Goal: Task Accomplishment & Management: Complete application form

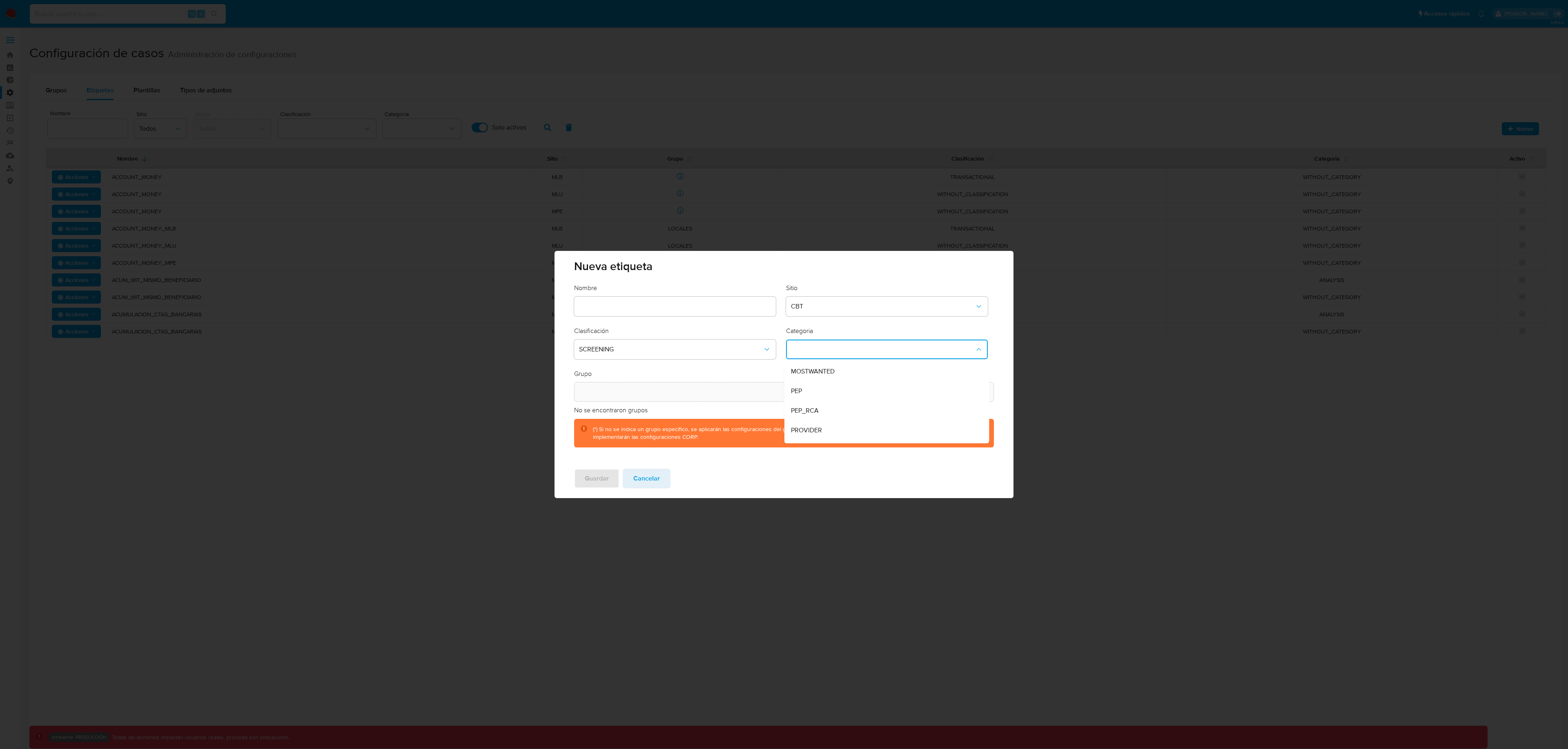
scroll to position [55, 0]
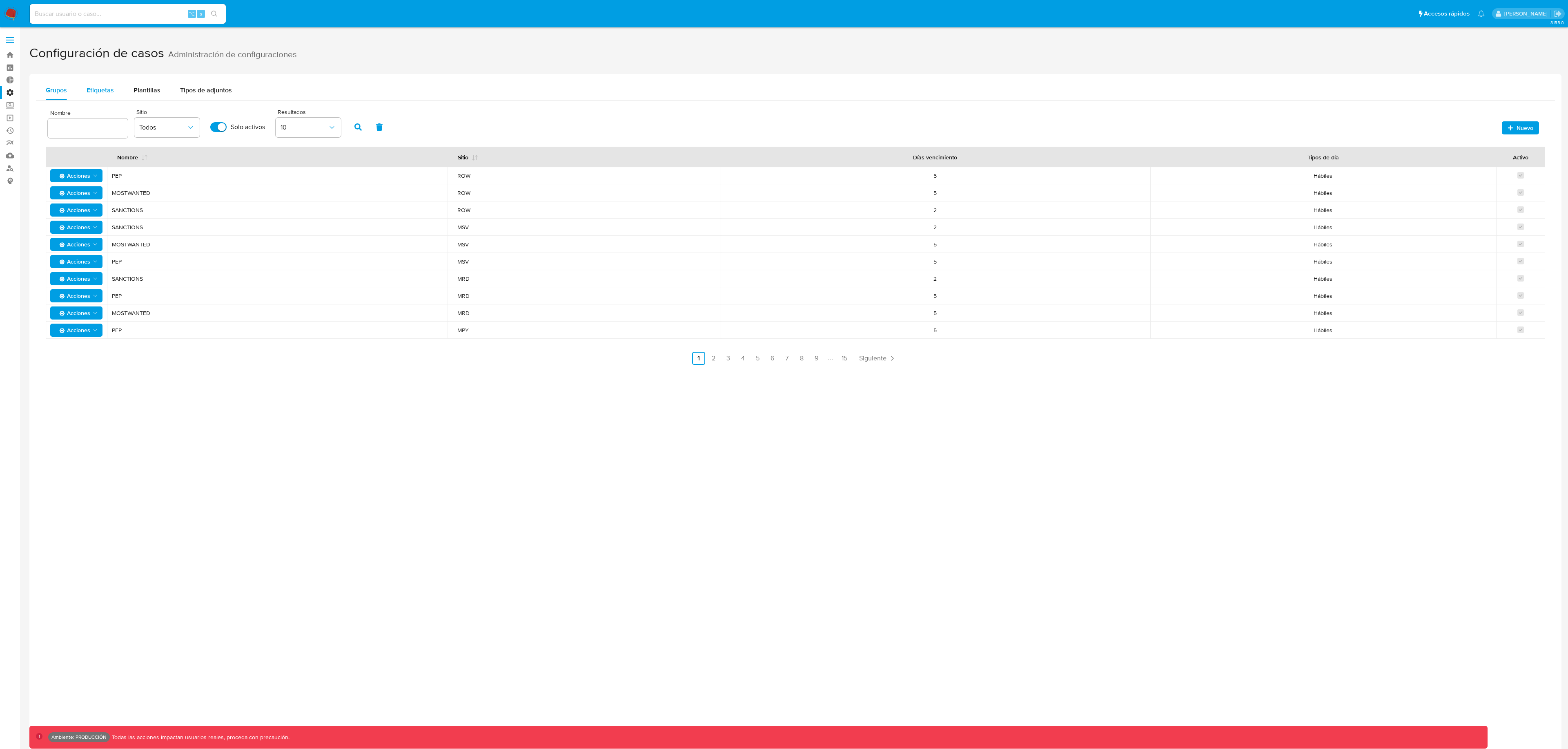
click at [97, 84] on div "Etiquetas" at bounding box center [100, 90] width 27 height 19
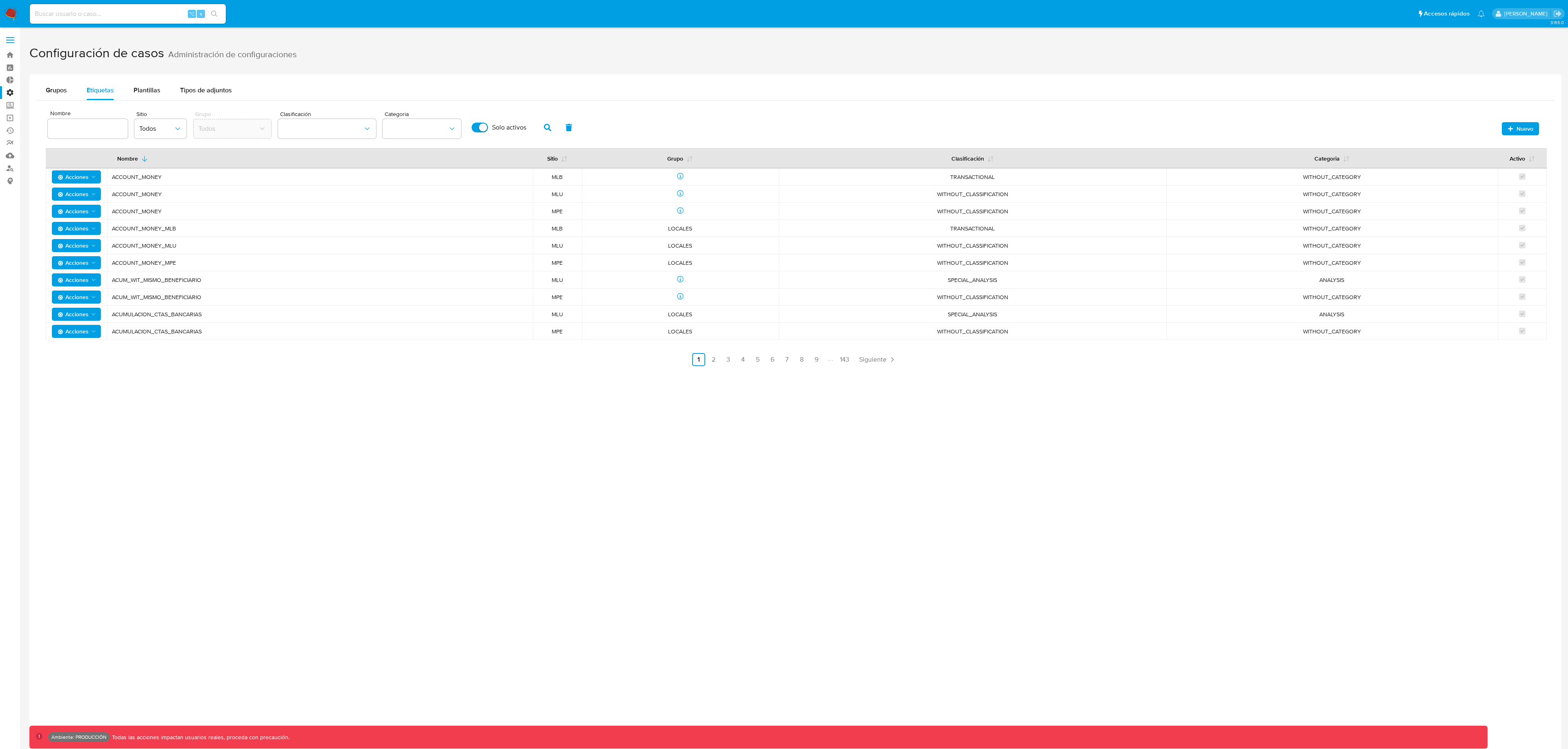
click at [1511, 135] on div "Nombre Sitio Todos Grupo Todos Clasificación Categoria Solo activos Nuevo" at bounding box center [795, 127] width 1499 height 39
click at [1510, 130] on icon "button" at bounding box center [1510, 128] width 5 height 5
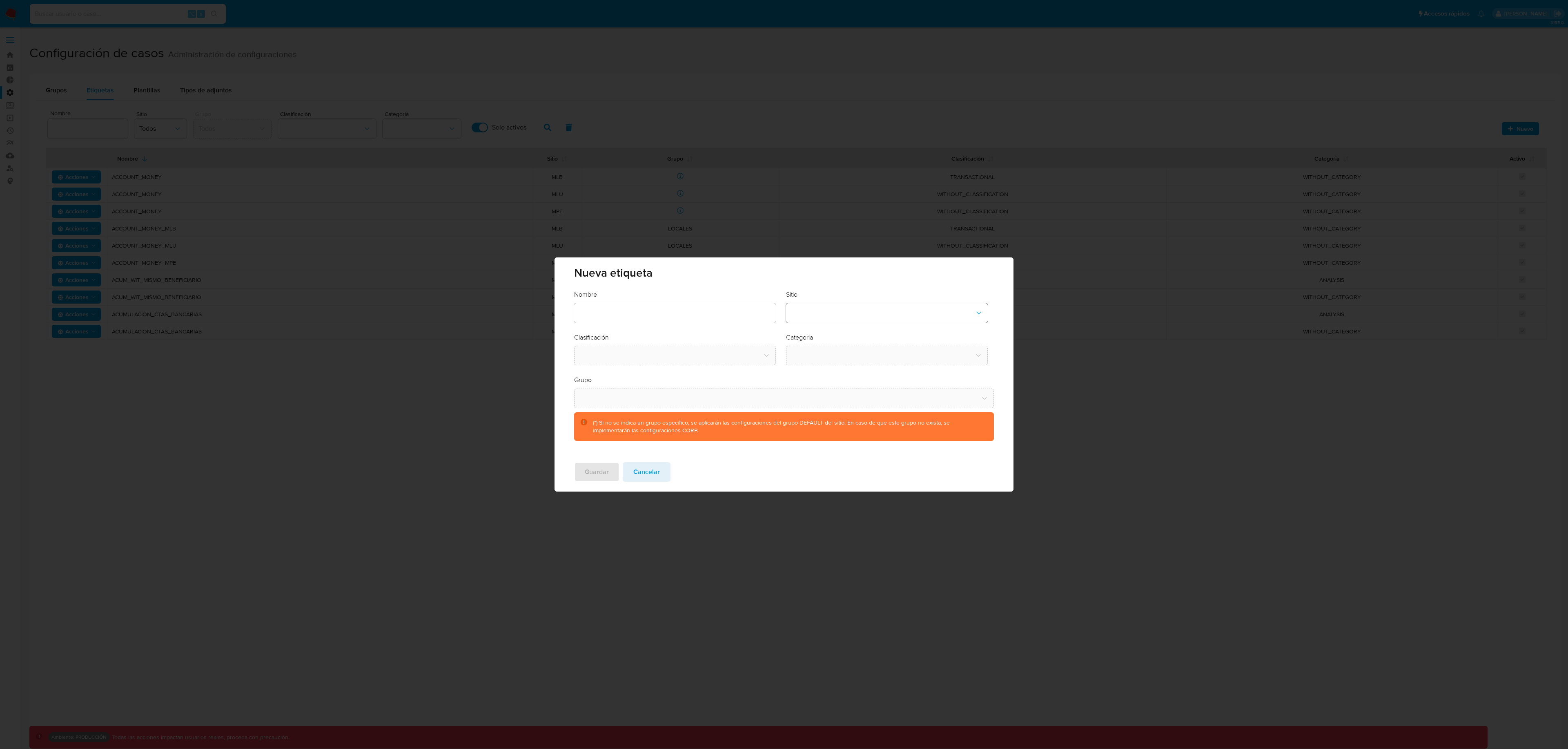
click at [850, 305] on button "site-dropdown" at bounding box center [886, 313] width 201 height 19
click at [820, 348] on div "CBT" at bounding box center [884, 354] width 187 height 19
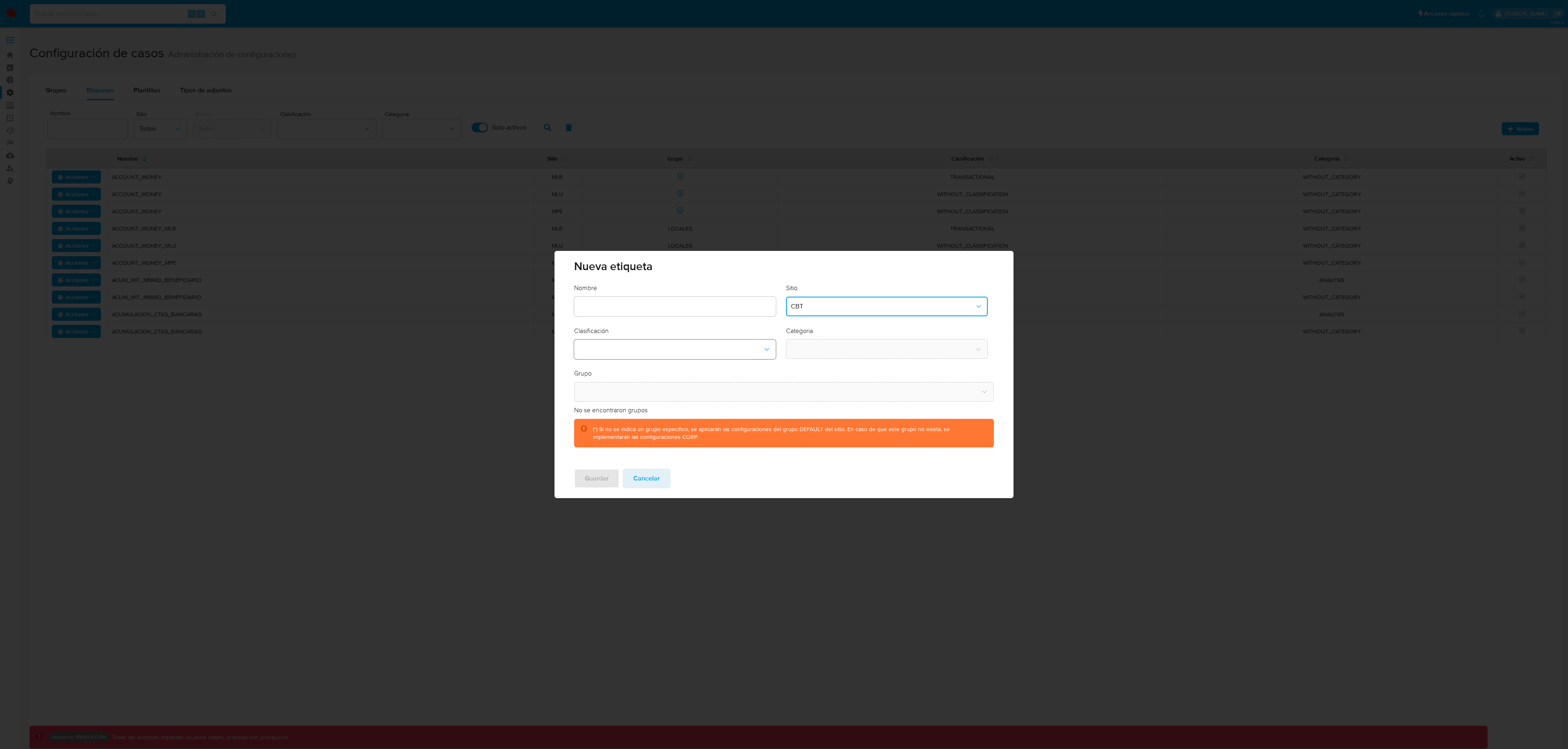
click at [756, 353] on button "classification-dropdown" at bounding box center [674, 349] width 201 height 19
click at [712, 373] on div "SCREENING" at bounding box center [672, 371] width 187 height 19
click at [825, 352] on button "category-dropdown" at bounding box center [886, 349] width 201 height 19
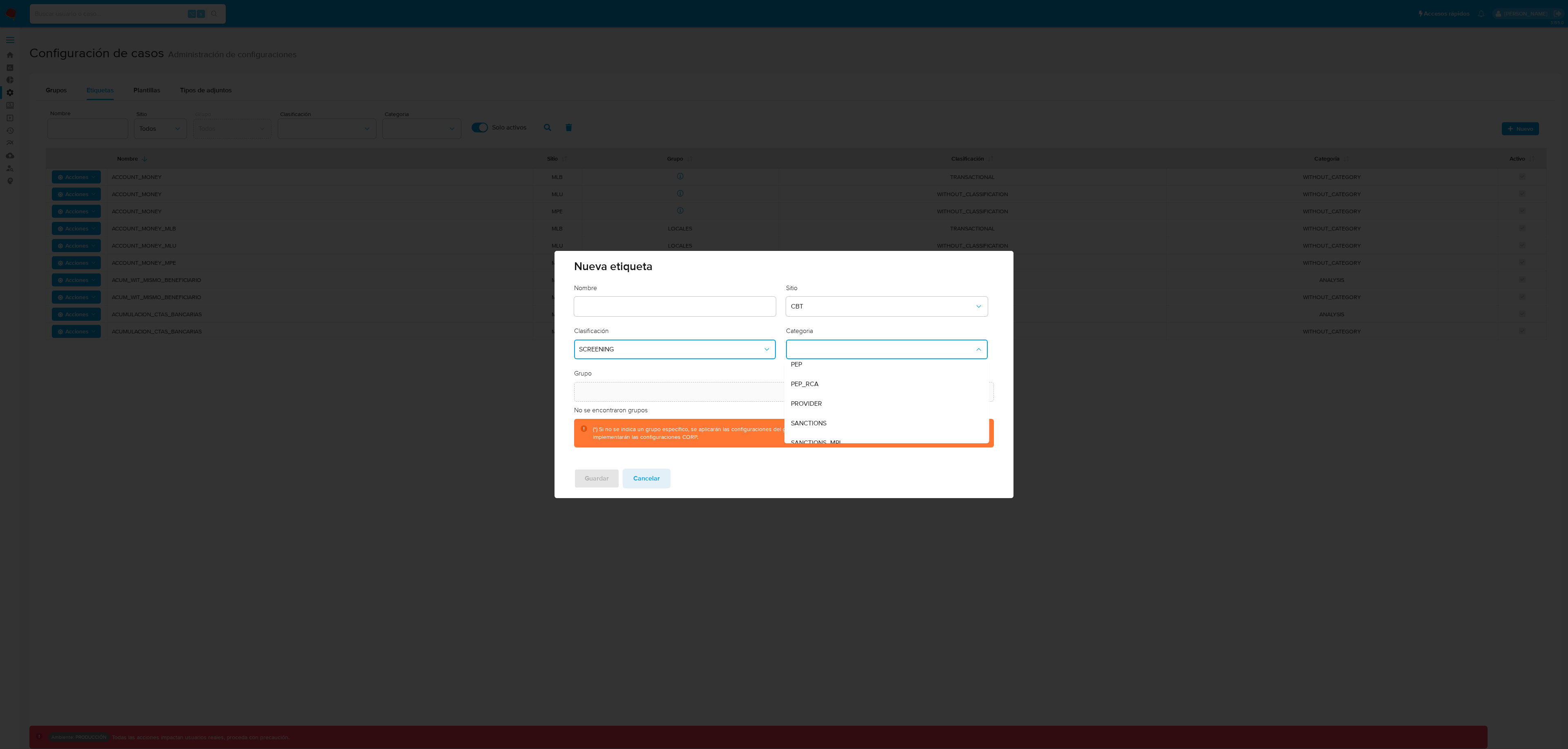
scroll to position [55, 0]
click at [657, 479] on span "Cancelar" at bounding box center [646, 479] width 27 height 18
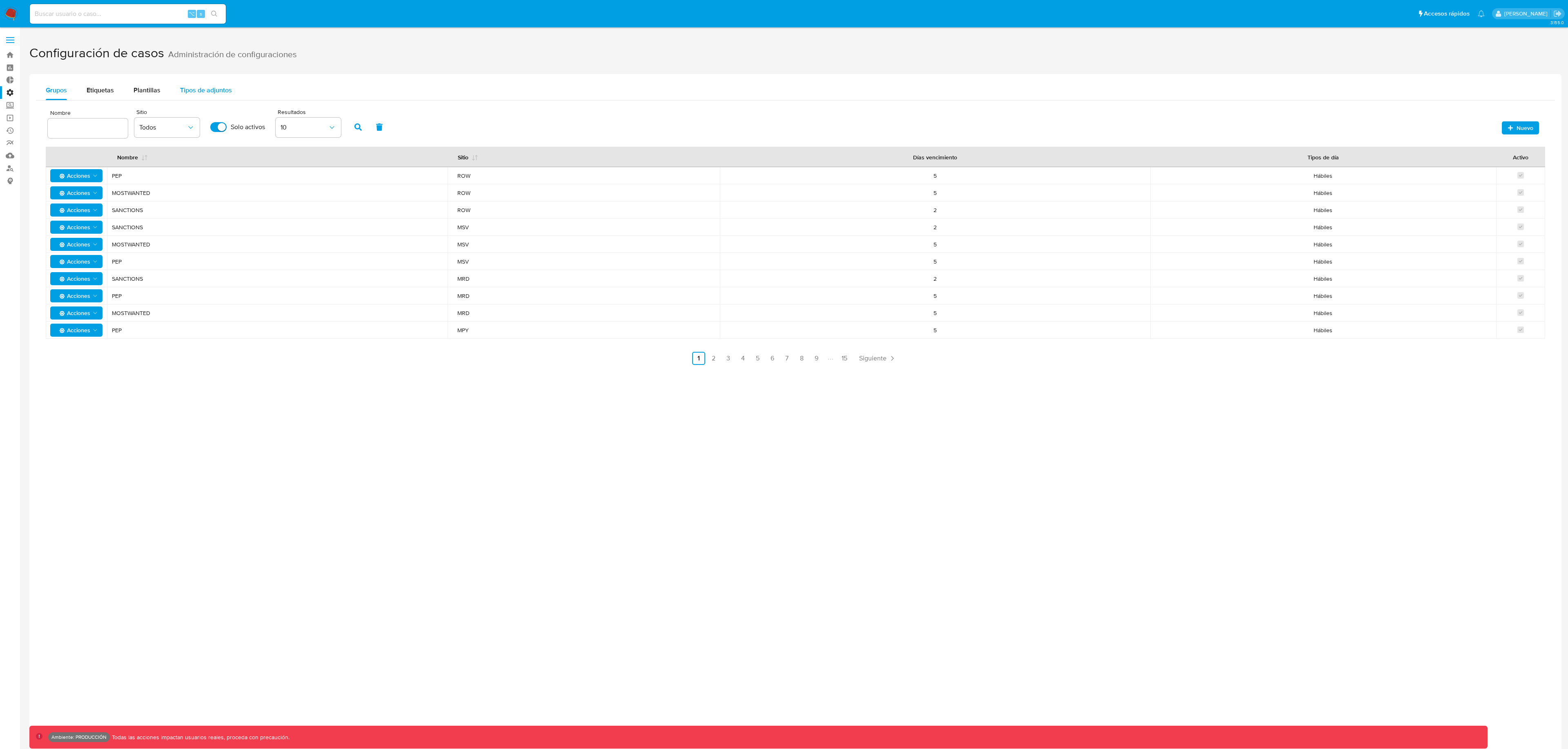
click at [233, 97] on button "Tipos de adjuntos" at bounding box center [206, 90] width 71 height 19
click at [154, 90] on span "Plantillas" at bounding box center [147, 90] width 27 height 9
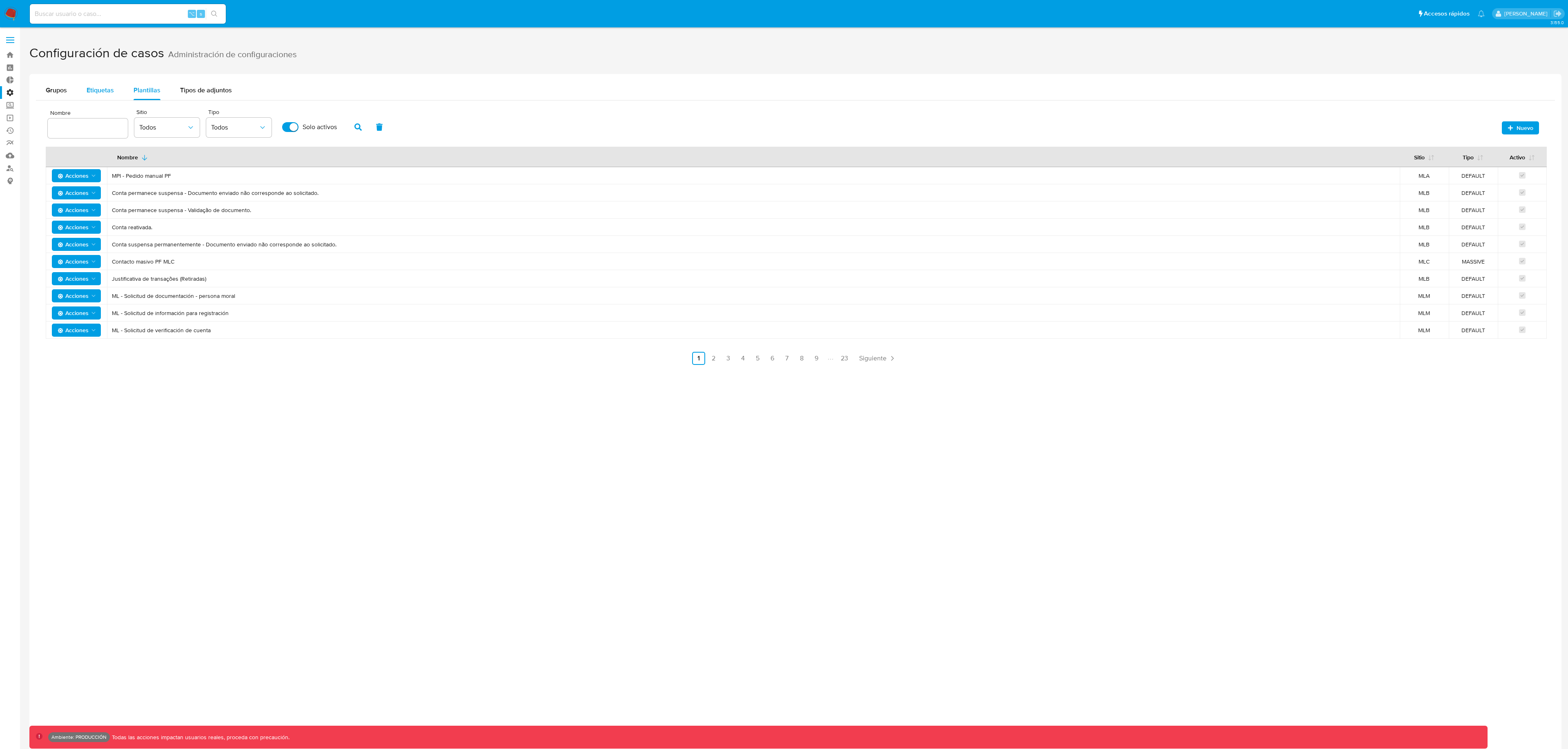
click at [83, 86] on button "Etiquetas" at bounding box center [100, 90] width 47 height 19
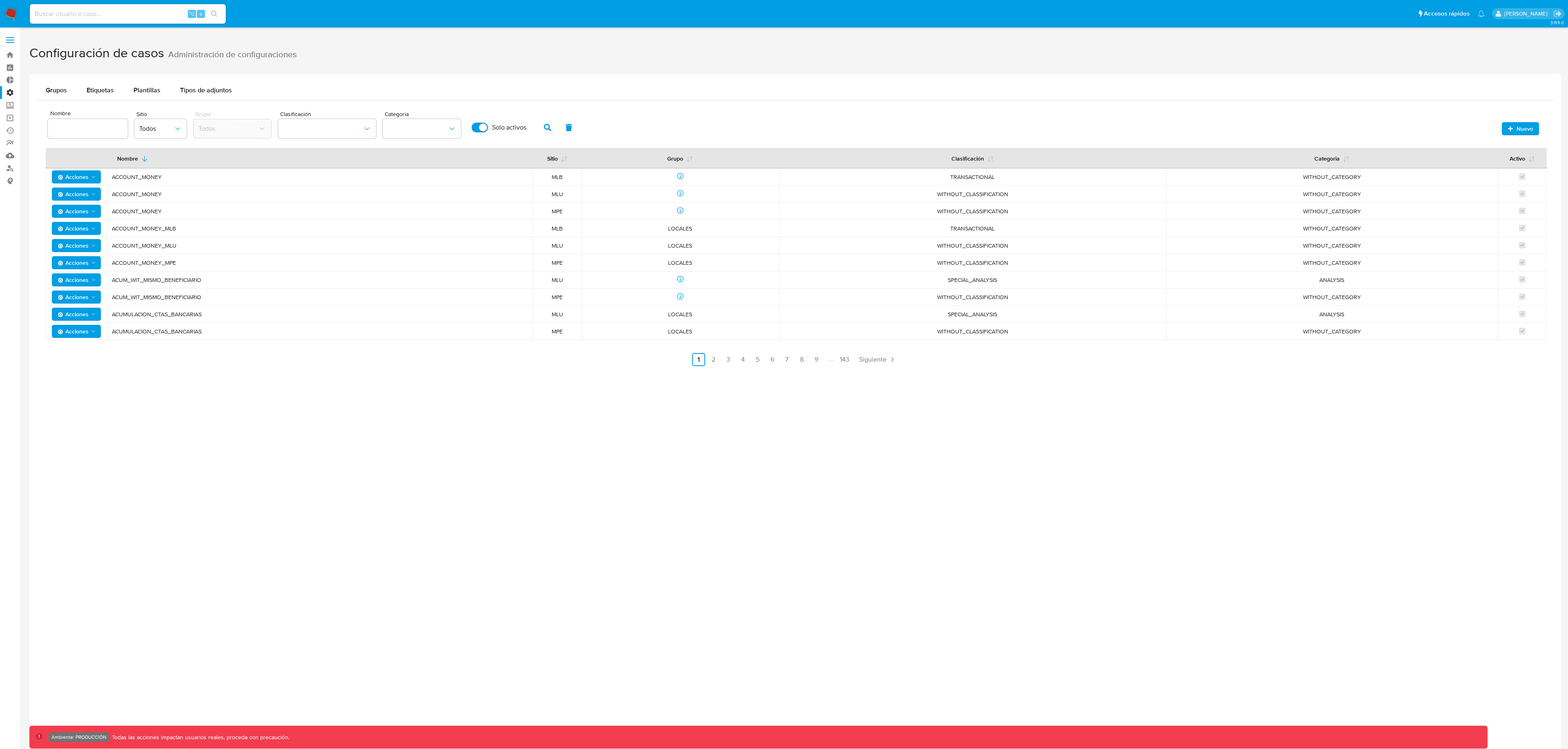
click at [1497, 124] on div "Nombre Sitio Todos Grupo Todos Clasificación Categoria Solo activos Nuevo" at bounding box center [795, 127] width 1499 height 39
click at [1510, 128] on icon "button" at bounding box center [1510, 128] width 5 height 5
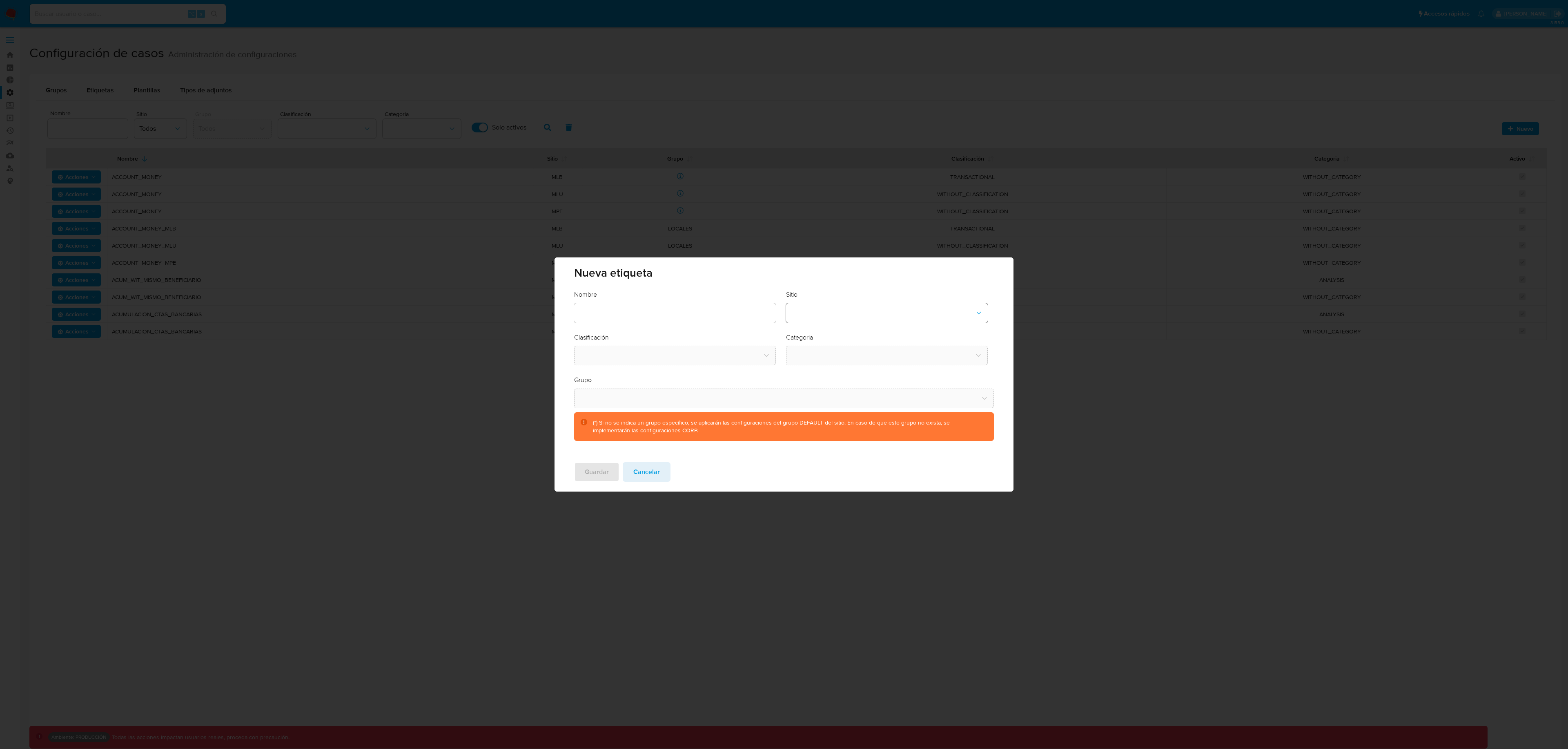
click at [864, 311] on button "site-dropdown" at bounding box center [886, 313] width 201 height 19
click at [822, 356] on div "CBT" at bounding box center [884, 354] width 187 height 19
click at [692, 354] on button "classification-dropdown" at bounding box center [674, 356] width 201 height 19
click at [652, 374] on div "SCREENING" at bounding box center [672, 378] width 187 height 19
click at [822, 359] on button "category-dropdown" at bounding box center [886, 356] width 201 height 19
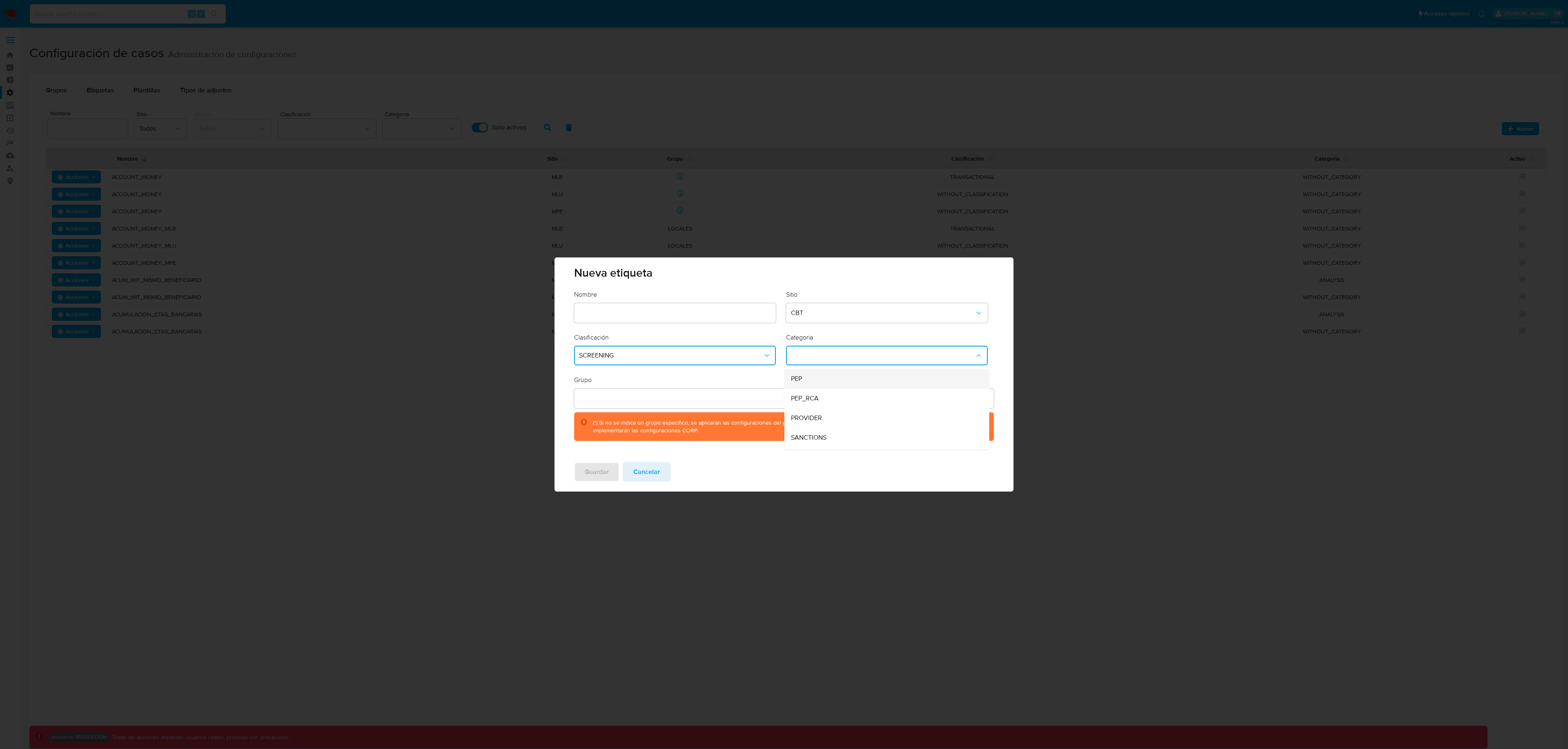
scroll to position [55, 0]
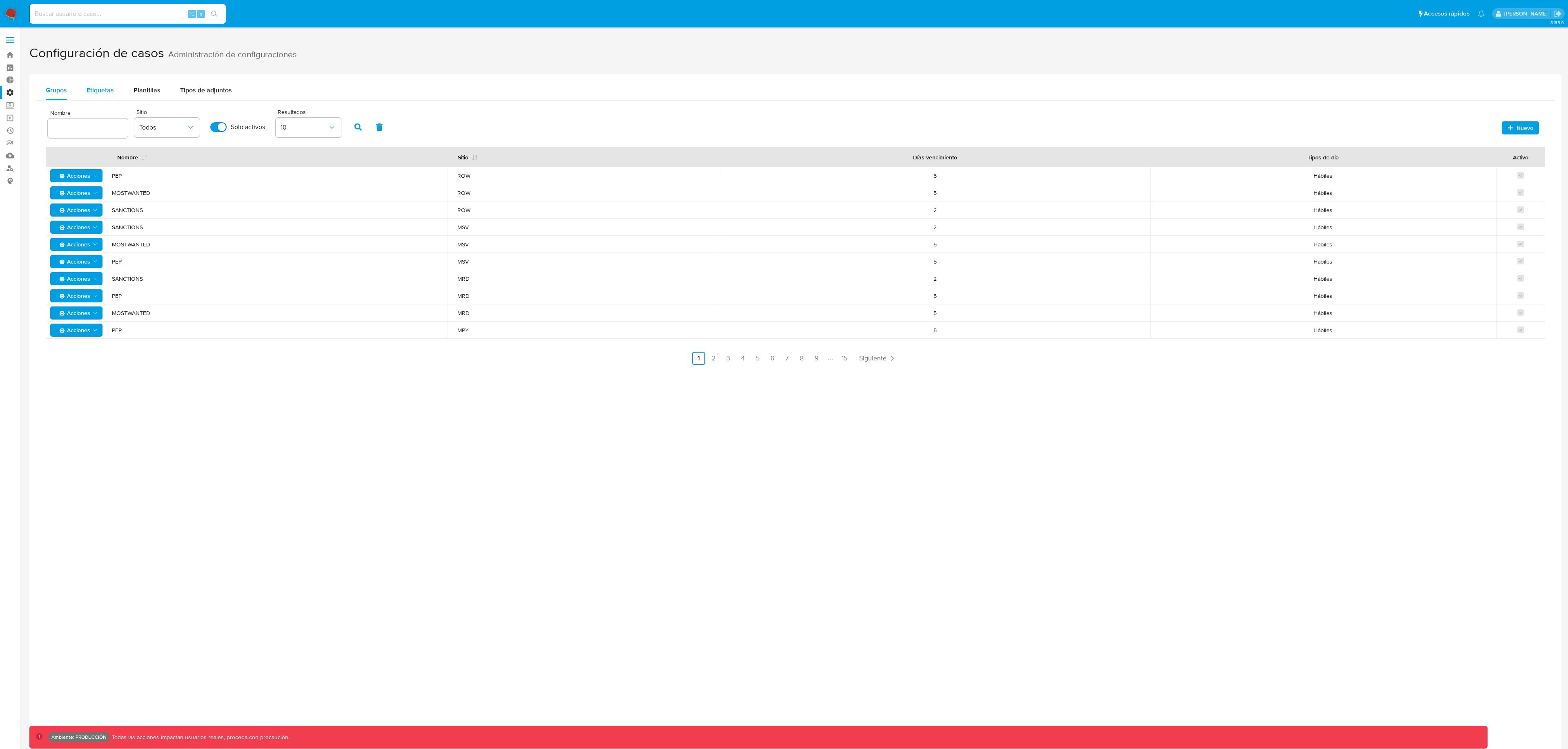
click at [111, 94] on span "Etiquetas" at bounding box center [100, 90] width 27 height 9
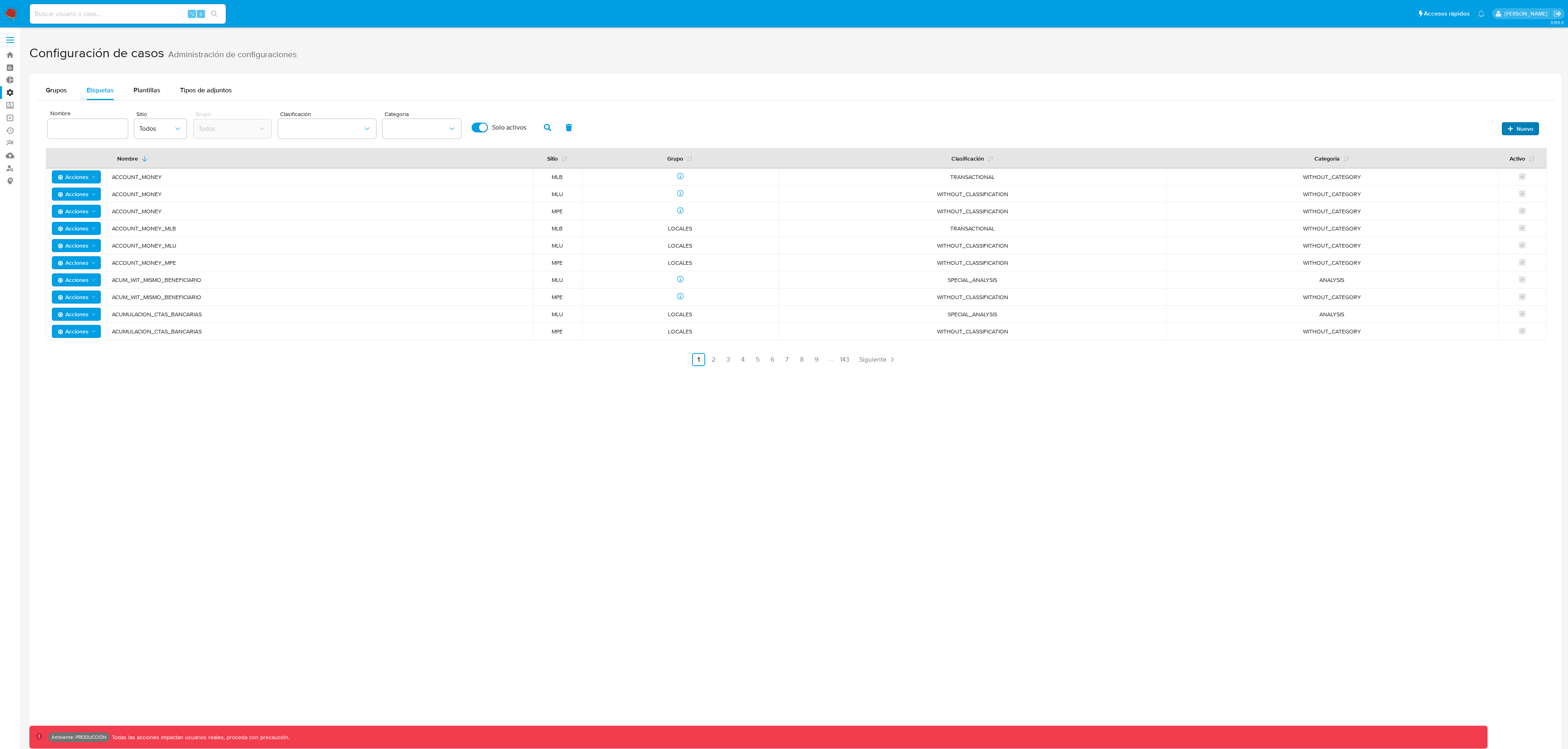
click at [1523, 131] on span "Nuevo" at bounding box center [1525, 128] width 17 height 13
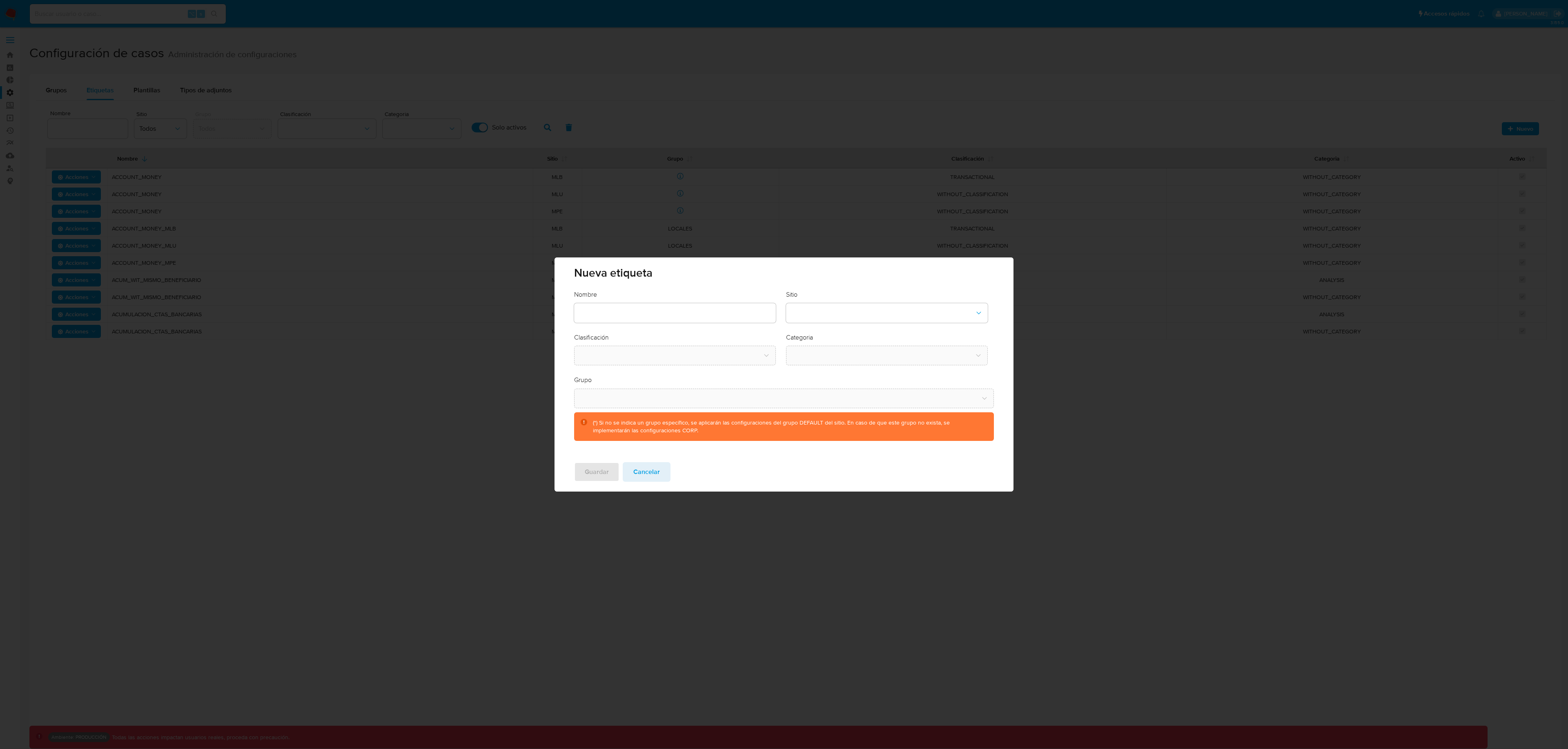
click at [693, 308] on input "text" at bounding box center [674, 312] width 201 height 10
click at [833, 313] on button "site-dropdown" at bounding box center [886, 313] width 201 height 19
click at [830, 354] on div "CBT" at bounding box center [884, 352] width 187 height 19
click at [723, 360] on button "classification-dropdown" at bounding box center [674, 356] width 201 height 19
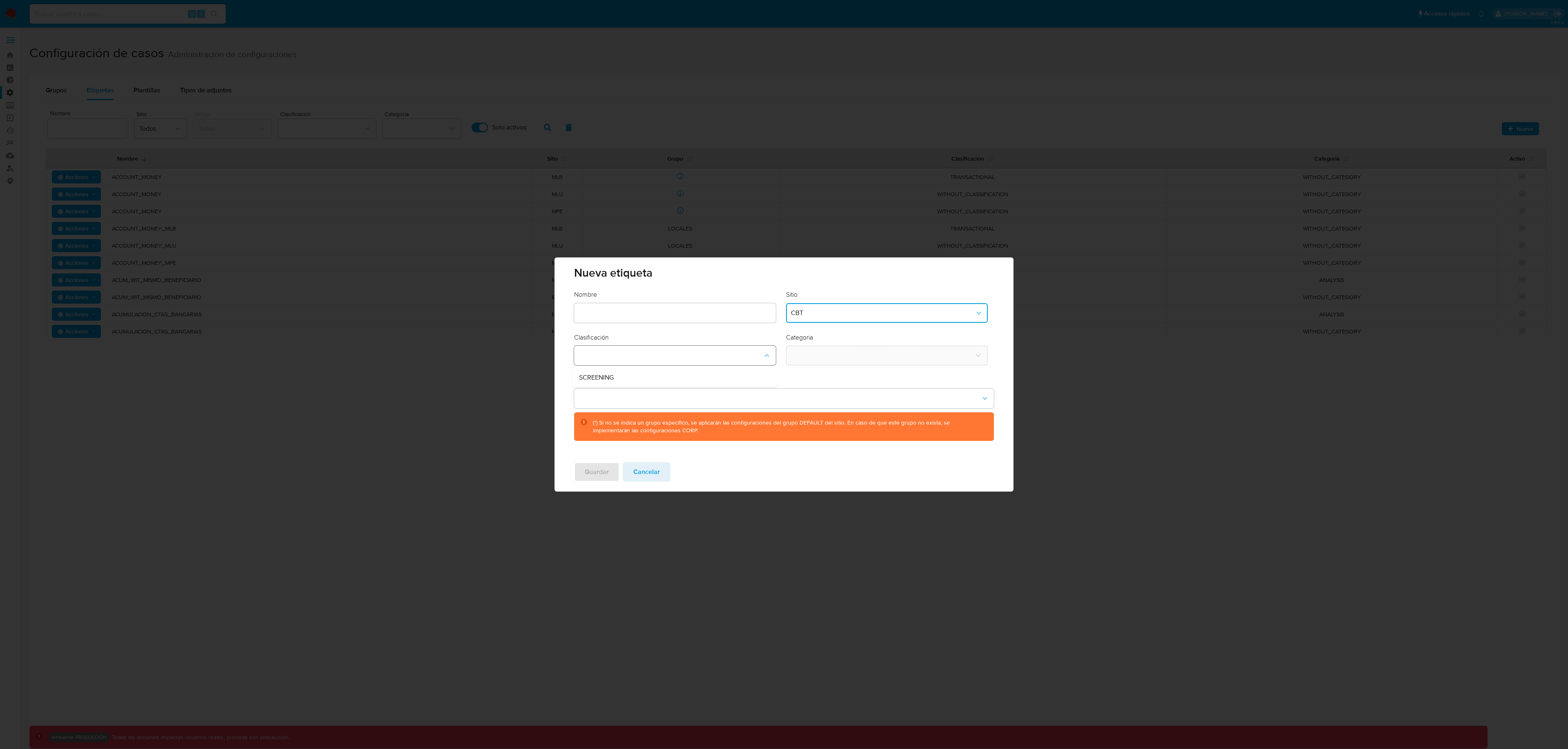
click at [656, 355] on button "classification-dropdown" at bounding box center [674, 356] width 201 height 19
click at [654, 360] on button "classification-dropdown" at bounding box center [674, 356] width 201 height 19
click at [633, 379] on div "SCREENING" at bounding box center [672, 378] width 187 height 19
click at [822, 351] on button "category-dropdown" at bounding box center [886, 356] width 201 height 19
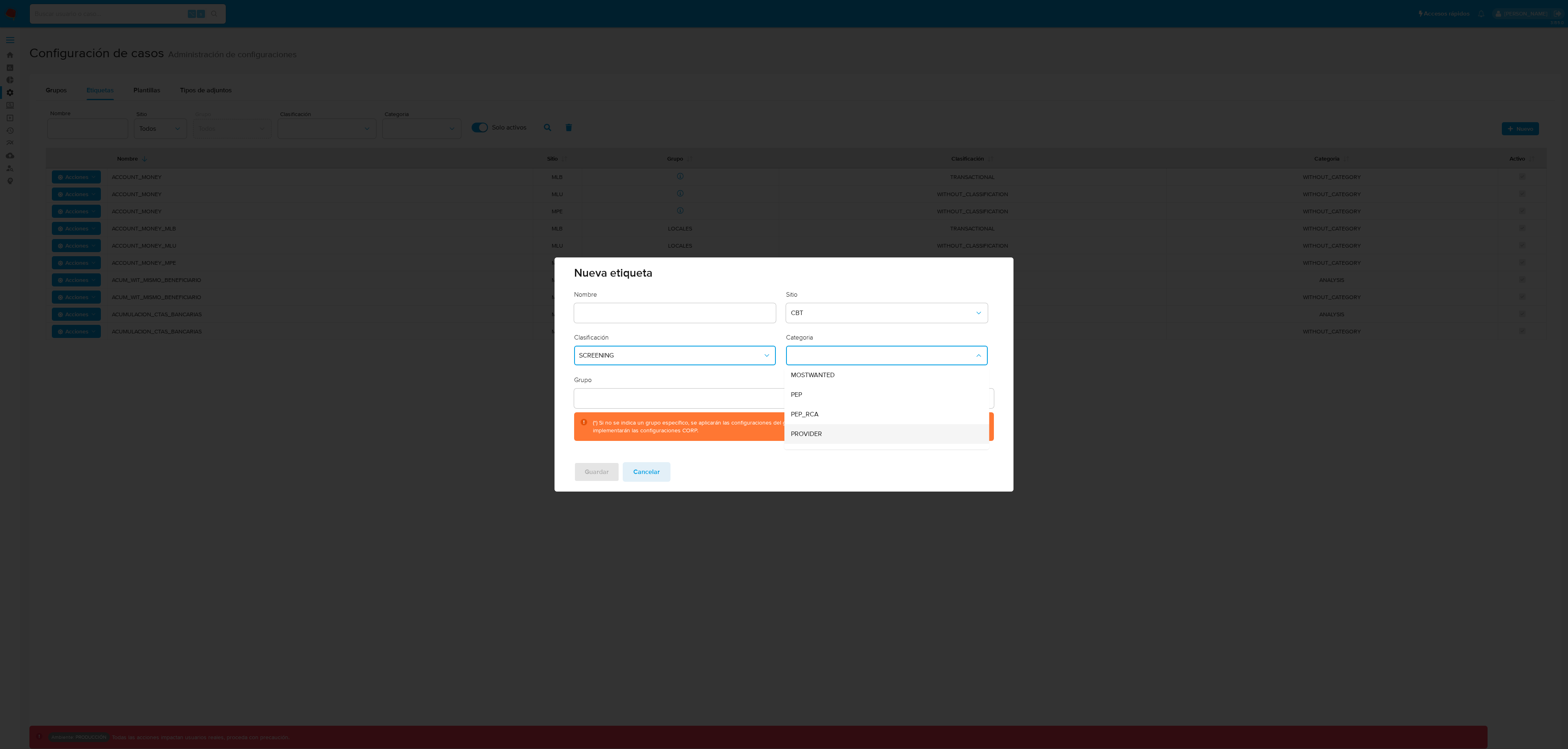
scroll to position [0, 0]
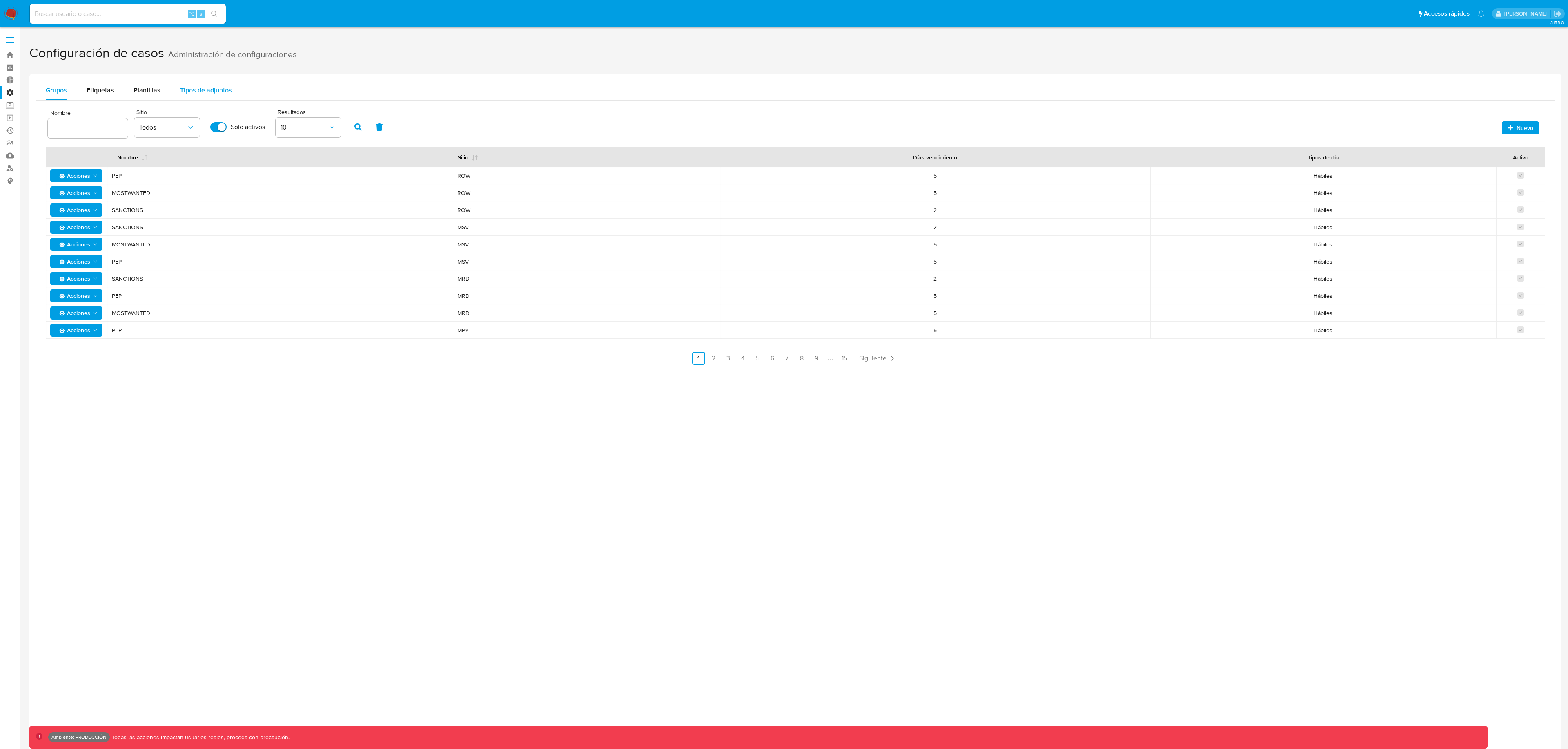
click at [226, 94] on span "Tipos de adjuntos" at bounding box center [206, 90] width 52 height 9
click at [113, 91] on span "Etiquetas" at bounding box center [100, 90] width 27 height 9
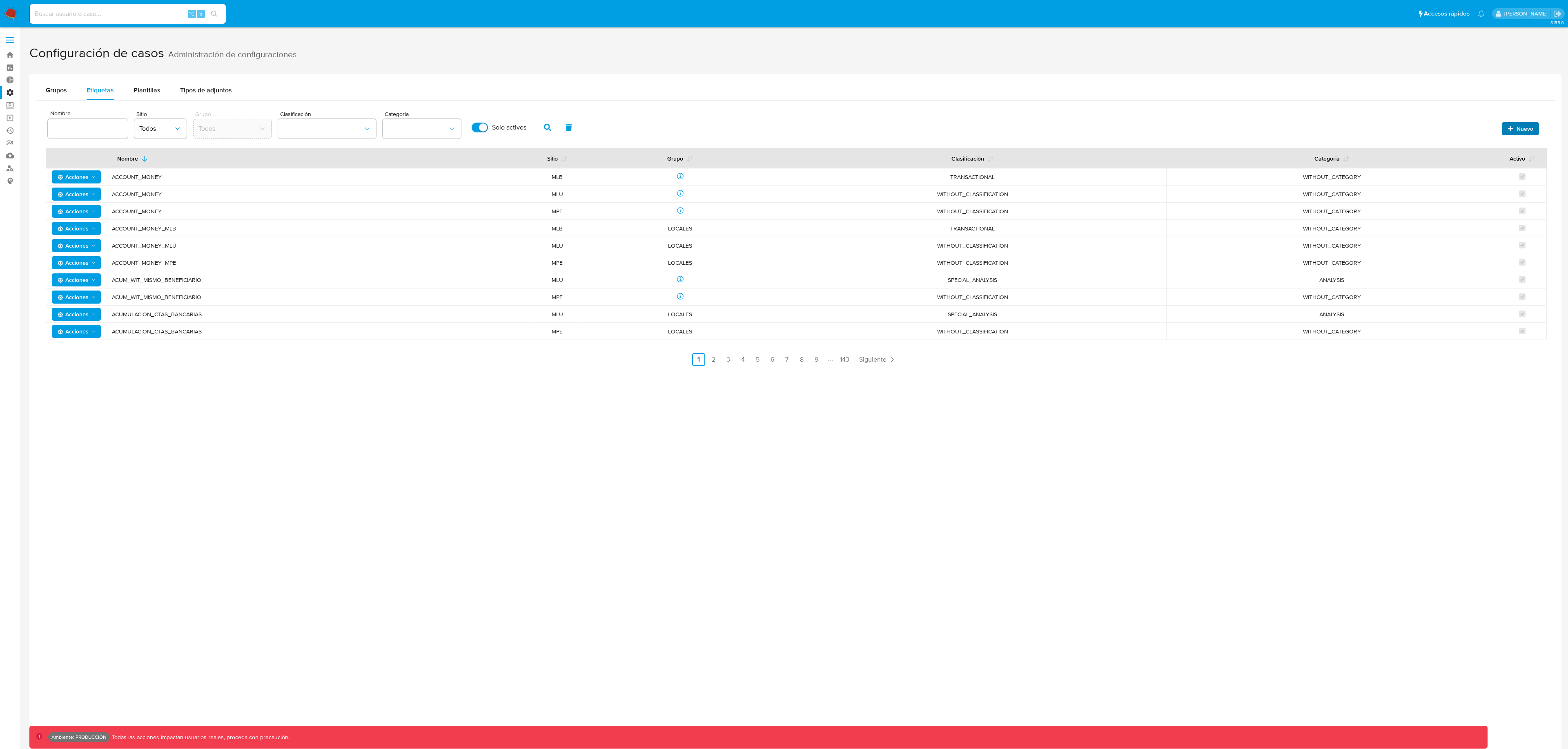
click at [1523, 127] on span "Nuevo" at bounding box center [1525, 128] width 17 height 13
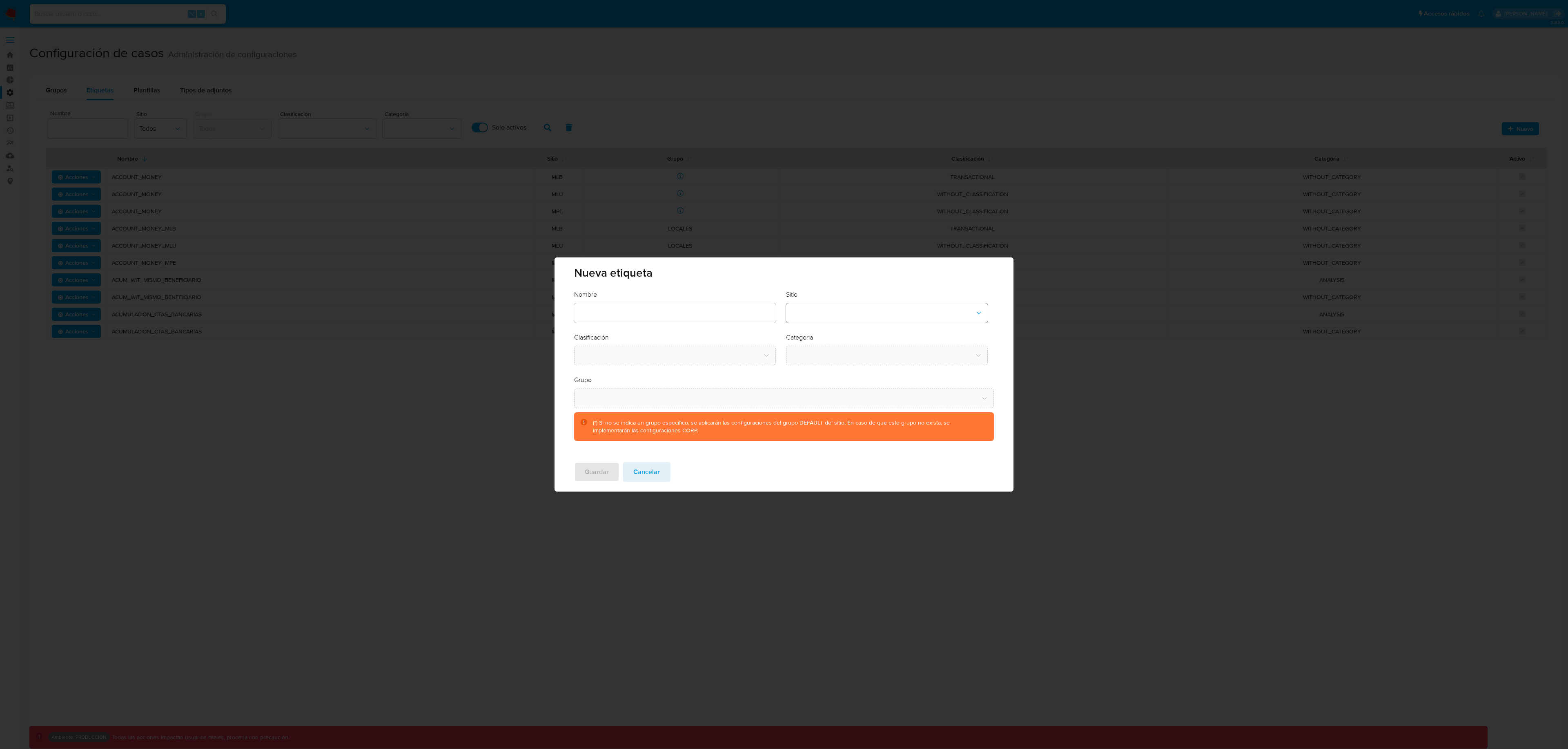
click at [854, 314] on button "site-dropdown" at bounding box center [886, 313] width 201 height 19
click at [836, 348] on div "CBT" at bounding box center [884, 354] width 187 height 19
click at [754, 353] on button "classification-dropdown" at bounding box center [674, 356] width 201 height 19
click at [665, 378] on div "SCREENING" at bounding box center [672, 378] width 187 height 19
click at [831, 361] on button "category-dropdown" at bounding box center [886, 356] width 201 height 19
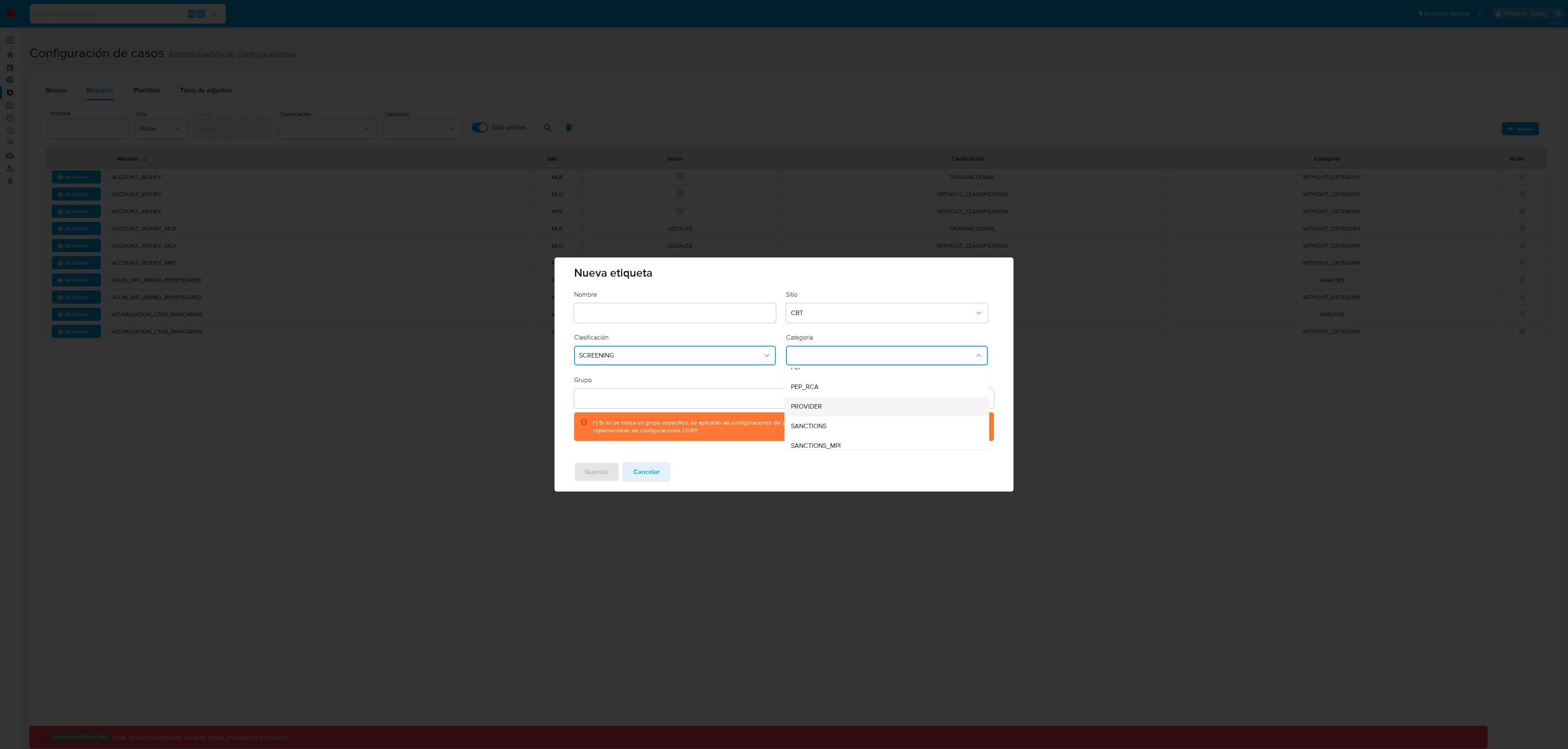
scroll to position [55, 0]
click at [663, 476] on button "Cancelar" at bounding box center [646, 472] width 47 height 19
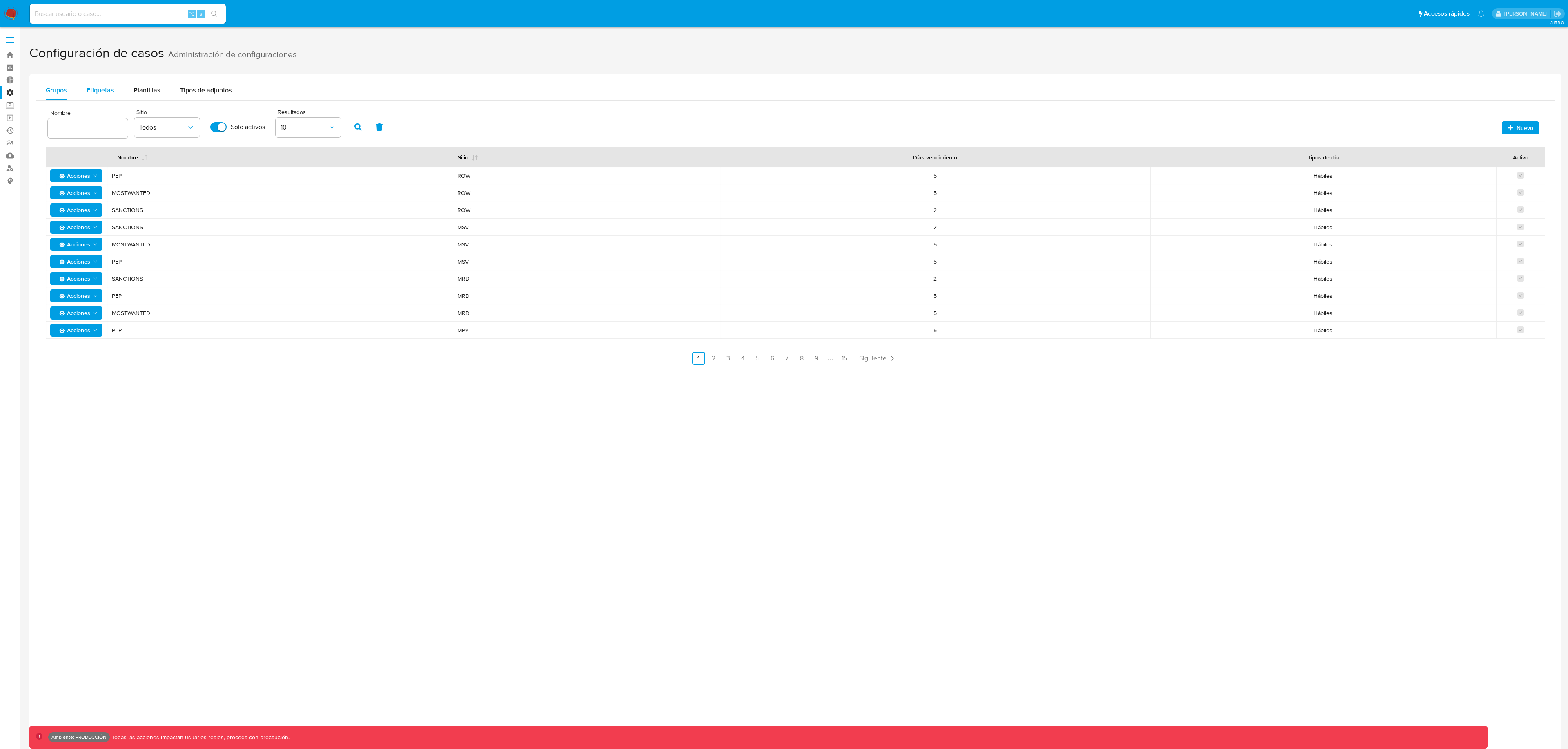
click at [93, 92] on span "Etiquetas" at bounding box center [100, 90] width 27 height 9
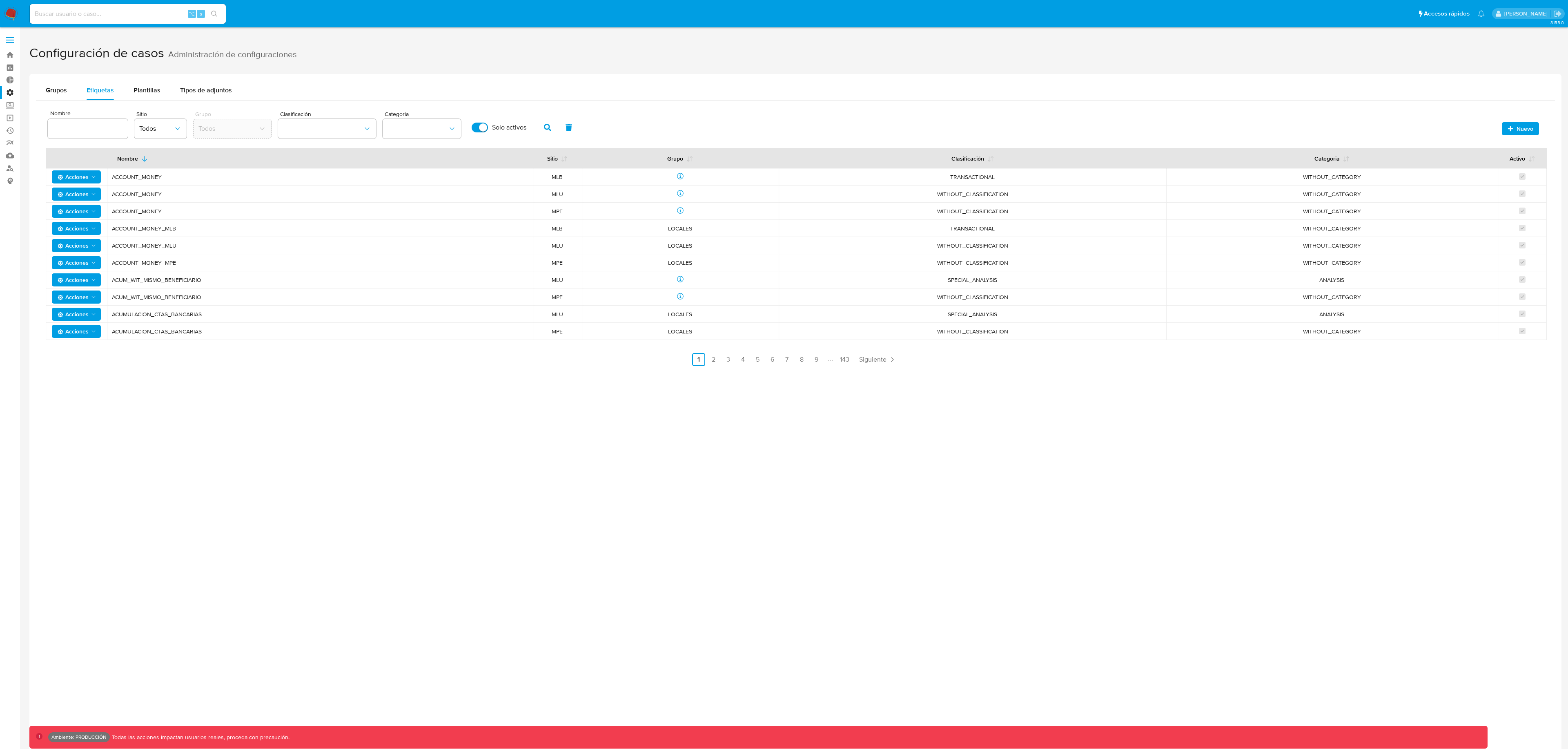
click at [1517, 120] on div "Nuevo" at bounding box center [1519, 127] width 41 height 17
click at [1517, 125] on span "Nuevo" at bounding box center [1525, 128] width 17 height 13
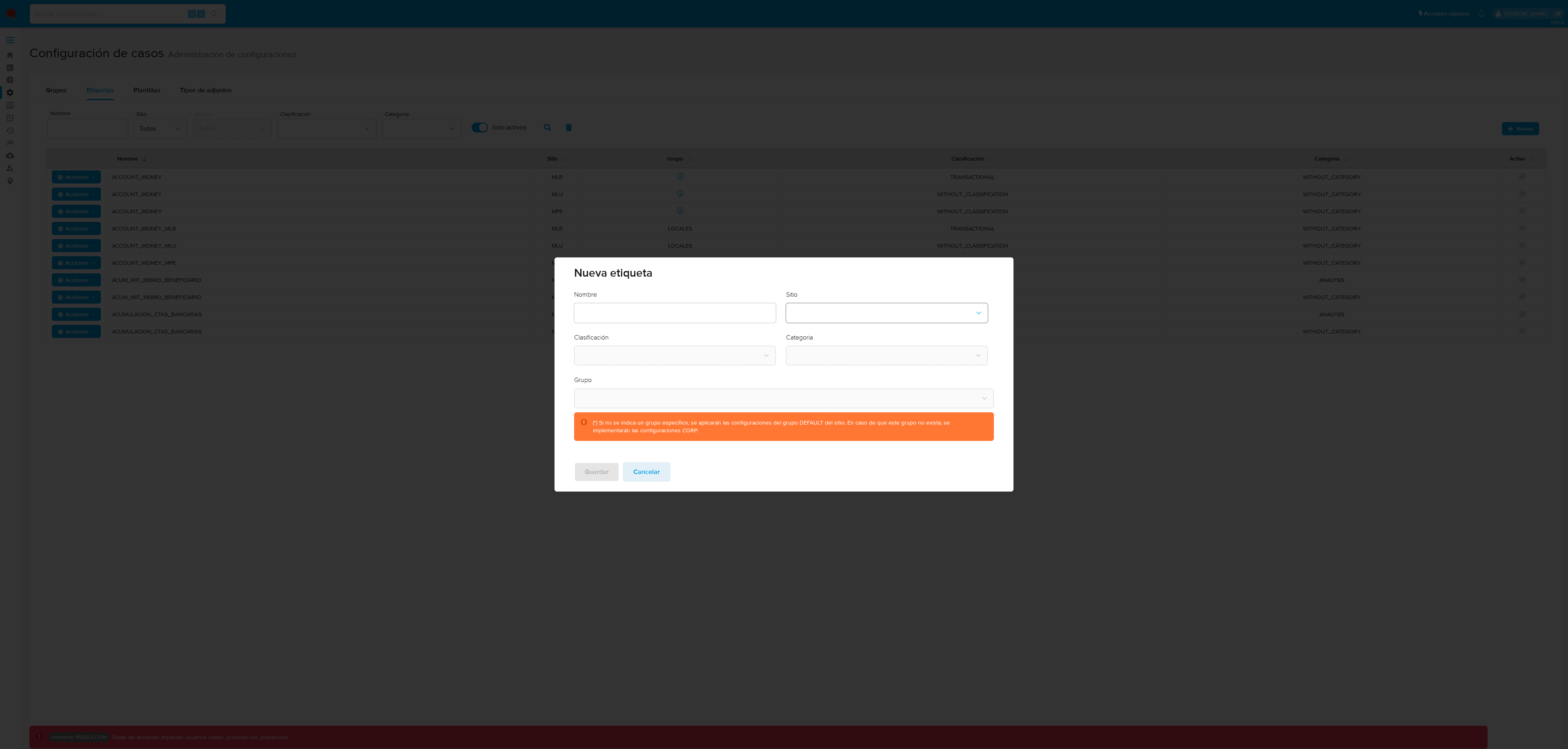
click at [803, 311] on button "site-dropdown" at bounding box center [886, 313] width 201 height 19
click at [814, 357] on div "CBT" at bounding box center [884, 354] width 187 height 19
click at [712, 354] on button "classification-dropdown" at bounding box center [674, 356] width 201 height 19
click at [704, 373] on div "SCREENING" at bounding box center [672, 378] width 187 height 19
click at [831, 352] on button "category-dropdown" at bounding box center [886, 356] width 201 height 19
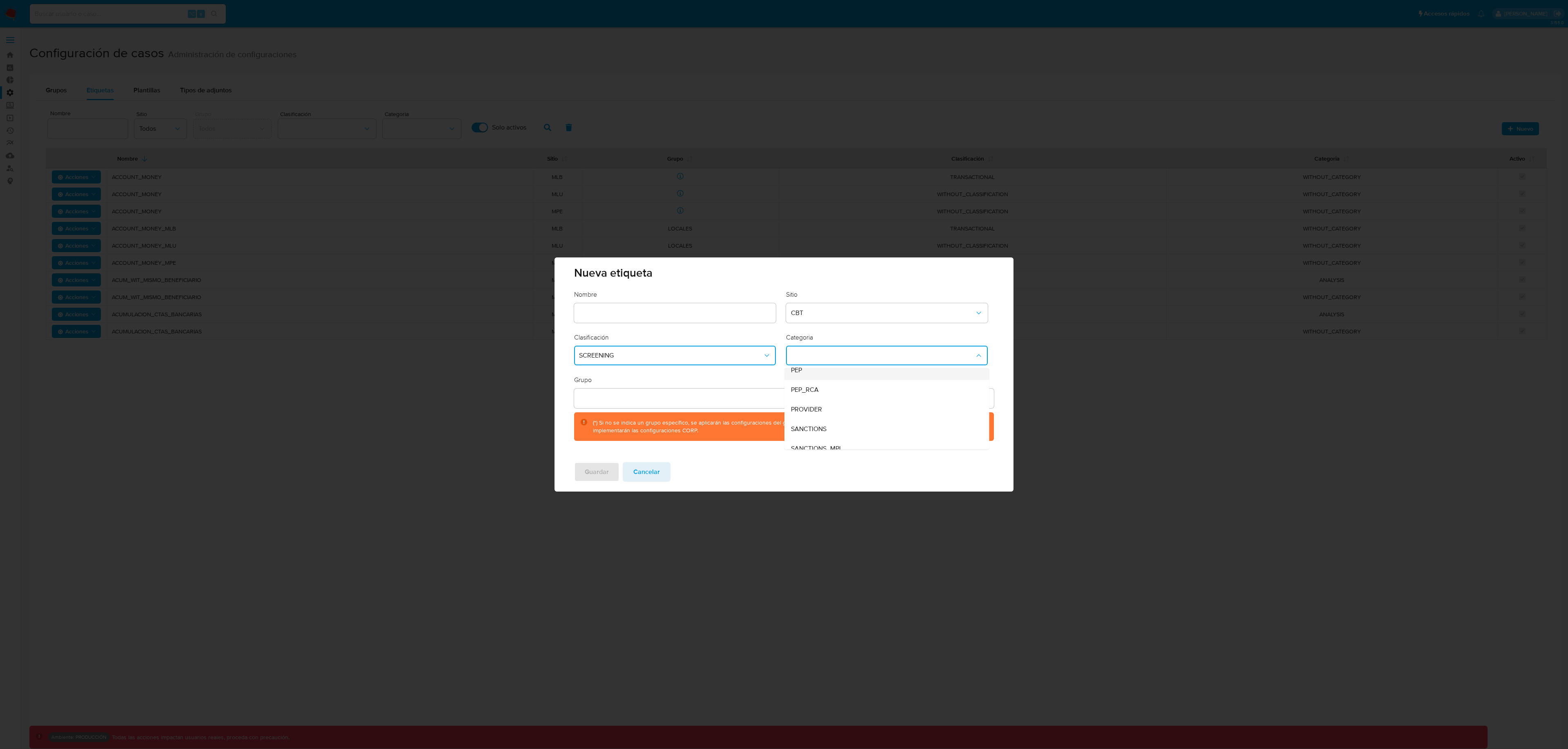
scroll to position [55, 0]
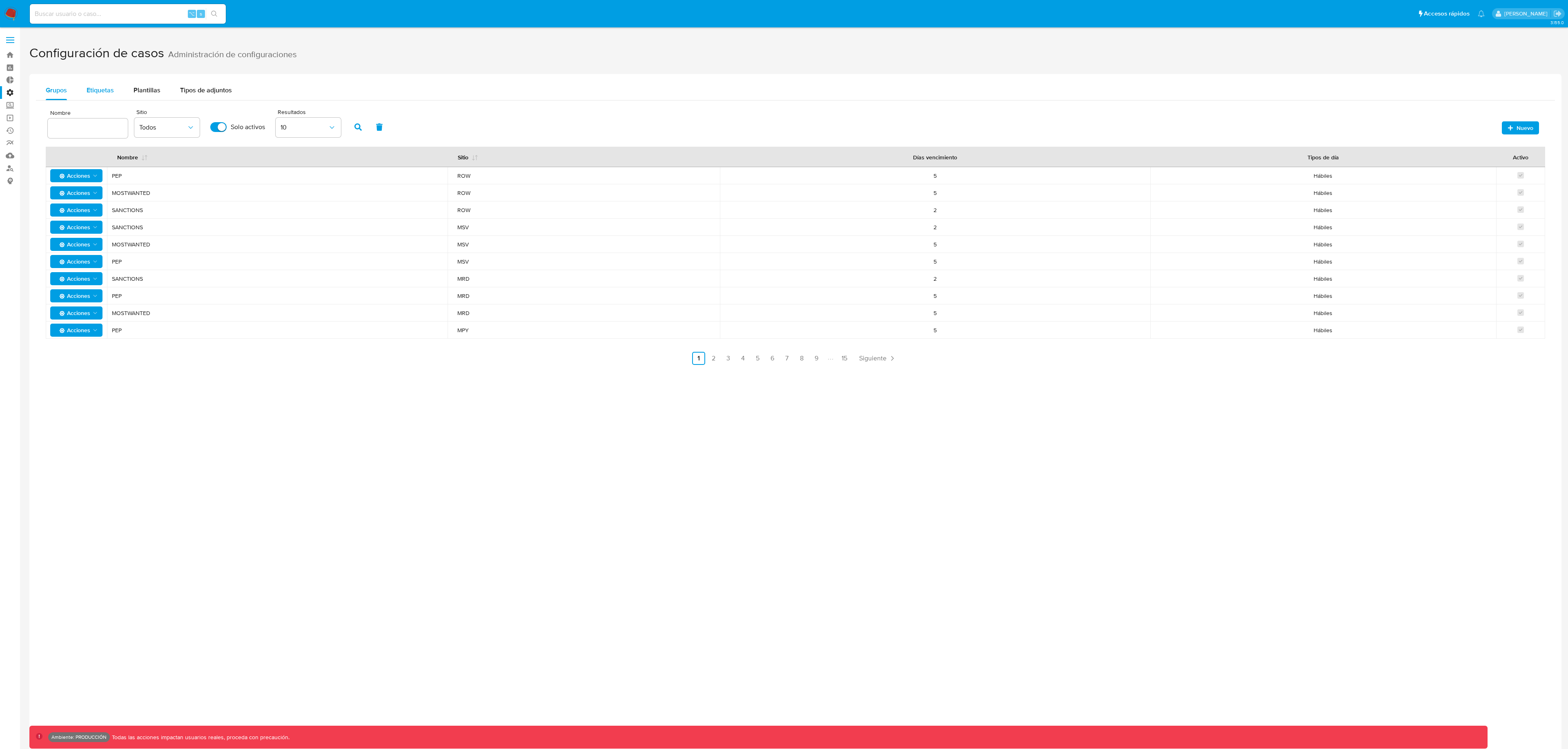
click at [91, 93] on span "Etiquetas" at bounding box center [100, 90] width 27 height 9
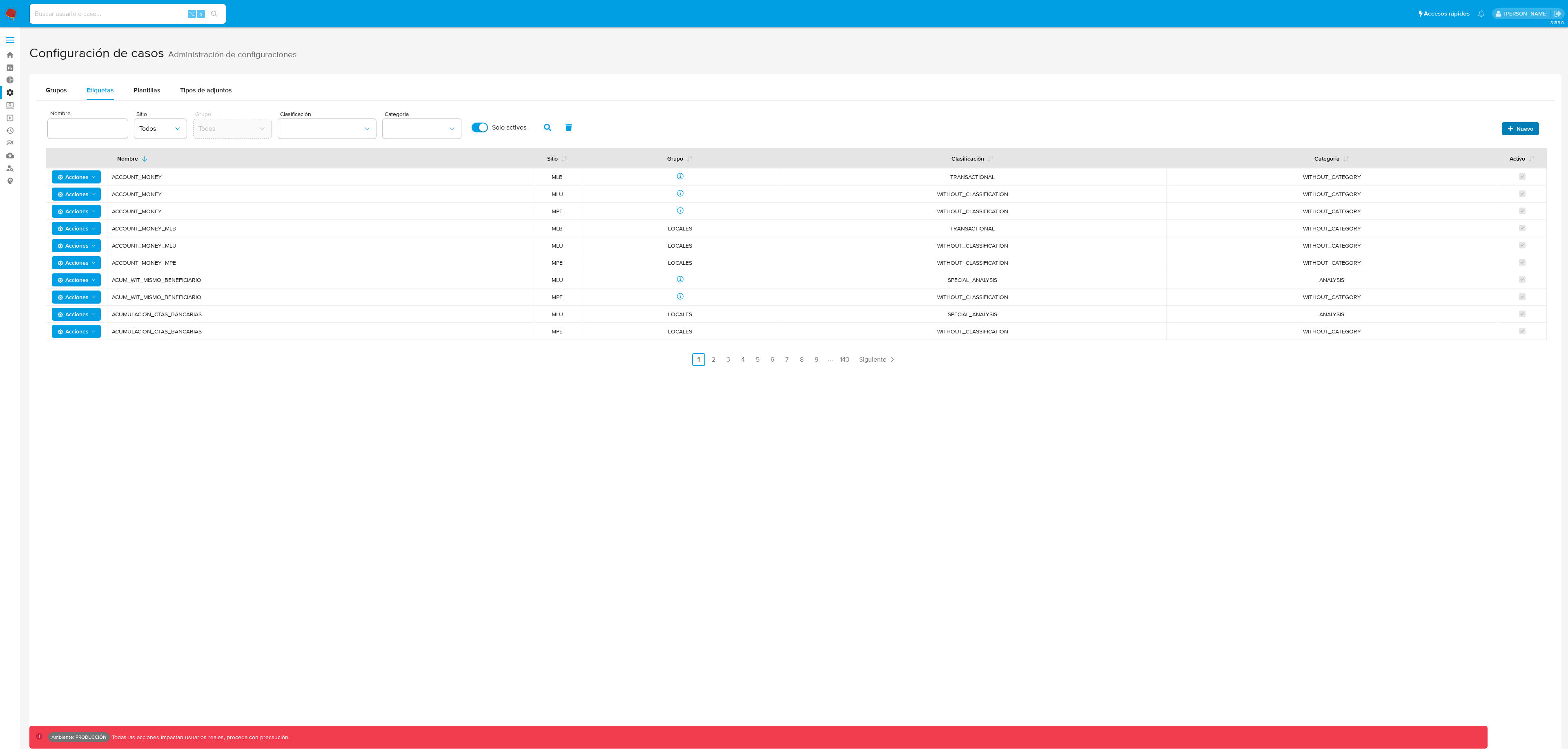
click at [1530, 130] on span "Nuevo" at bounding box center [1525, 128] width 17 height 13
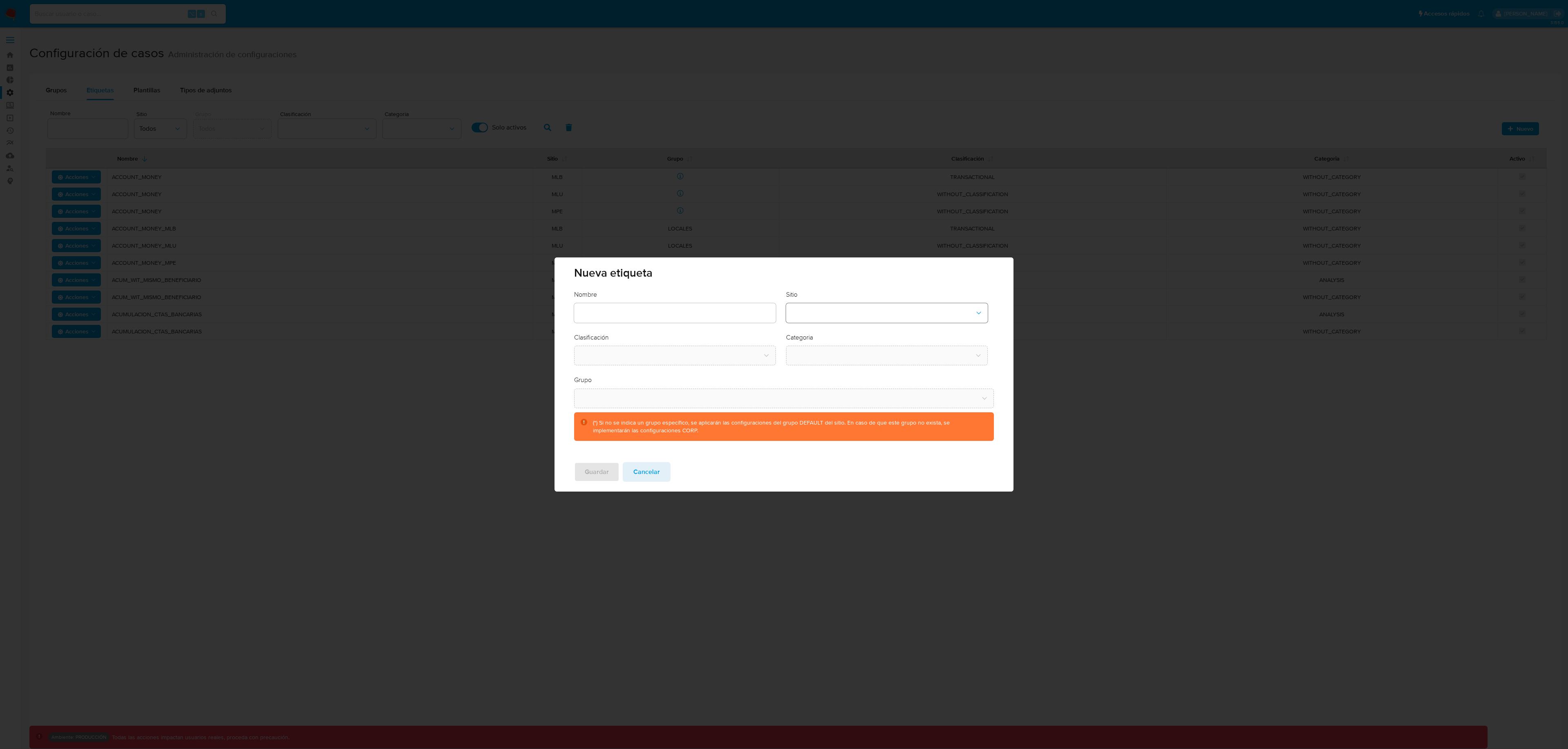
drag, startPoint x: 853, startPoint y: 309, endPoint x: 841, endPoint y: 319, distance: 15.6
click at [853, 309] on button "site-dropdown" at bounding box center [886, 313] width 201 height 19
click at [828, 358] on div "CBT" at bounding box center [884, 354] width 187 height 19
click at [692, 359] on button "classification-dropdown" at bounding box center [674, 356] width 201 height 19
click at [667, 385] on div "SCREENING" at bounding box center [672, 378] width 187 height 19
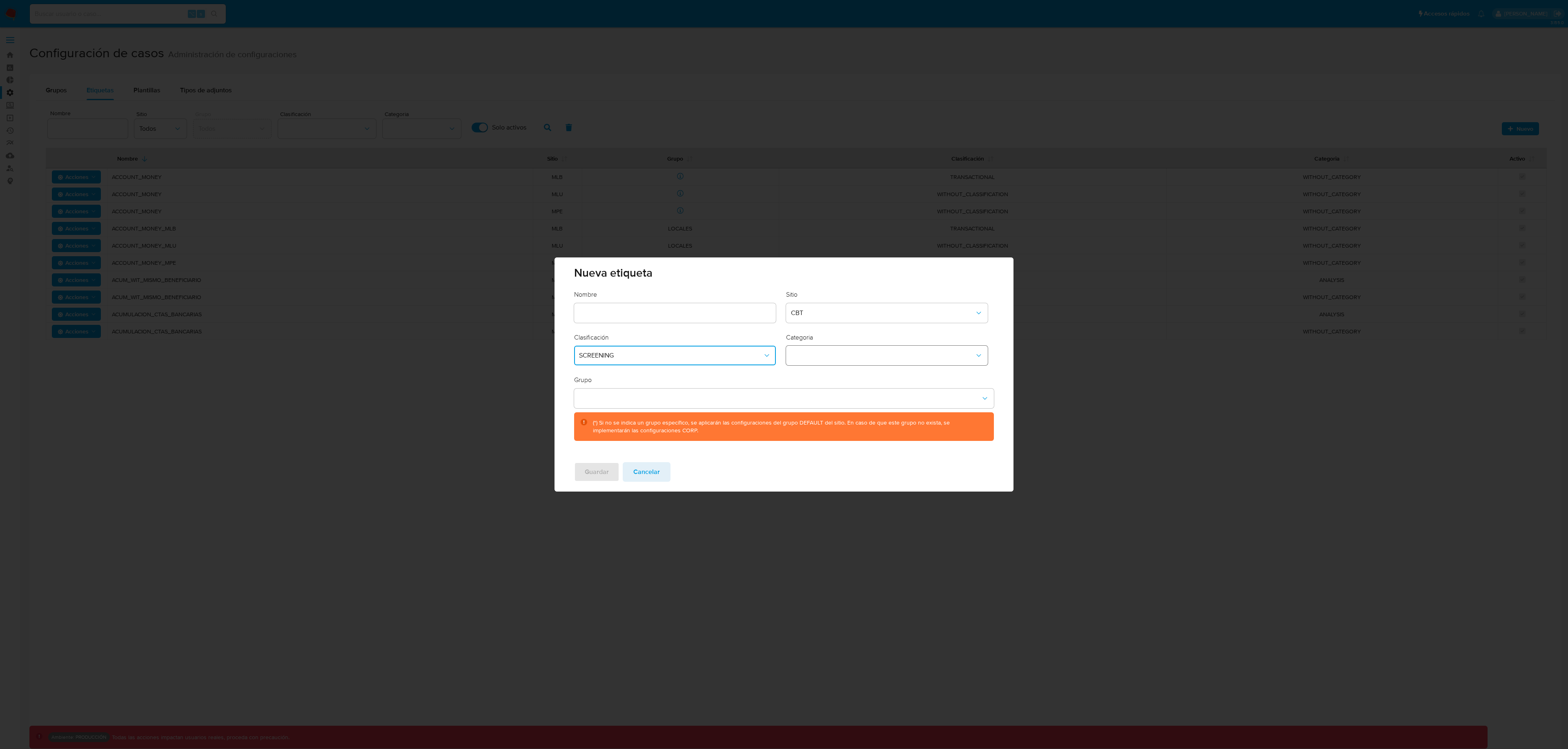
click at [835, 360] on button "category-dropdown" at bounding box center [886, 356] width 201 height 19
click at [686, 381] on div "Grupo (*) Si no se indica un grupo específico, se aplicarán las configuraciones…" at bounding box center [783, 407] width 419 height 65
click at [654, 476] on span "Cancelar" at bounding box center [646, 472] width 27 height 18
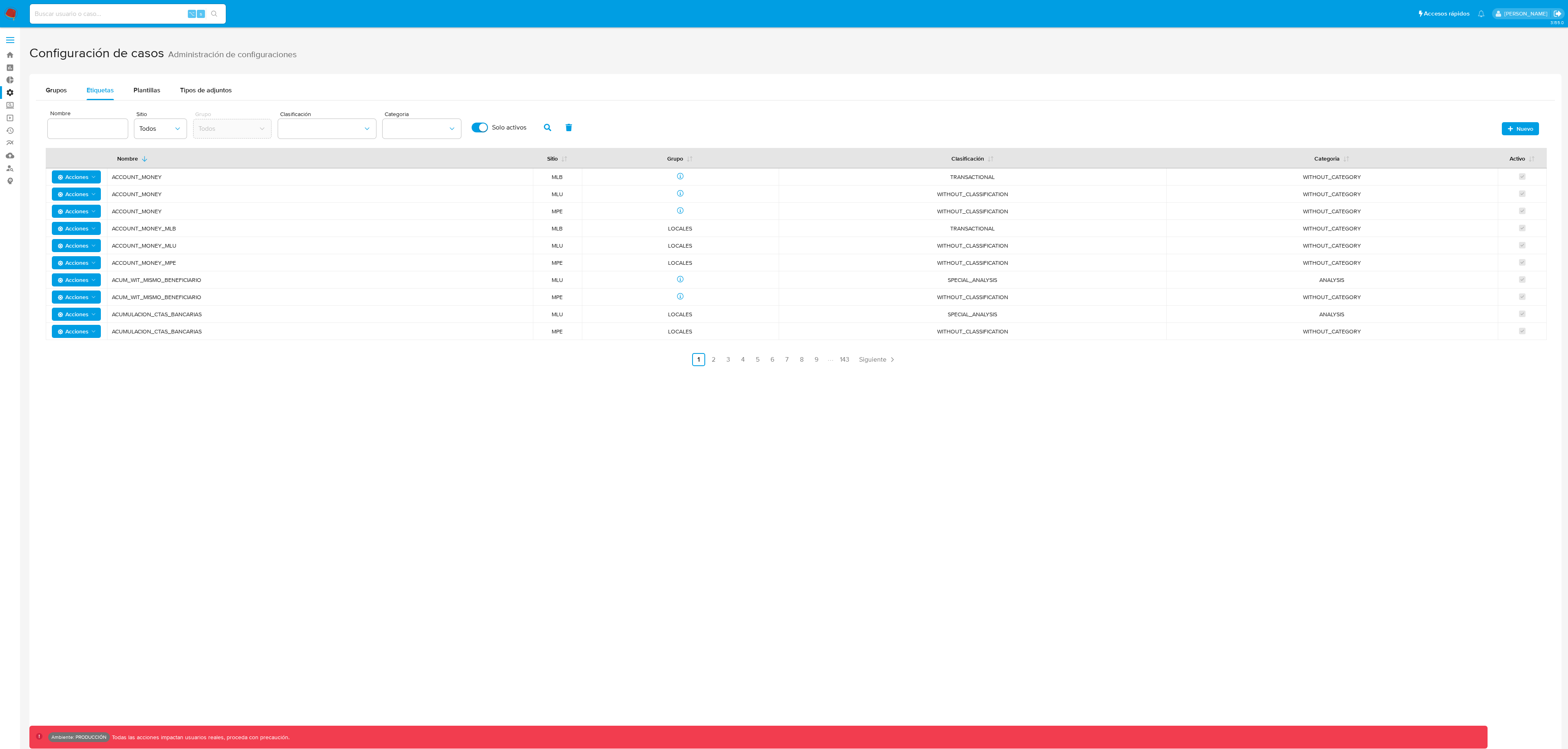
click at [1561, 14] on icon "Salir" at bounding box center [1558, 13] width 9 height 9
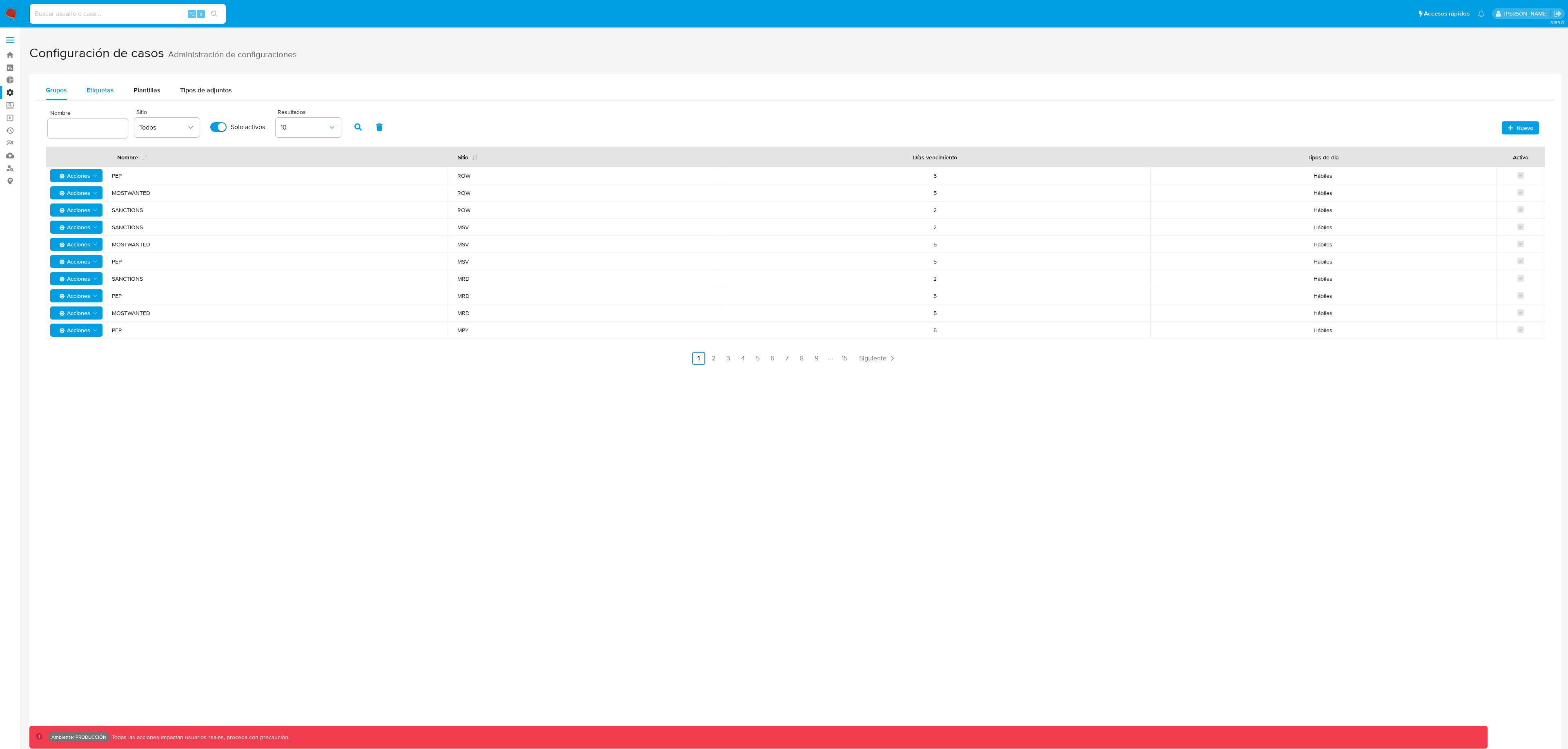
click at [105, 94] on span "Etiquetas" at bounding box center [100, 90] width 27 height 9
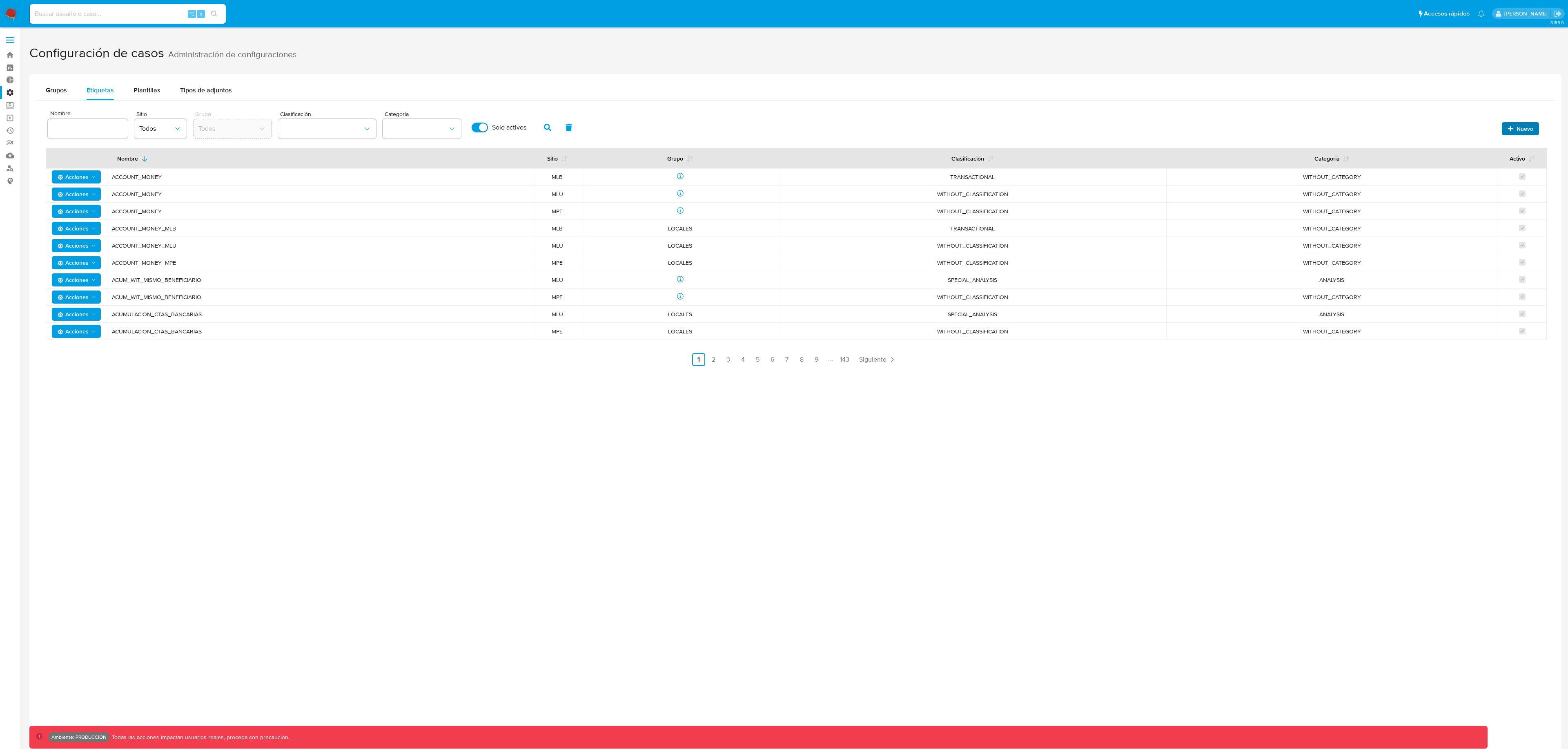
click at [1519, 130] on span "Nuevo" at bounding box center [1525, 128] width 17 height 13
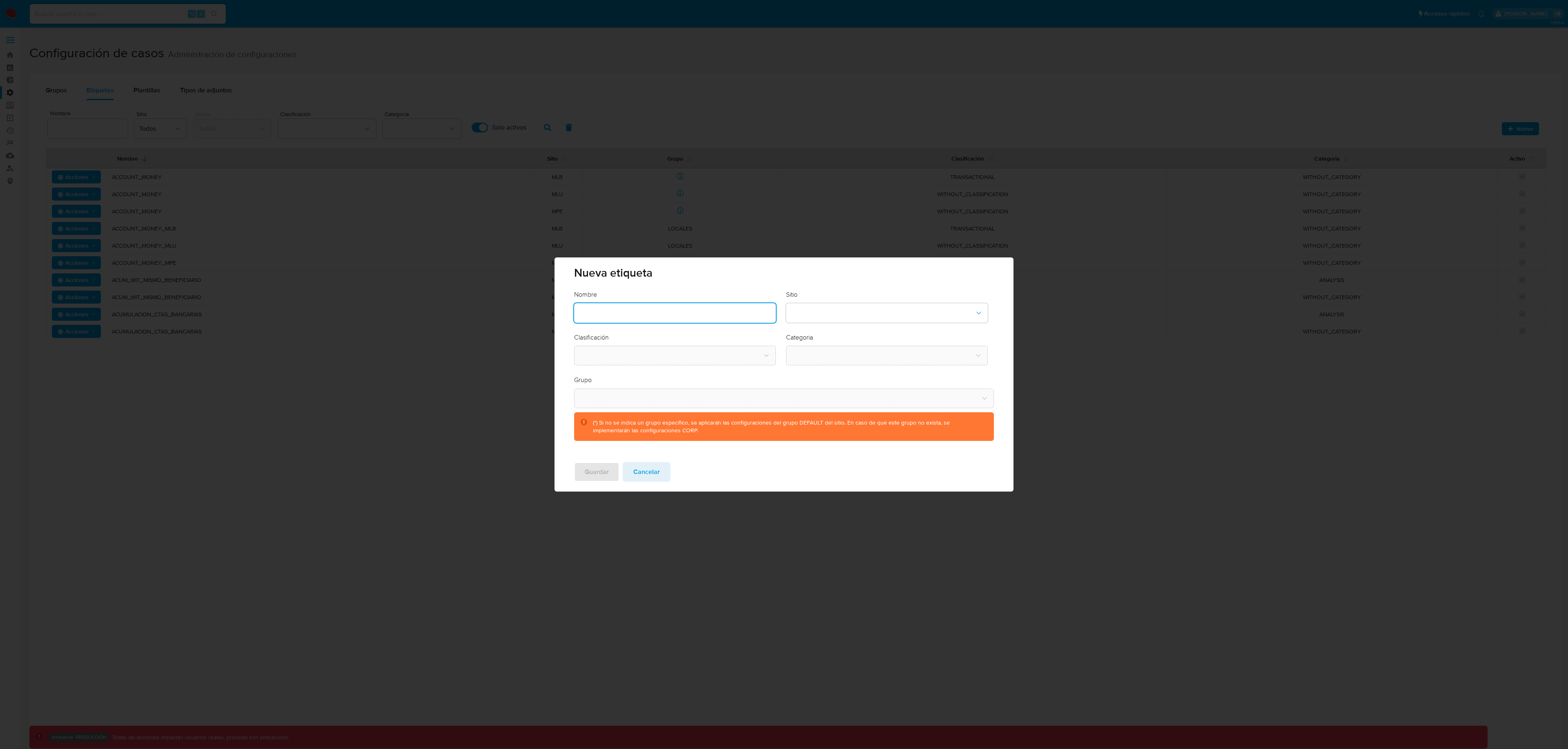
click at [712, 314] on input "text" at bounding box center [674, 312] width 201 height 10
click at [828, 314] on button "site-dropdown" at bounding box center [886, 313] width 201 height 19
click at [817, 356] on div "CBT" at bounding box center [884, 354] width 187 height 19
click at [703, 357] on button "classification-dropdown" at bounding box center [674, 356] width 201 height 19
click at [662, 378] on div "SCREENING" at bounding box center [672, 378] width 187 height 19
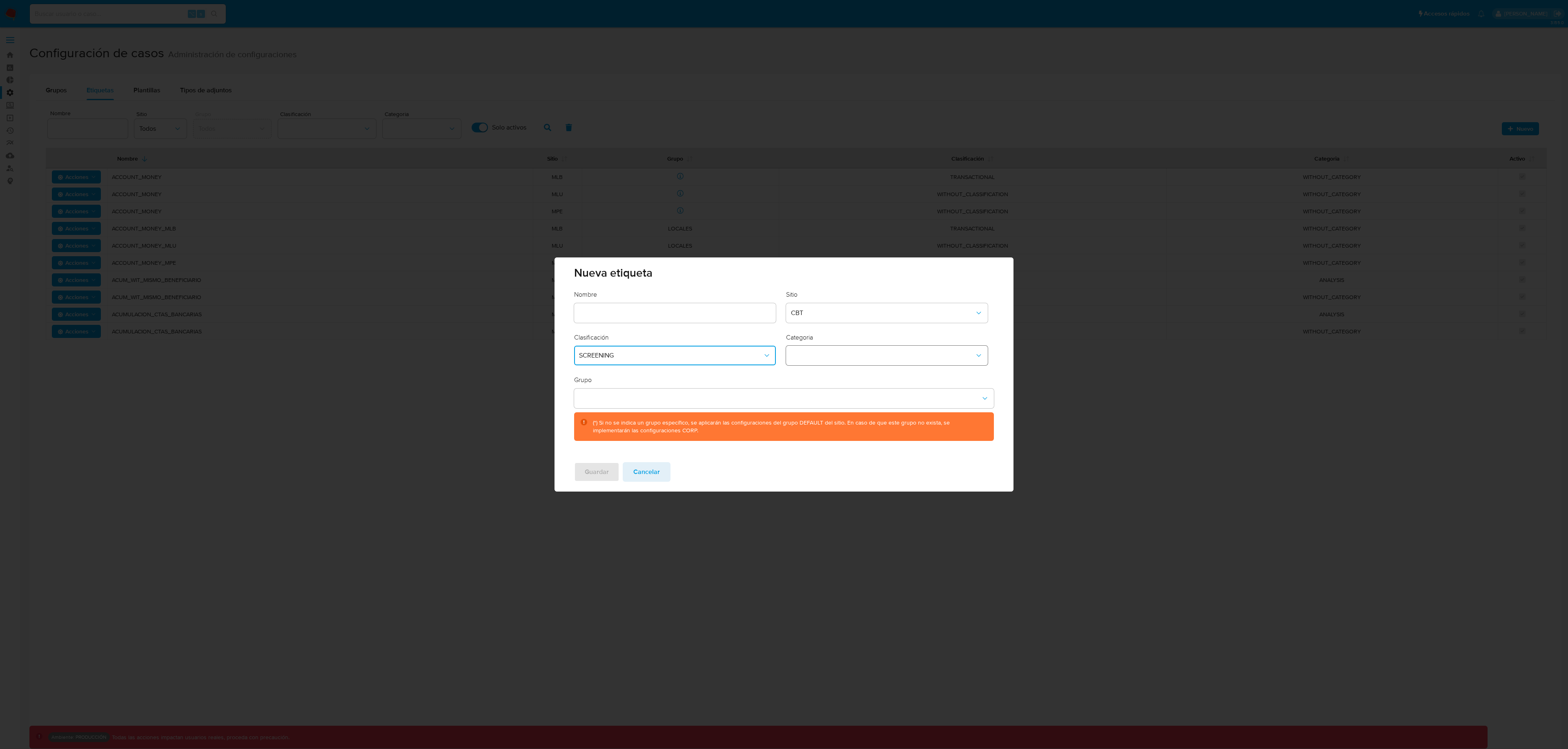
click at [880, 361] on button "category-dropdown" at bounding box center [886, 356] width 201 height 19
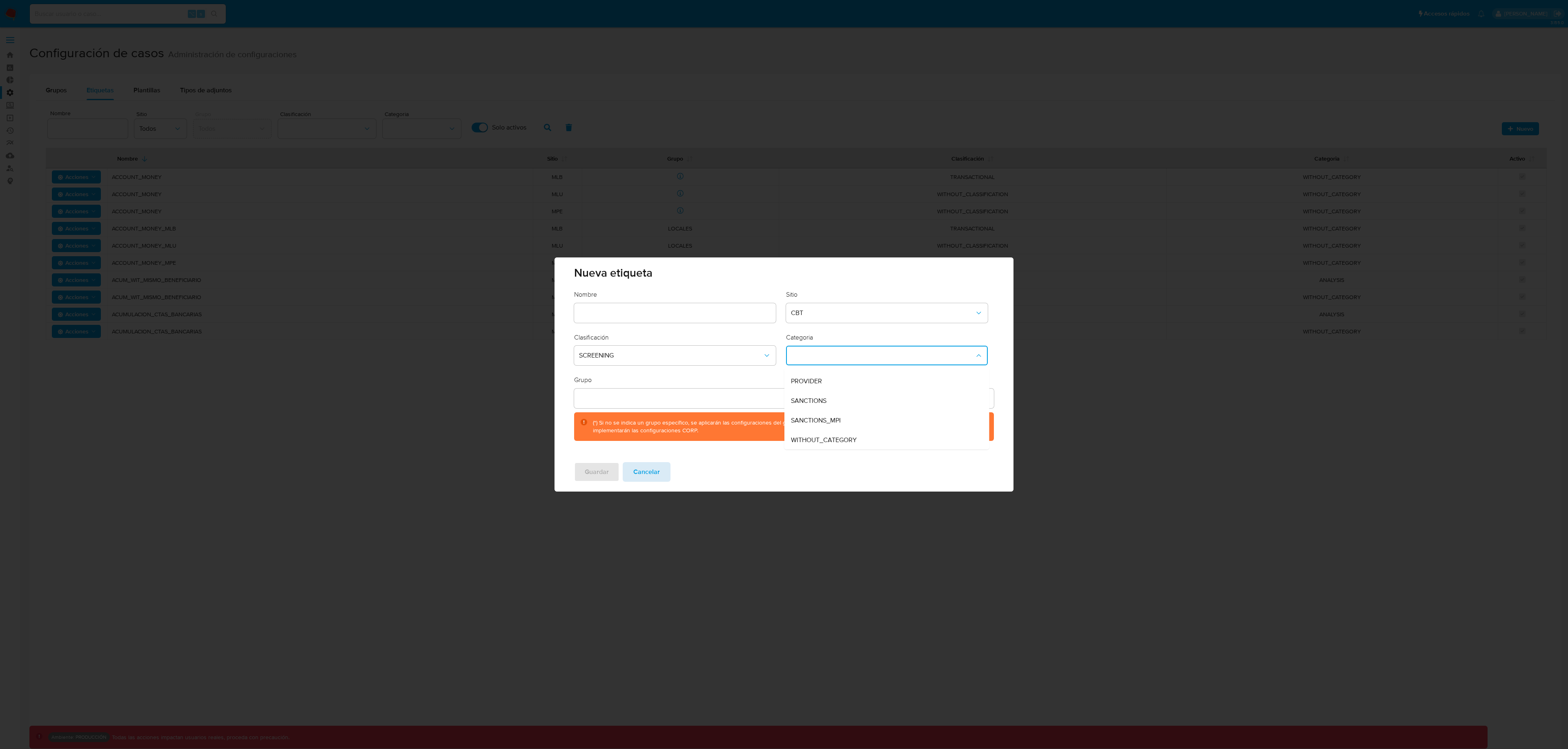
click at [649, 478] on span "Cancelar" at bounding box center [646, 472] width 27 height 18
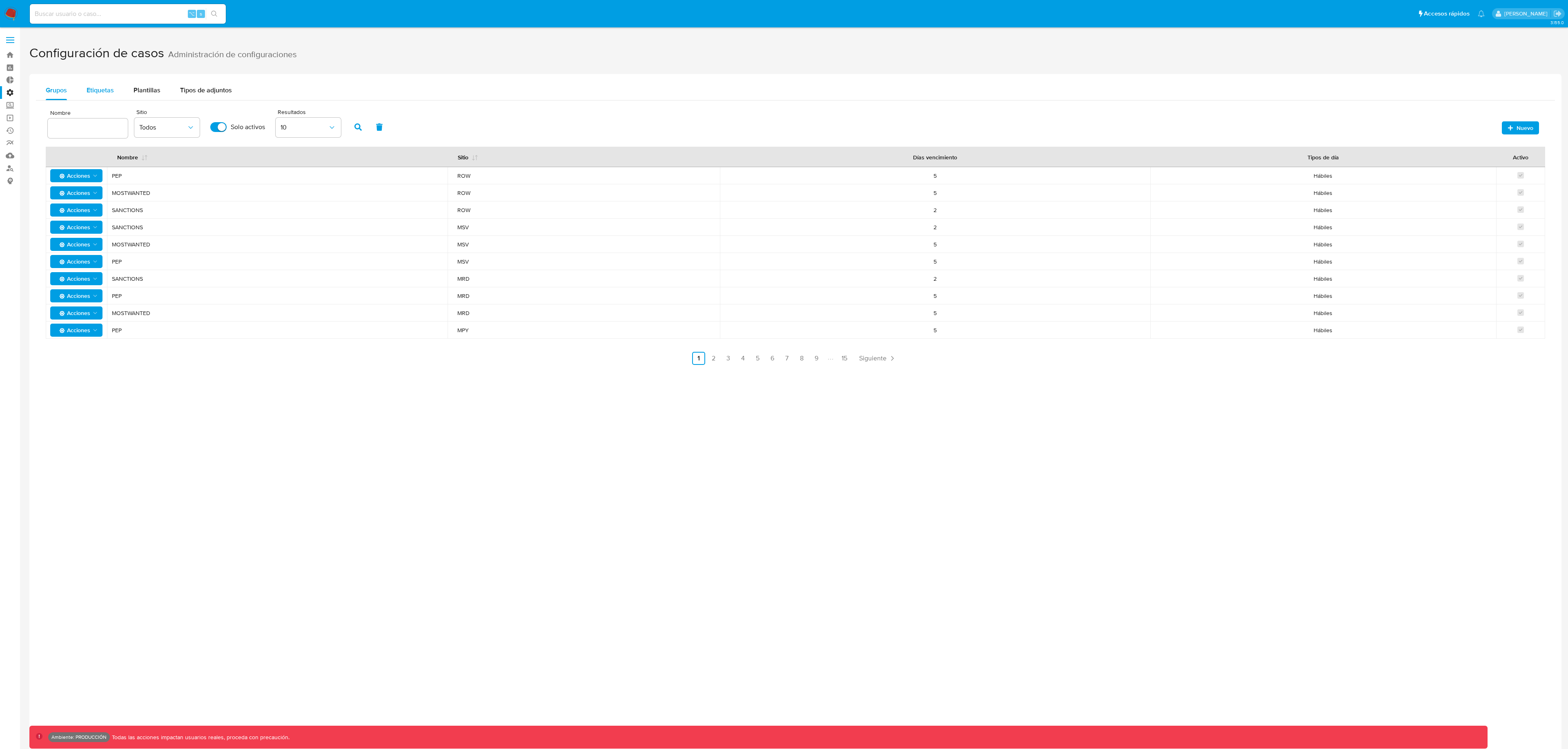
click at [116, 90] on button "Etiquetas" at bounding box center [100, 90] width 47 height 19
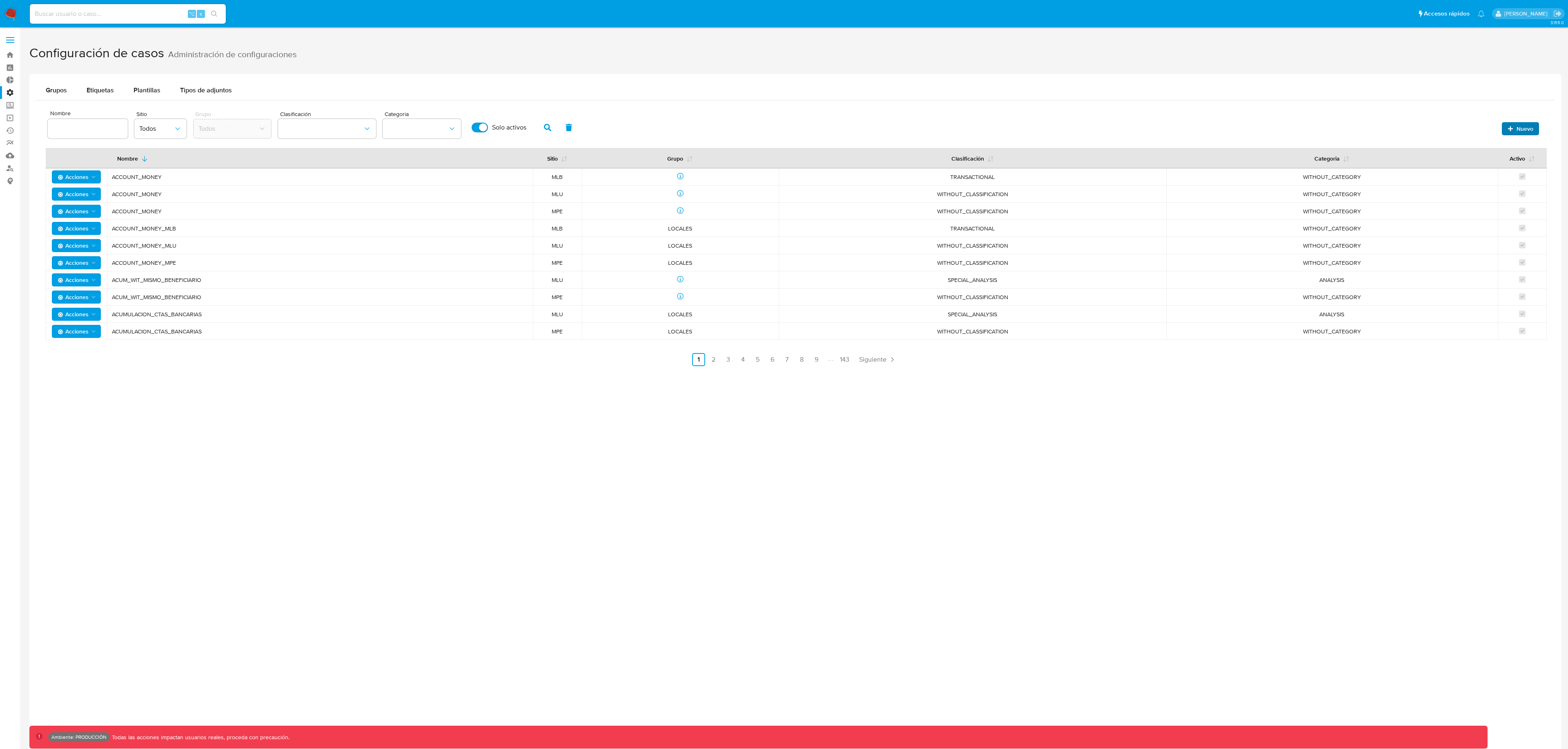
click at [1522, 125] on span "Nuevo" at bounding box center [1525, 128] width 17 height 13
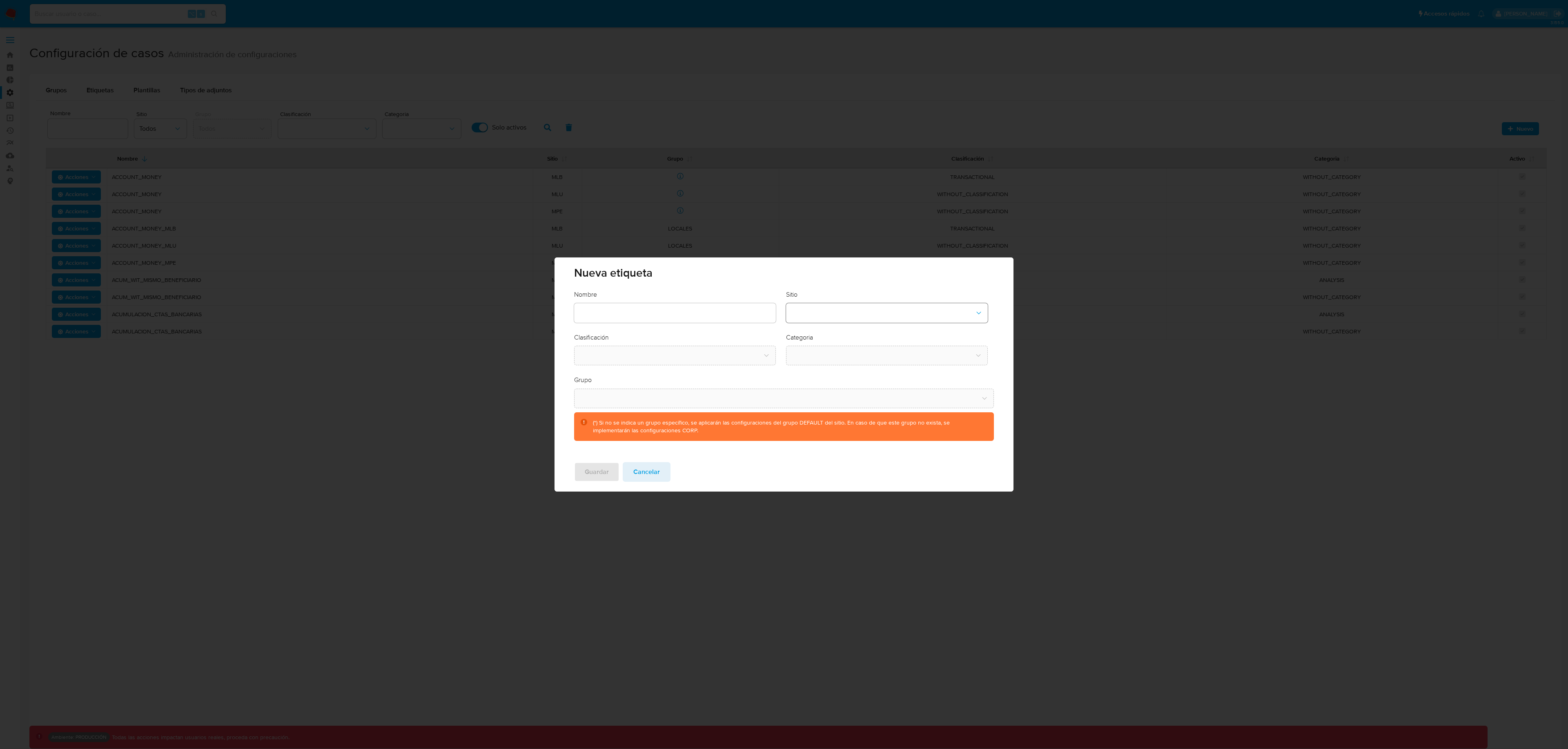
click at [805, 312] on button "site-dropdown" at bounding box center [886, 313] width 201 height 19
click at [836, 358] on div "CBT" at bounding box center [884, 354] width 187 height 19
click at [736, 359] on button "classification-dropdown" at bounding box center [674, 356] width 201 height 19
drag, startPoint x: 658, startPoint y: 378, endPoint x: 679, endPoint y: 374, distance: 21.4
click at [658, 378] on div "SCREENING" at bounding box center [672, 378] width 187 height 19
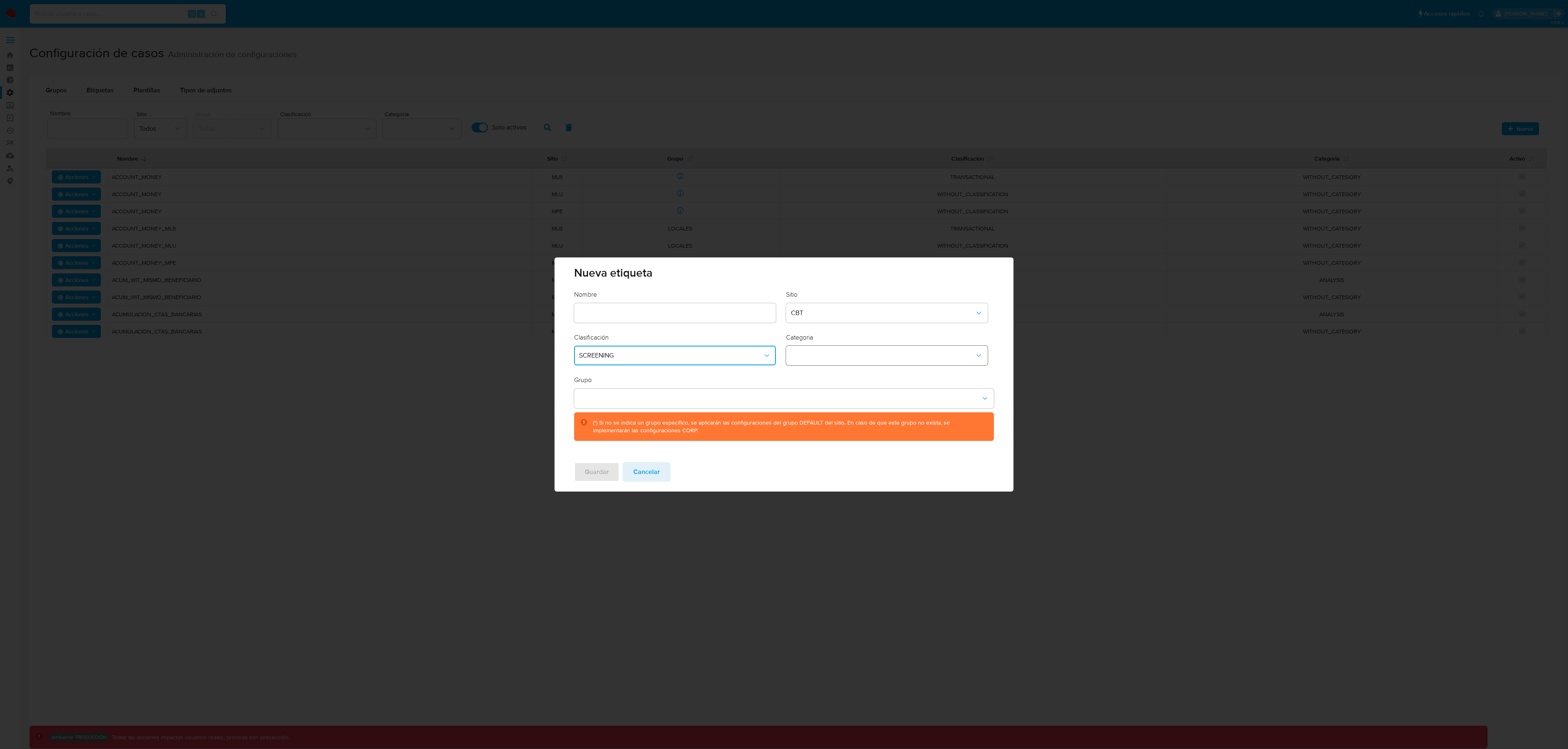
click at [877, 360] on button "category-dropdown" at bounding box center [886, 356] width 201 height 19
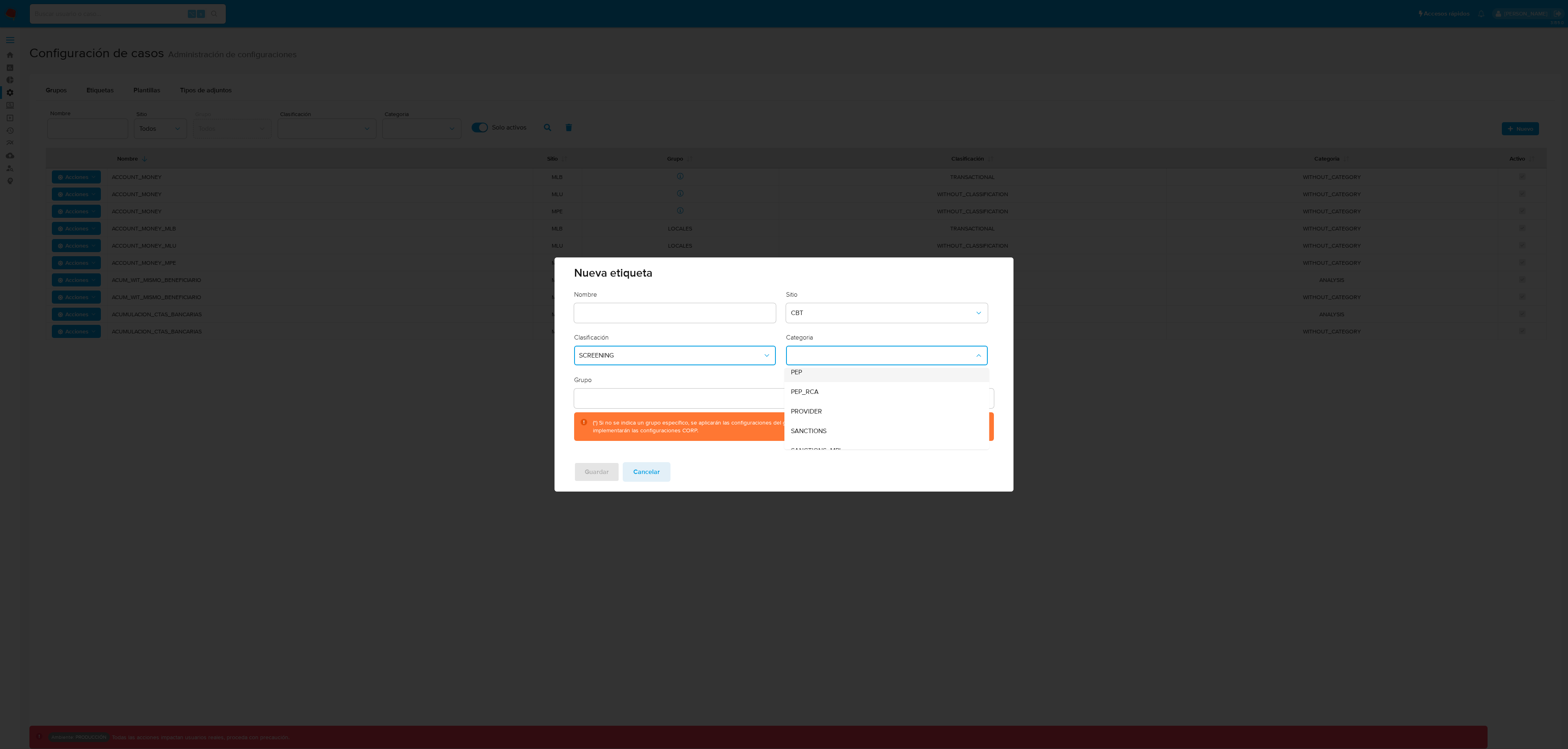
scroll to position [55, 0]
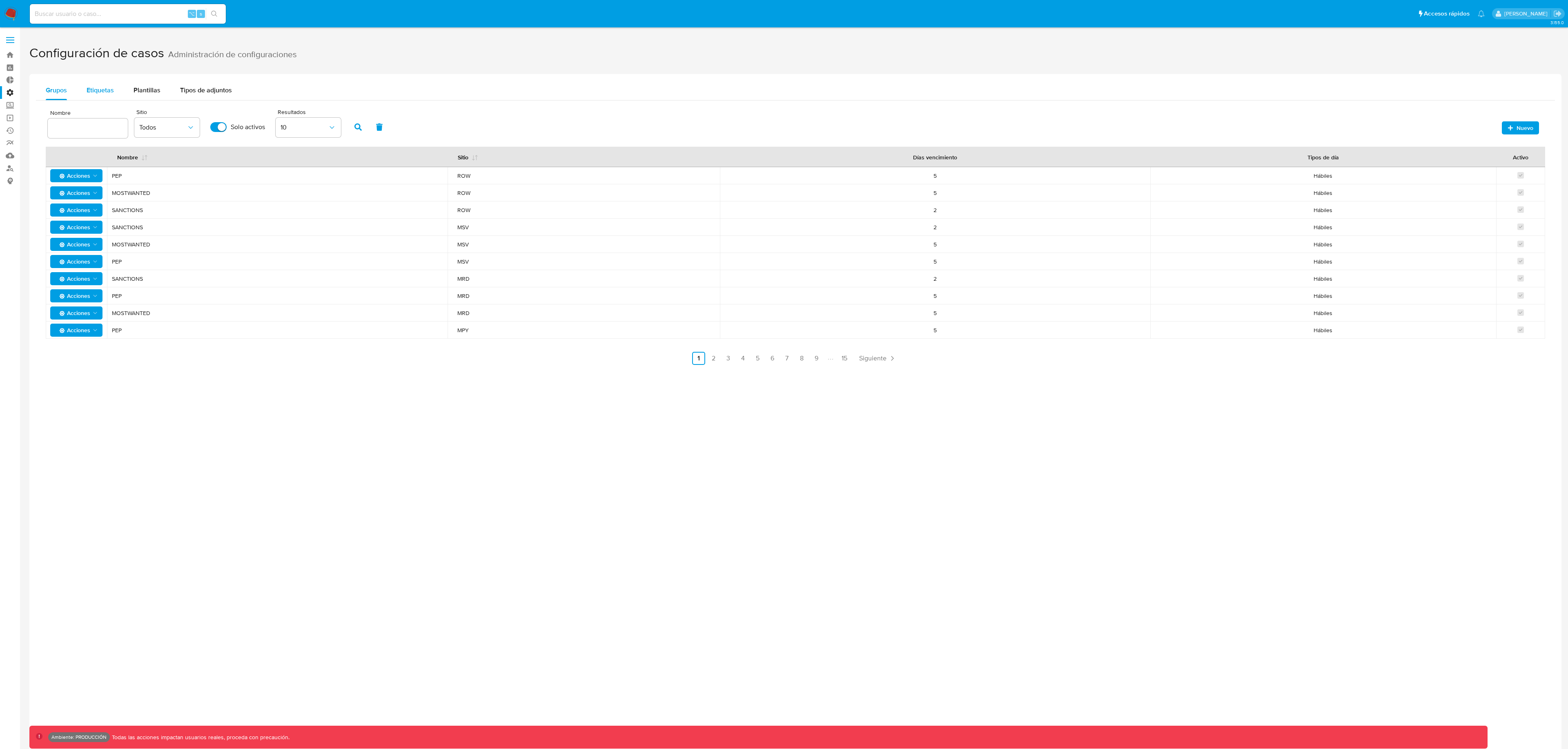
click at [110, 97] on div "Etiquetas" at bounding box center [100, 90] width 27 height 19
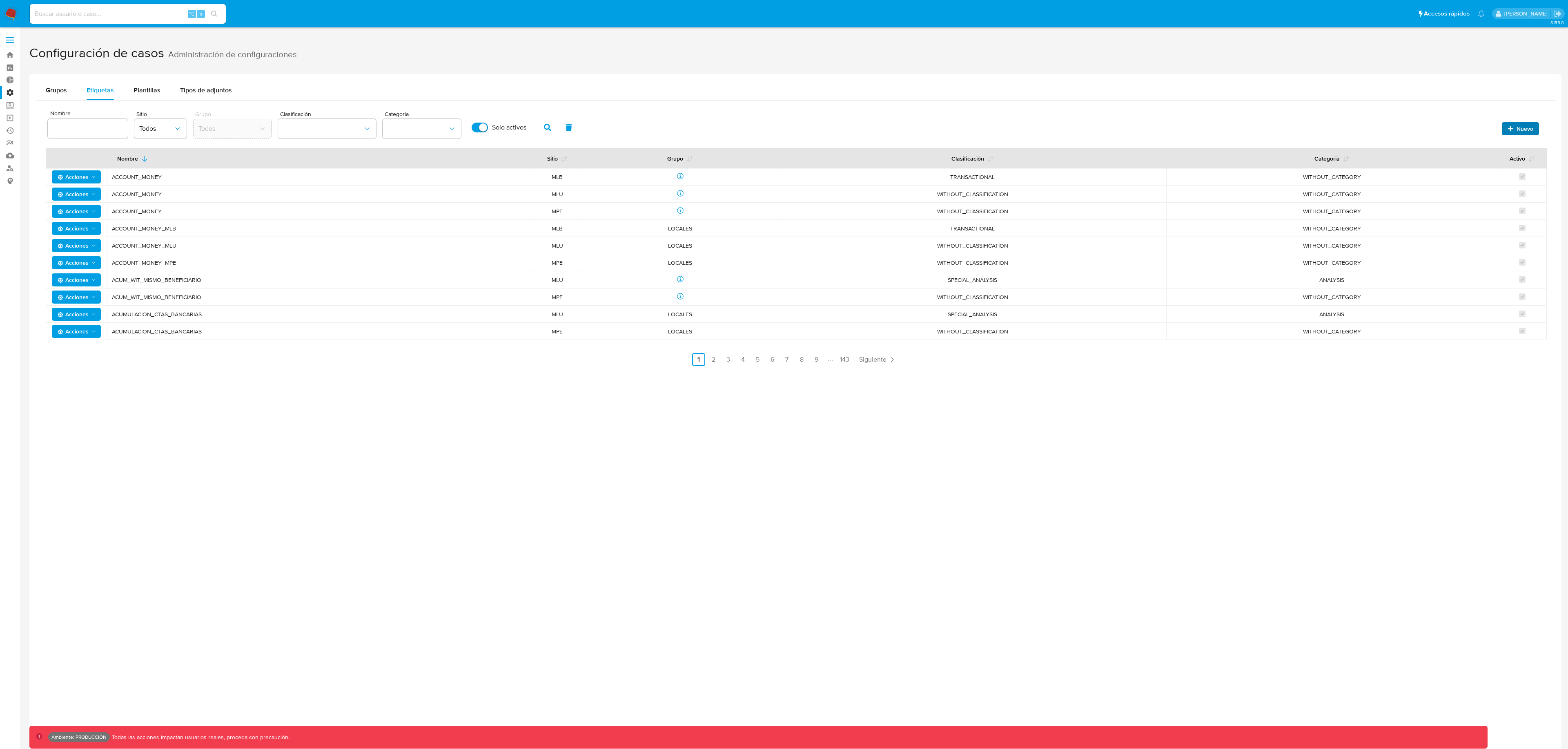
click at [1514, 132] on span "Nuevo" at bounding box center [1521, 128] width 26 height 12
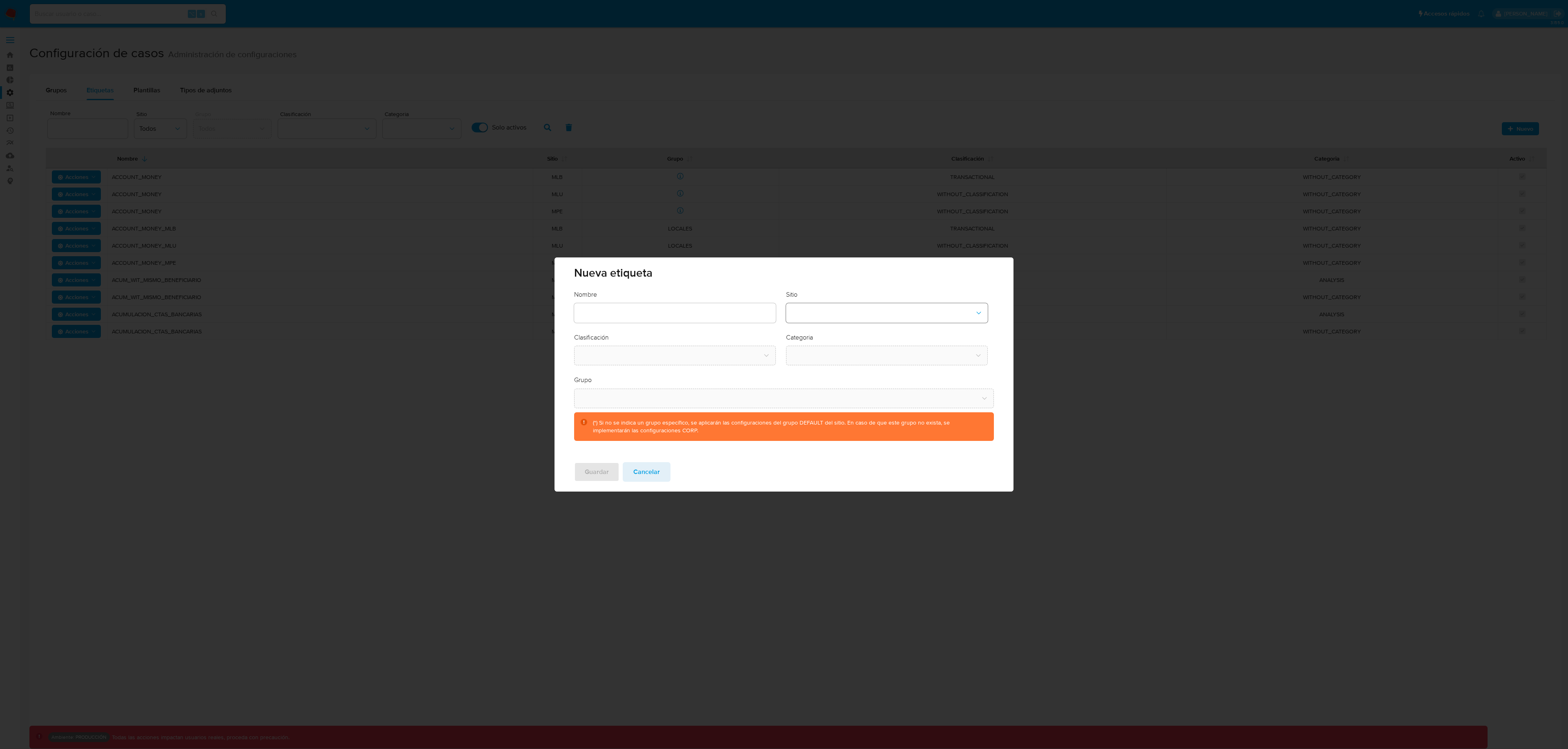
click at [825, 303] on button "site-dropdown" at bounding box center [886, 313] width 201 height 19
click at [811, 347] on div "CBT" at bounding box center [884, 354] width 187 height 19
click at [691, 350] on button "classification-dropdown" at bounding box center [674, 356] width 201 height 19
click at [661, 379] on div "SCREENING" at bounding box center [672, 378] width 187 height 19
click at [844, 364] on button "category-dropdown" at bounding box center [886, 356] width 201 height 19
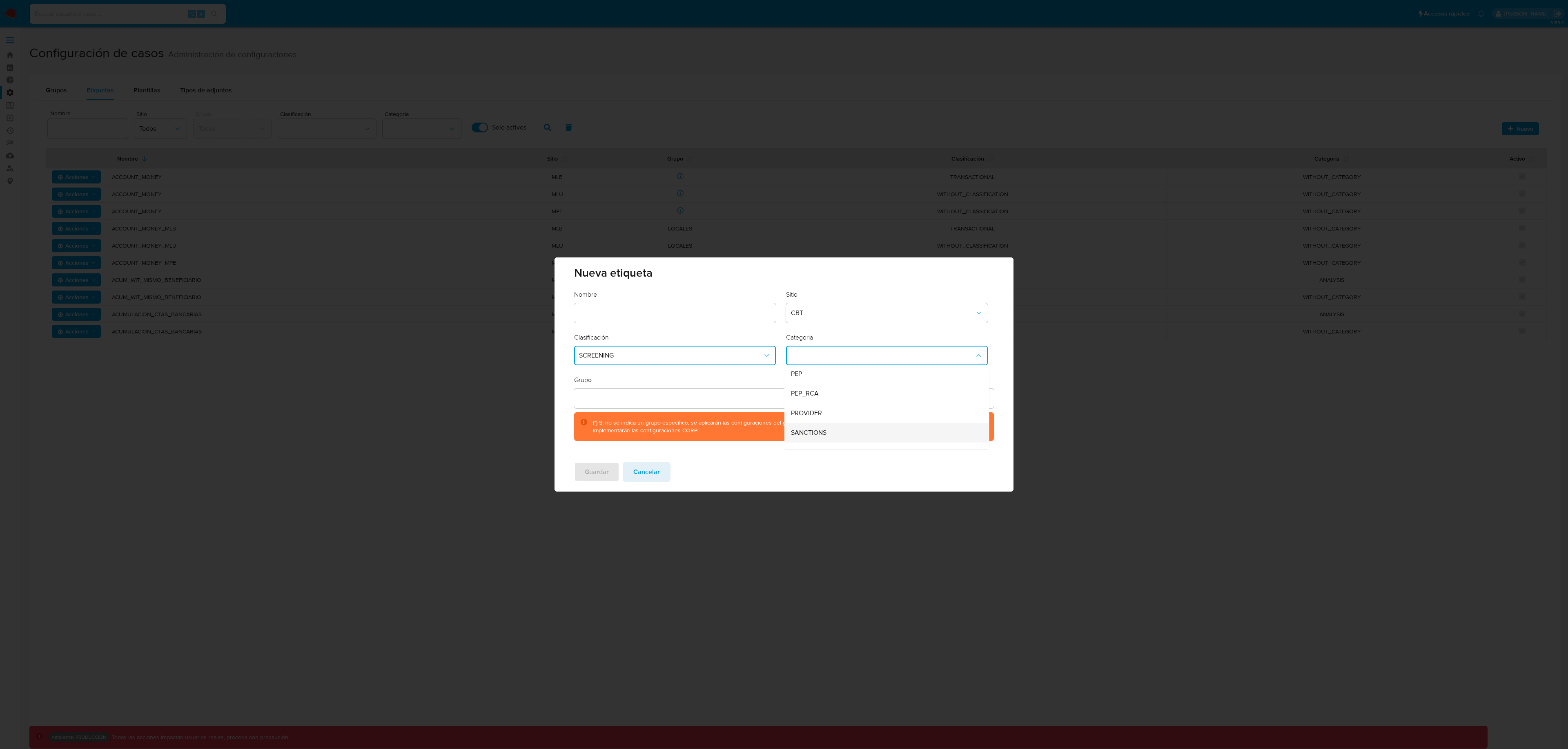
scroll to position [55, 0]
click at [664, 473] on button "Cancelar" at bounding box center [646, 472] width 47 height 19
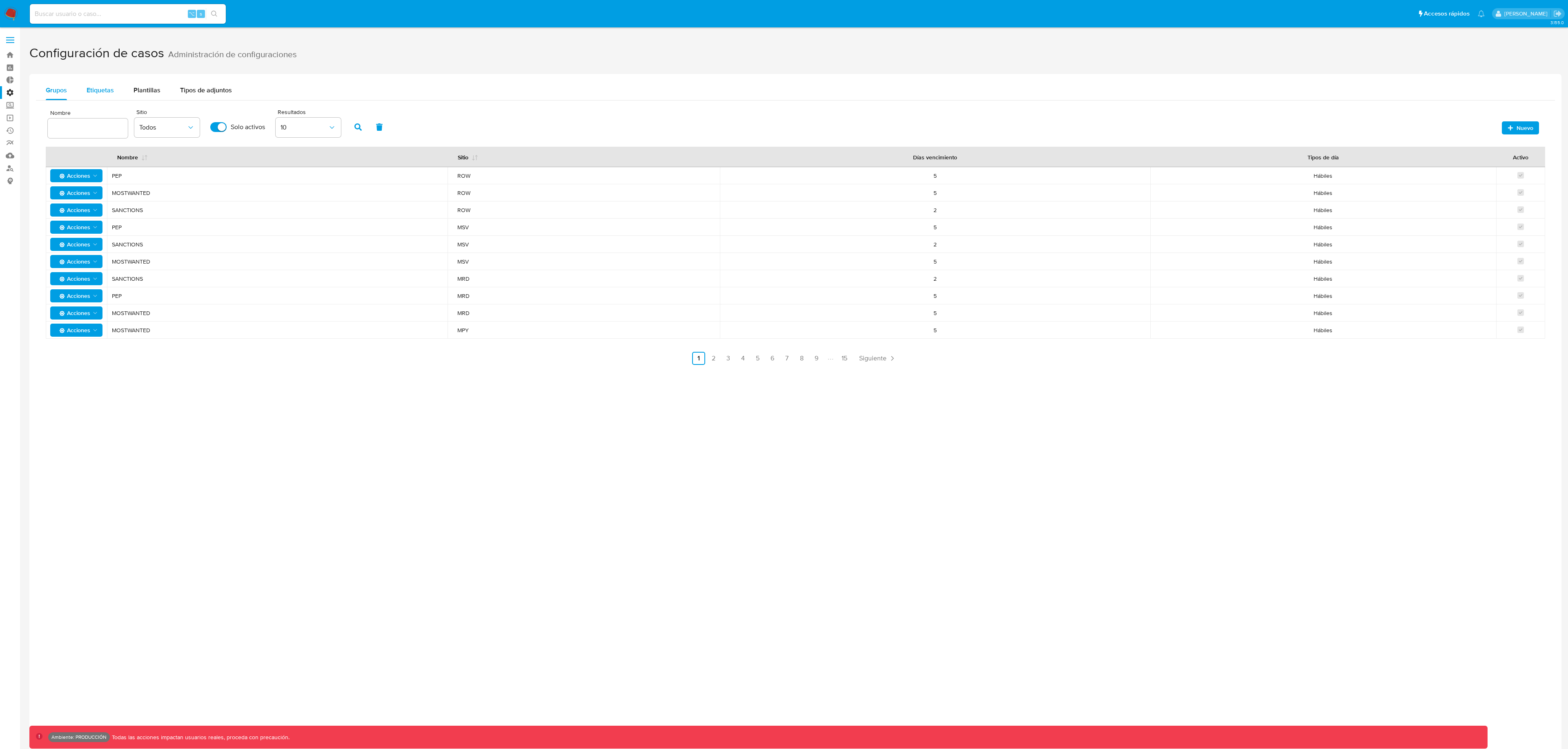
click at [111, 86] on span "Etiquetas" at bounding box center [100, 90] width 27 height 9
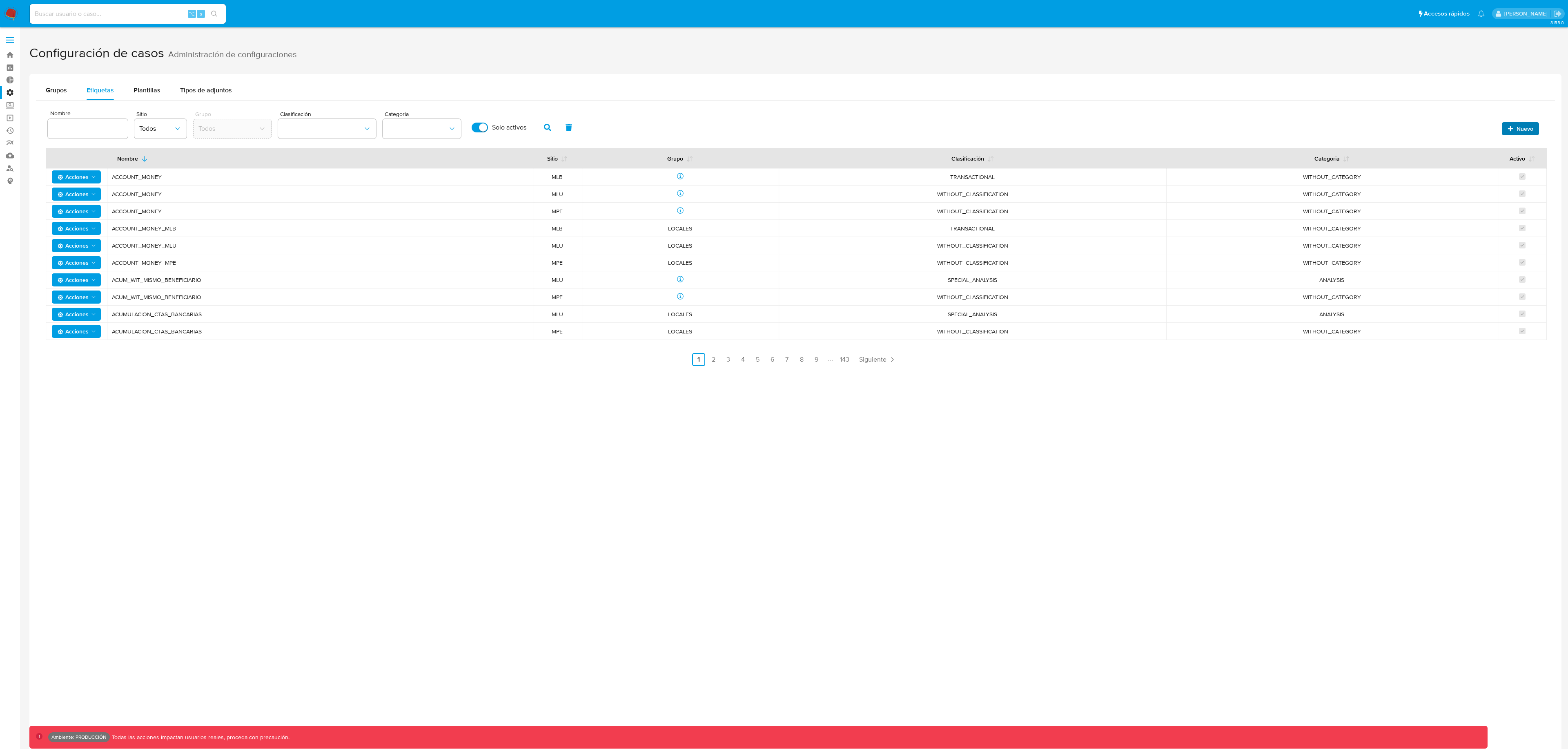
click at [1514, 130] on span "Nuevo" at bounding box center [1521, 128] width 26 height 12
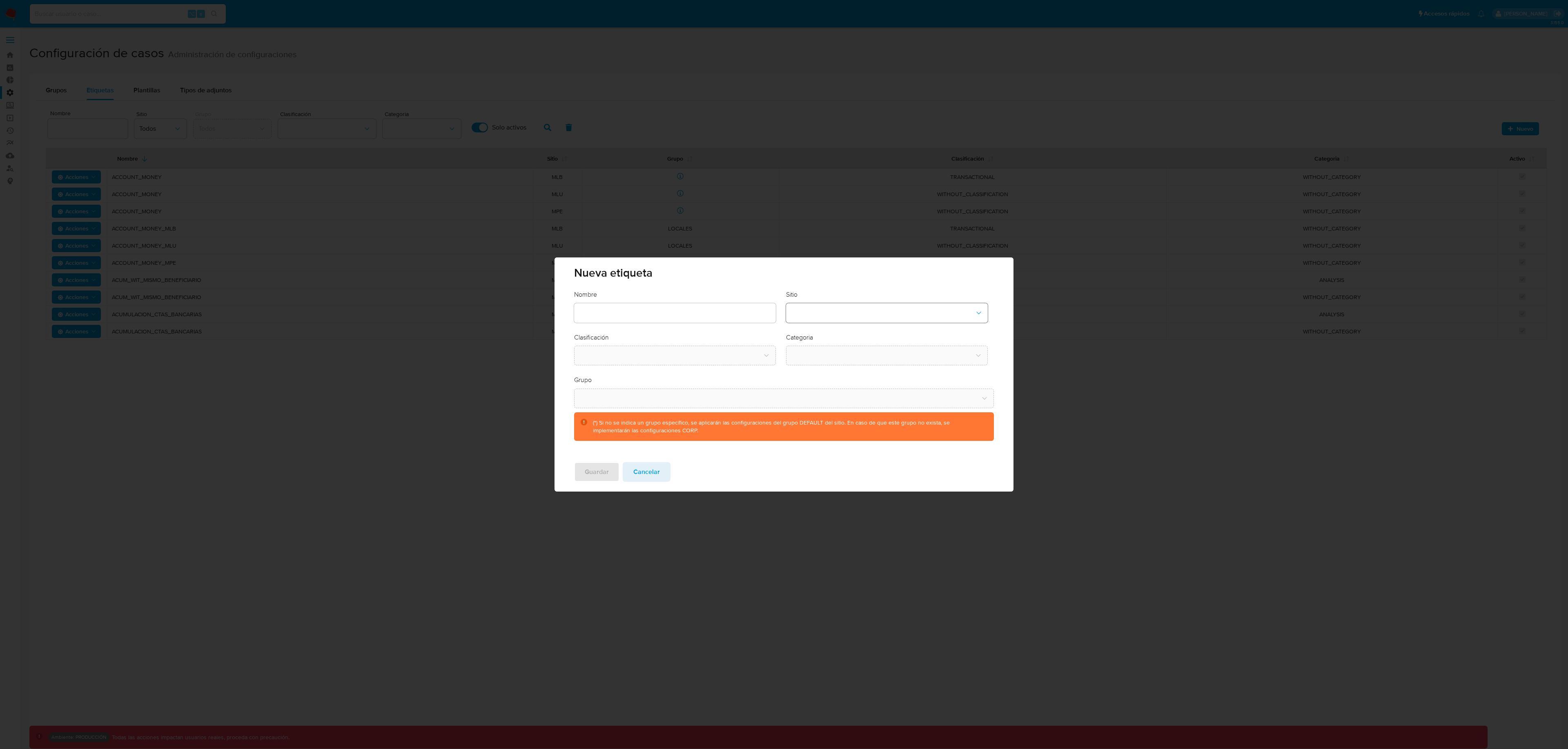
click at [845, 306] on button "site-dropdown" at bounding box center [886, 313] width 201 height 19
click at [820, 352] on div "CBT" at bounding box center [884, 354] width 187 height 19
click at [661, 353] on button "classification-dropdown" at bounding box center [674, 356] width 201 height 19
click at [655, 374] on div "SCREENING" at bounding box center [672, 378] width 187 height 19
click at [844, 356] on button "category-dropdown" at bounding box center [886, 356] width 201 height 19
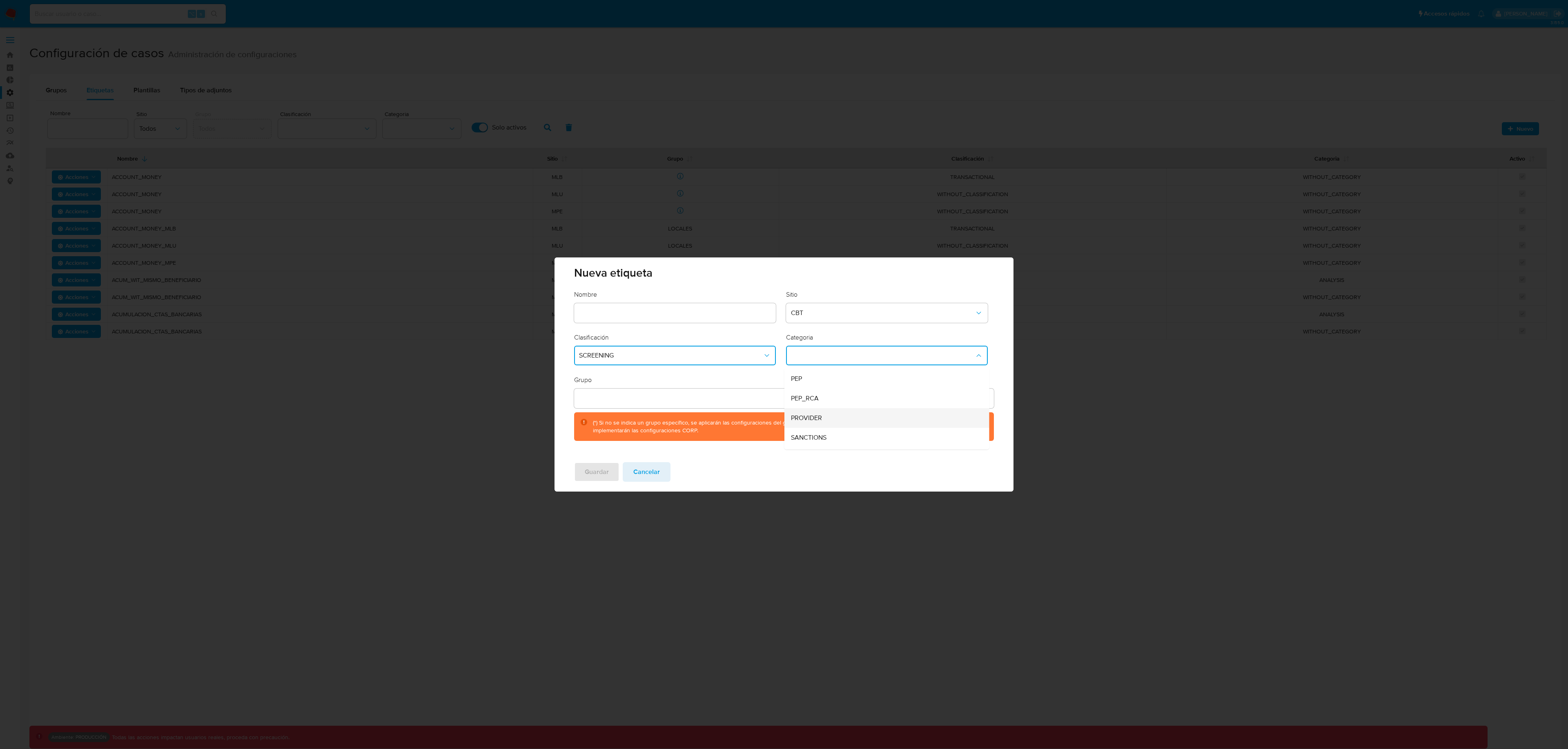
scroll to position [55, 0]
click at [657, 472] on span "Cancelar" at bounding box center [646, 472] width 27 height 18
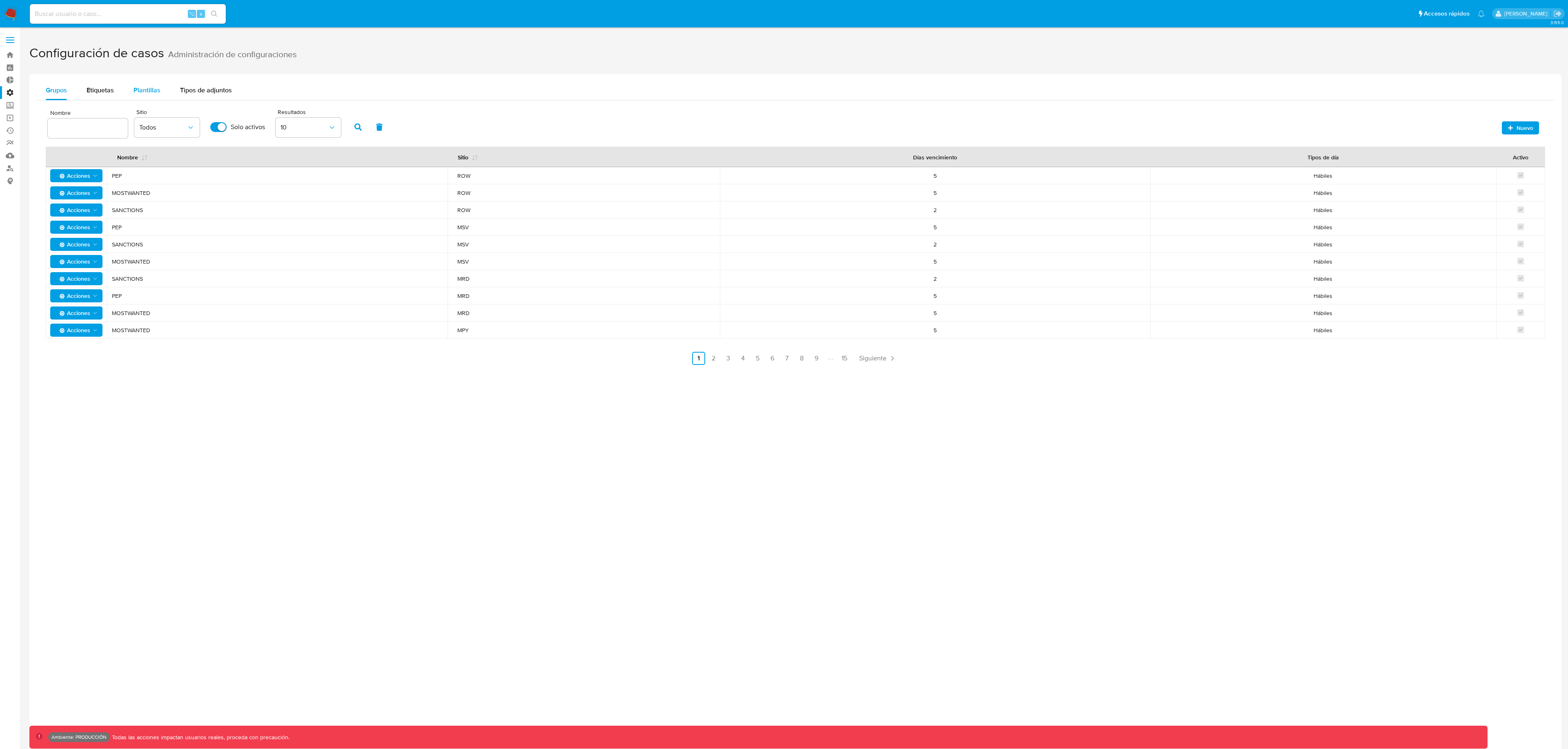
click at [152, 90] on span "Plantillas" at bounding box center [147, 90] width 27 height 9
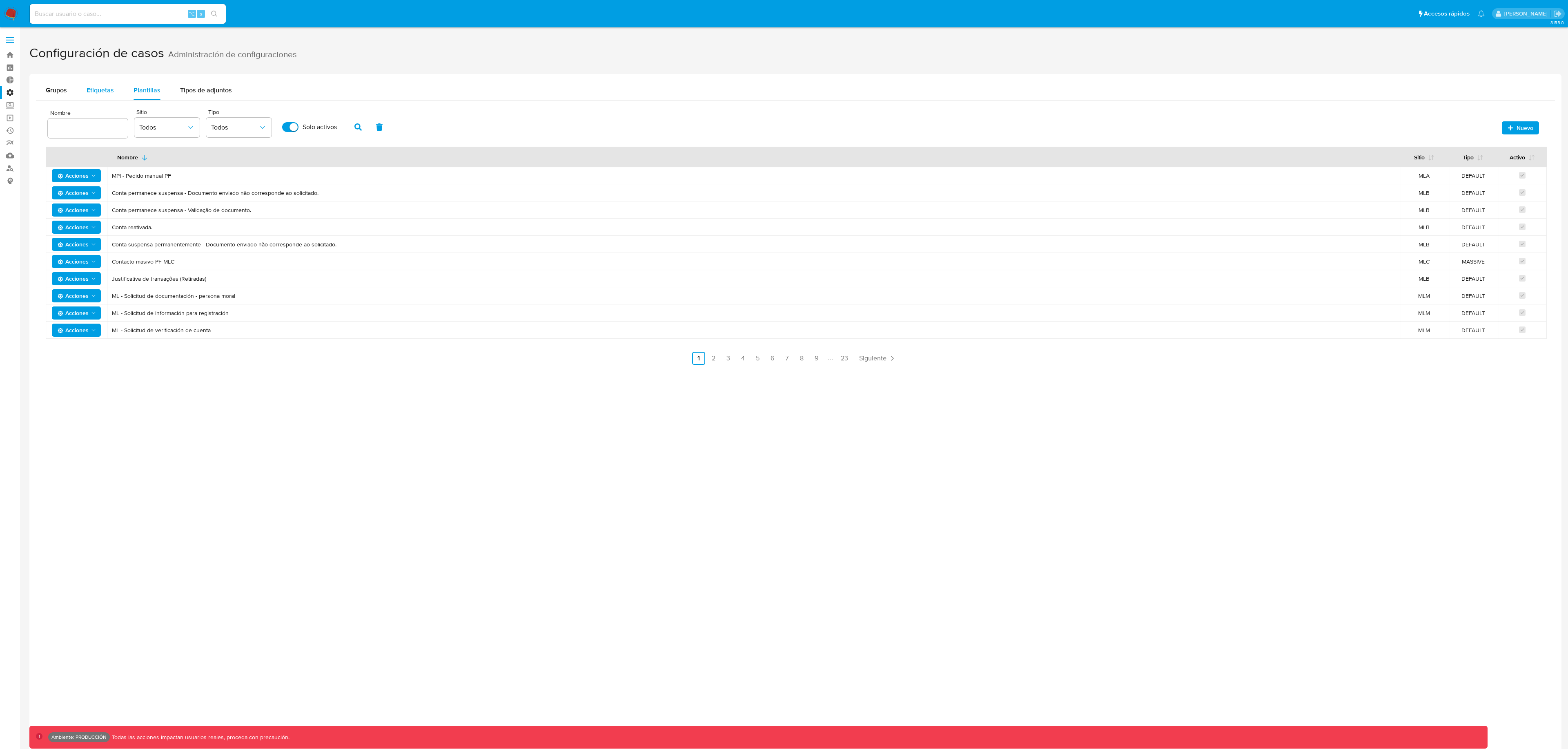
click at [97, 94] on span "Etiquetas" at bounding box center [100, 90] width 27 height 9
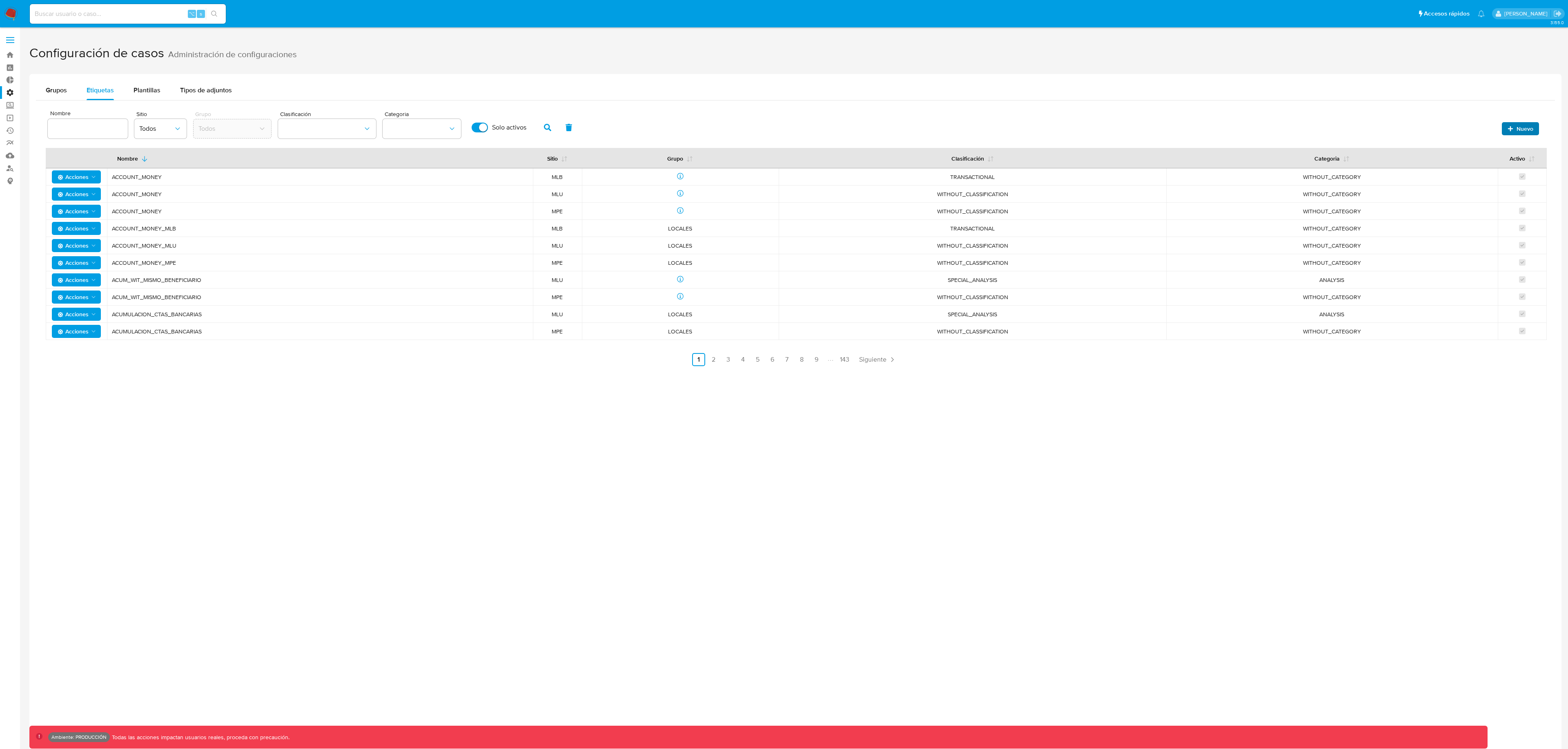
click at [1519, 129] on span "Nuevo" at bounding box center [1525, 128] width 17 height 13
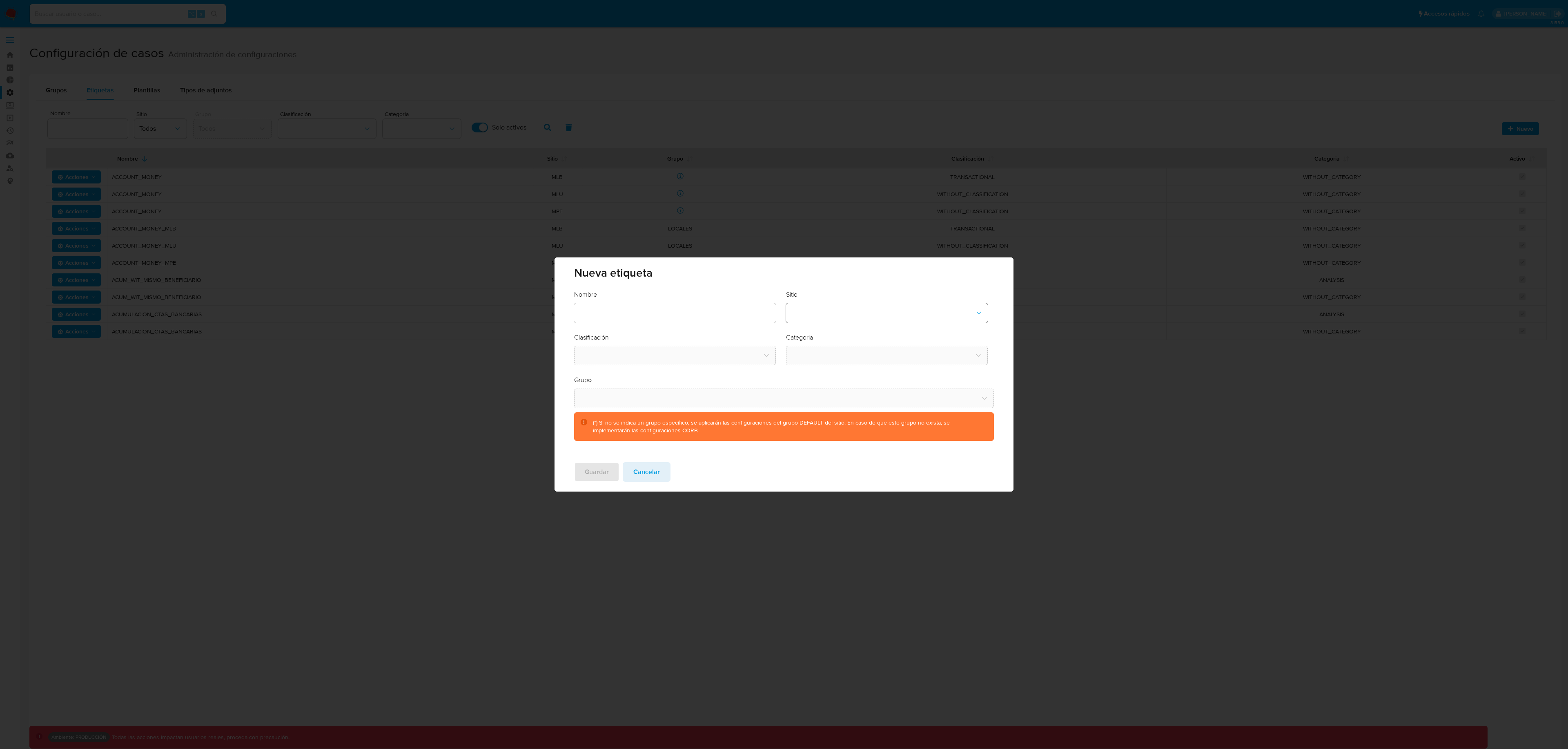
click at [797, 307] on button "site-dropdown" at bounding box center [886, 313] width 201 height 19
click at [818, 354] on div "CBT" at bounding box center [884, 354] width 187 height 19
click at [695, 357] on button "classification-dropdown" at bounding box center [674, 356] width 201 height 19
click at [653, 378] on div "SCREENING" at bounding box center [672, 378] width 187 height 19
click at [849, 357] on button "category-dropdown" at bounding box center [886, 356] width 201 height 19
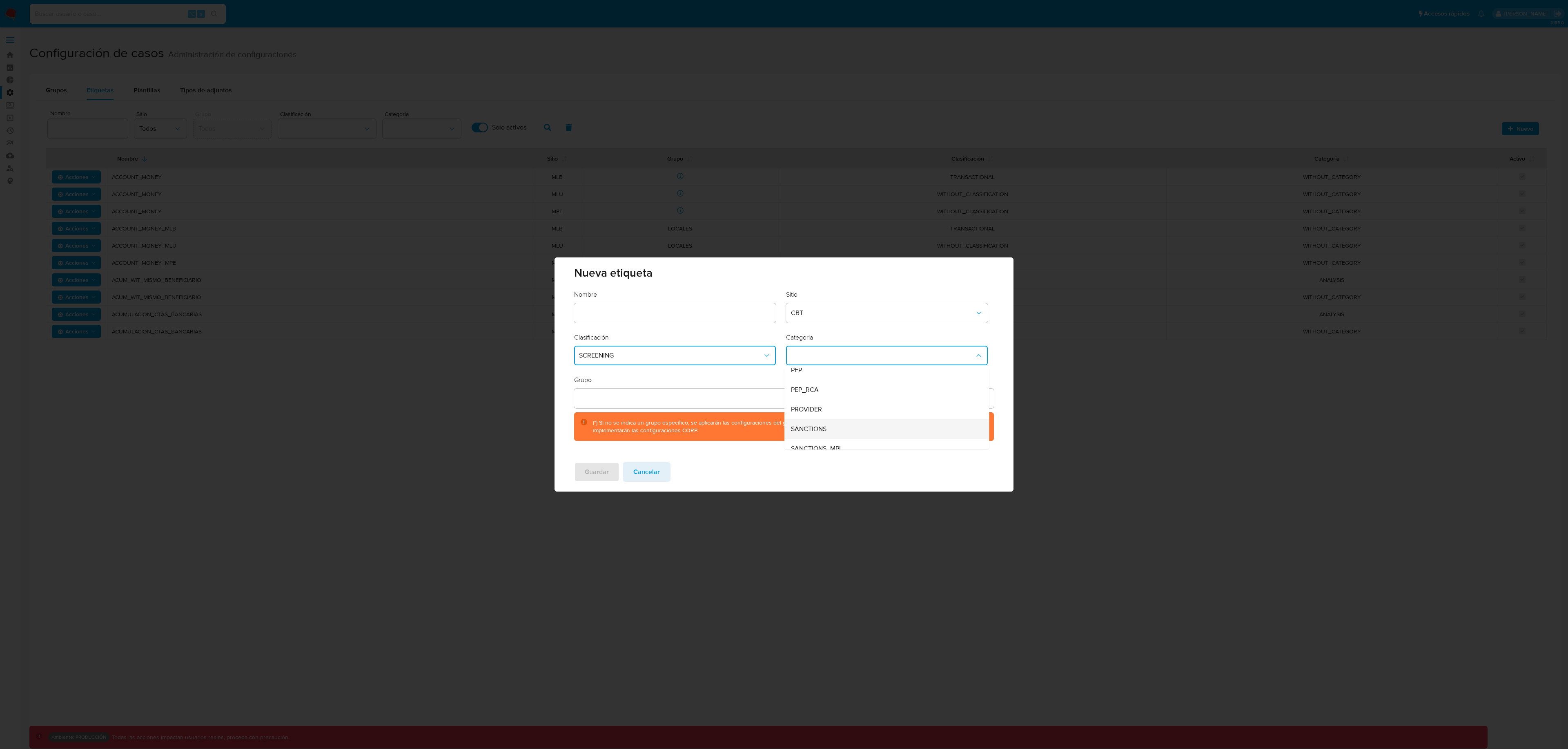
scroll to position [55, 0]
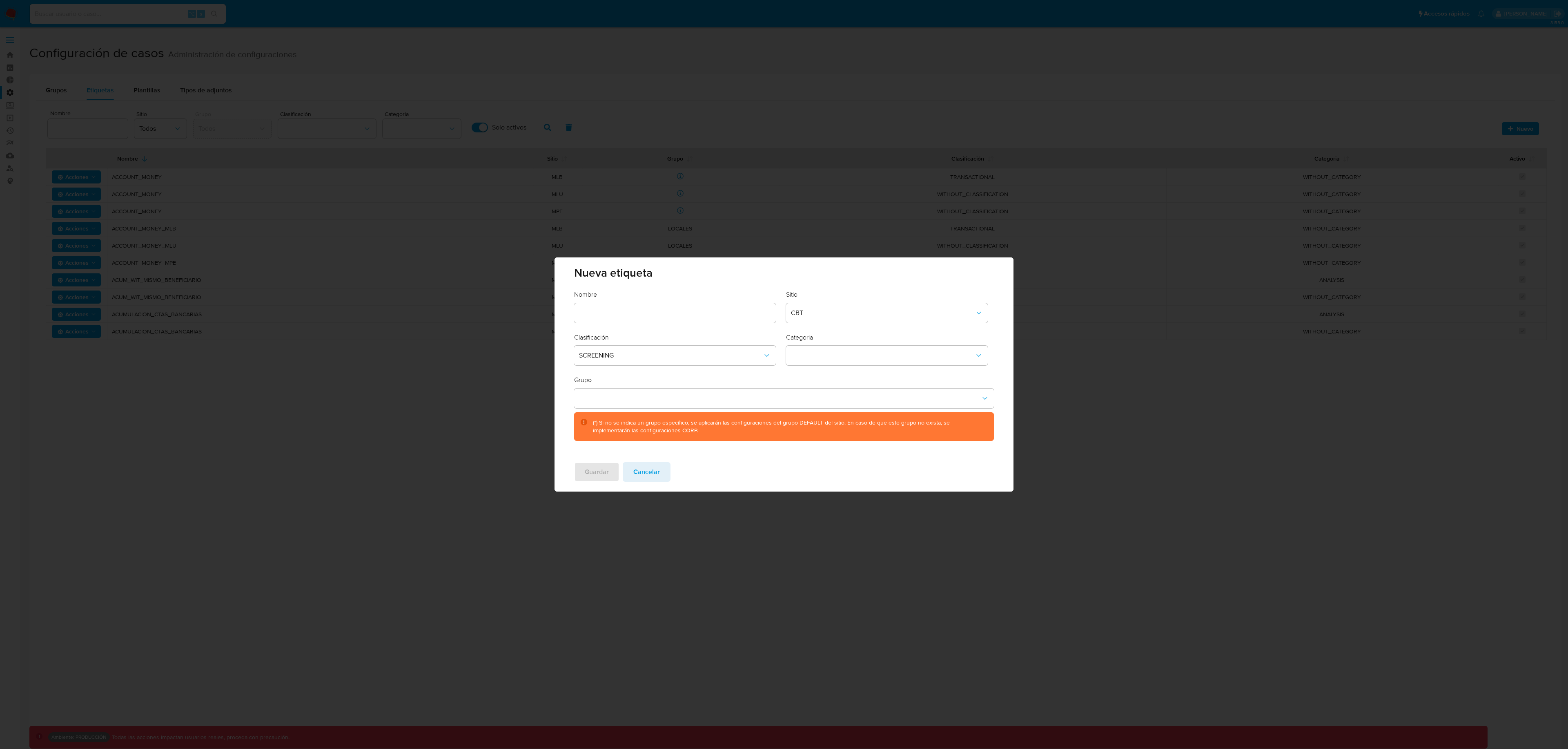
drag, startPoint x: 655, startPoint y: 473, endPoint x: 739, endPoint y: 448, distance: 87.6
click at [739, 448] on div "Nueva etiqueta Nombre Sitio CBT Clasificación SCREENING Categoria Grupo (*) Si …" at bounding box center [783, 374] width 458 height 234
click at [875, 353] on button "category-dropdown" at bounding box center [886, 356] width 201 height 19
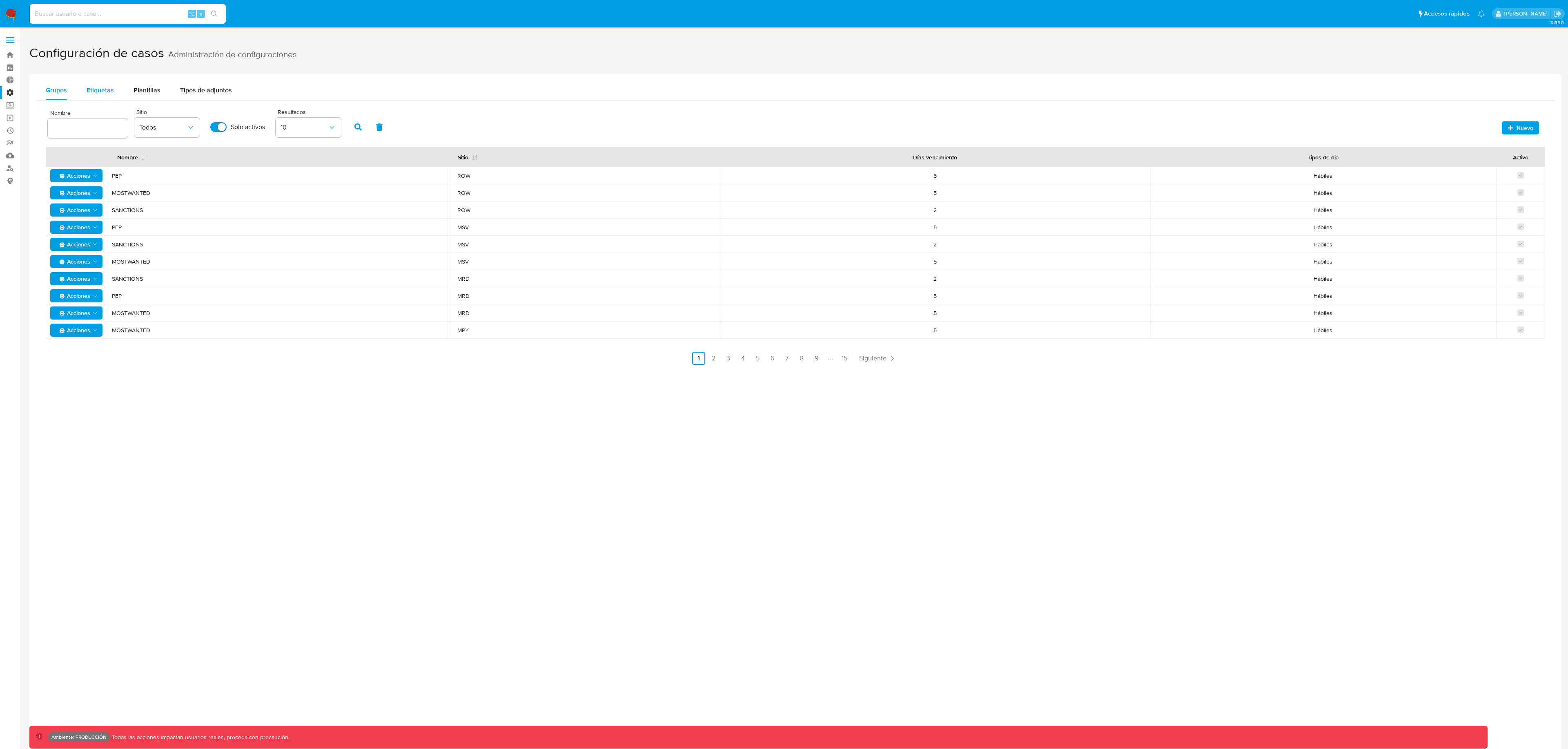
click at [106, 93] on span "Etiquetas" at bounding box center [100, 90] width 27 height 9
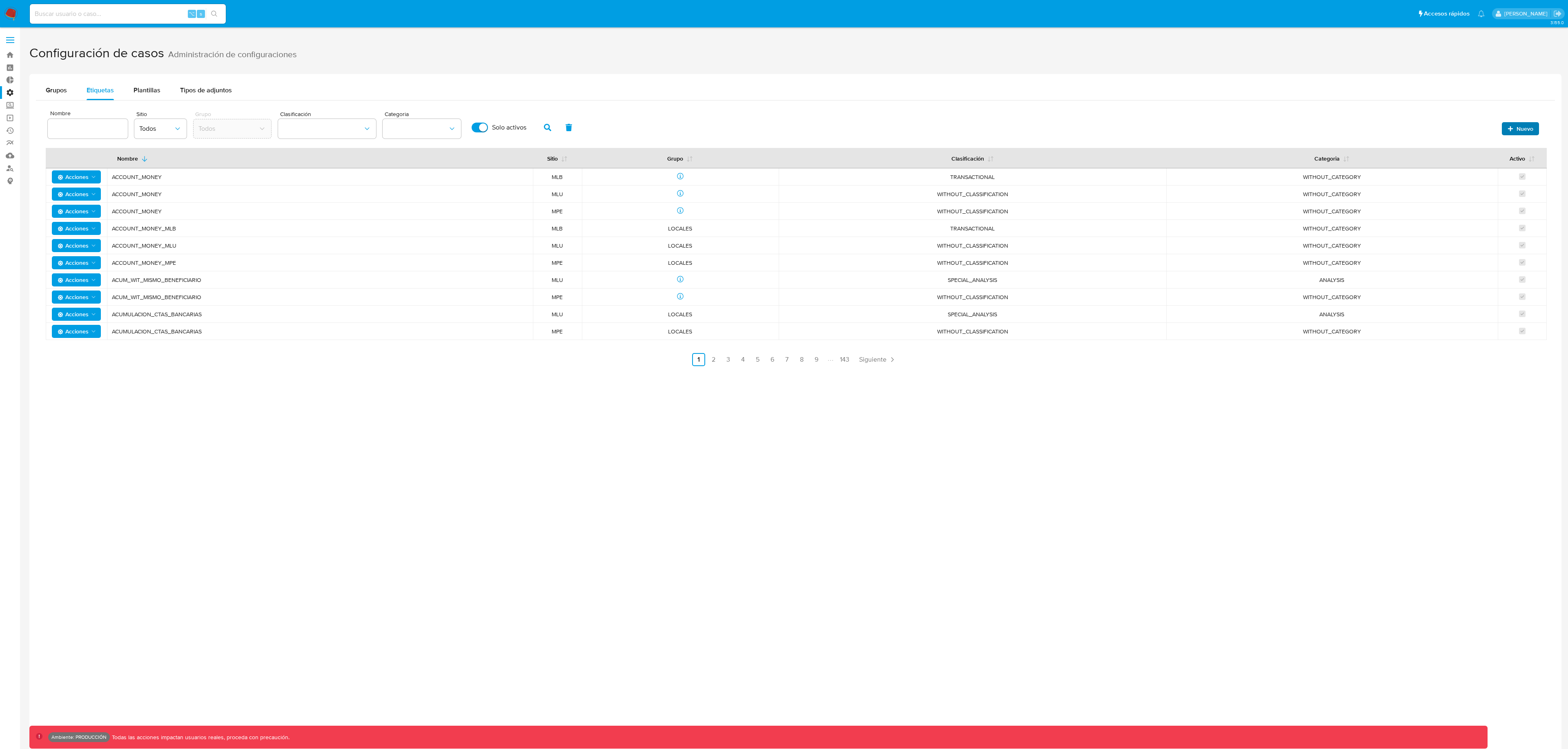
click at [1511, 134] on button "Nuevo" at bounding box center [1520, 128] width 37 height 13
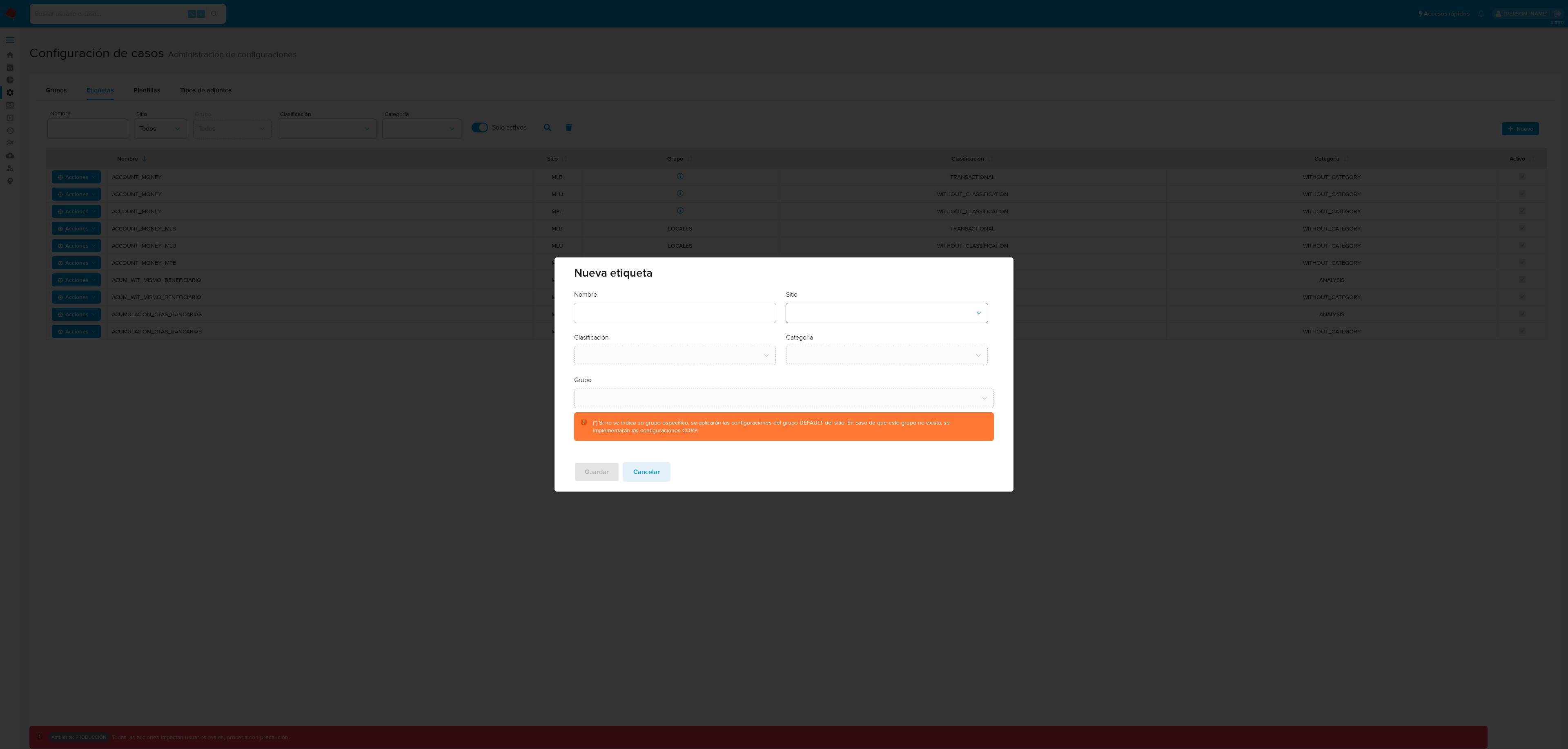
click at [844, 314] on button "site-dropdown" at bounding box center [886, 313] width 201 height 19
drag, startPoint x: 805, startPoint y: 354, endPoint x: 723, endPoint y: 353, distance: 82.0
click at [805, 354] on div "CBT" at bounding box center [884, 354] width 187 height 19
click at [701, 353] on button "classification-dropdown" at bounding box center [674, 356] width 201 height 19
click at [680, 379] on div "SCREENING" at bounding box center [672, 378] width 187 height 19
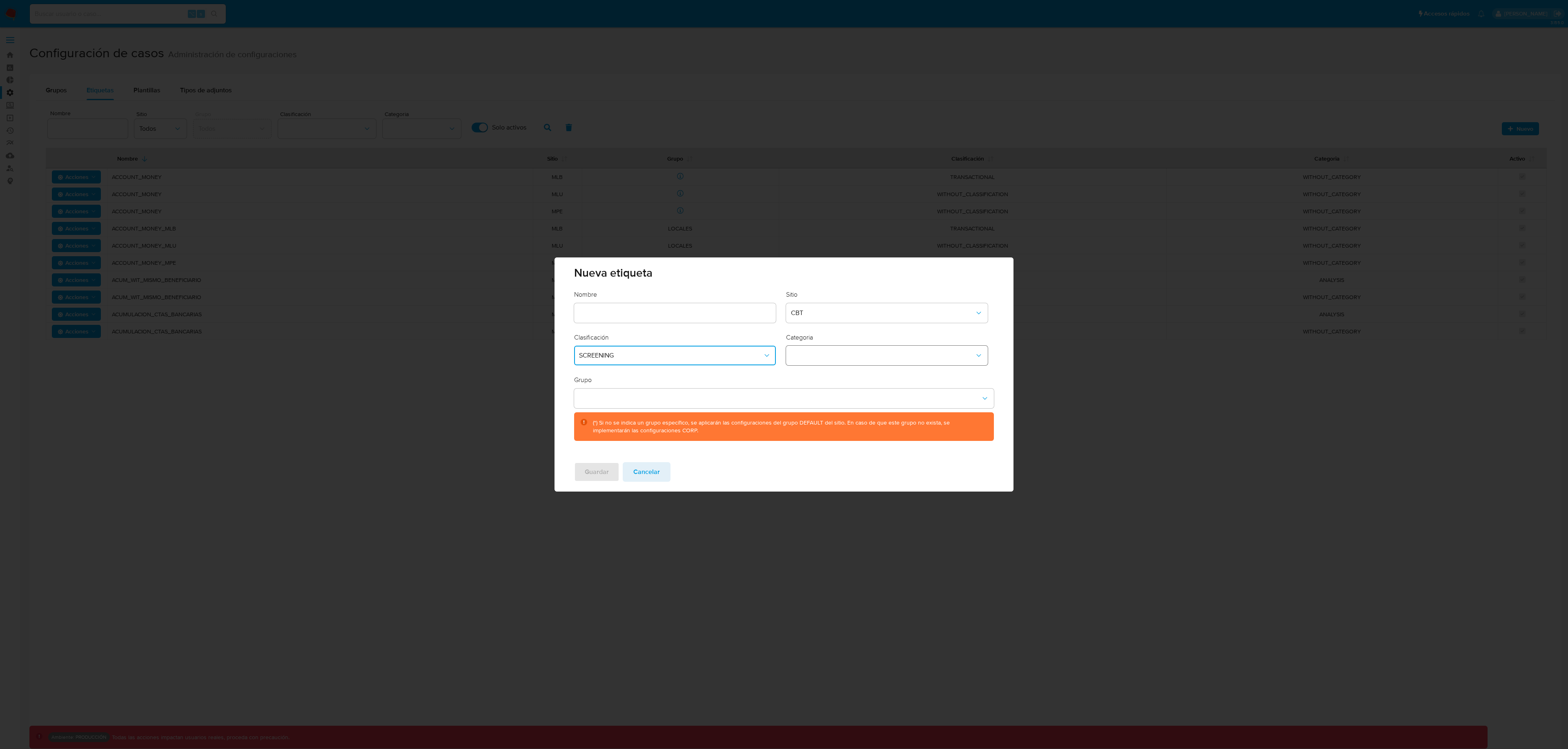
click at [852, 357] on button "category-dropdown" at bounding box center [886, 356] width 201 height 19
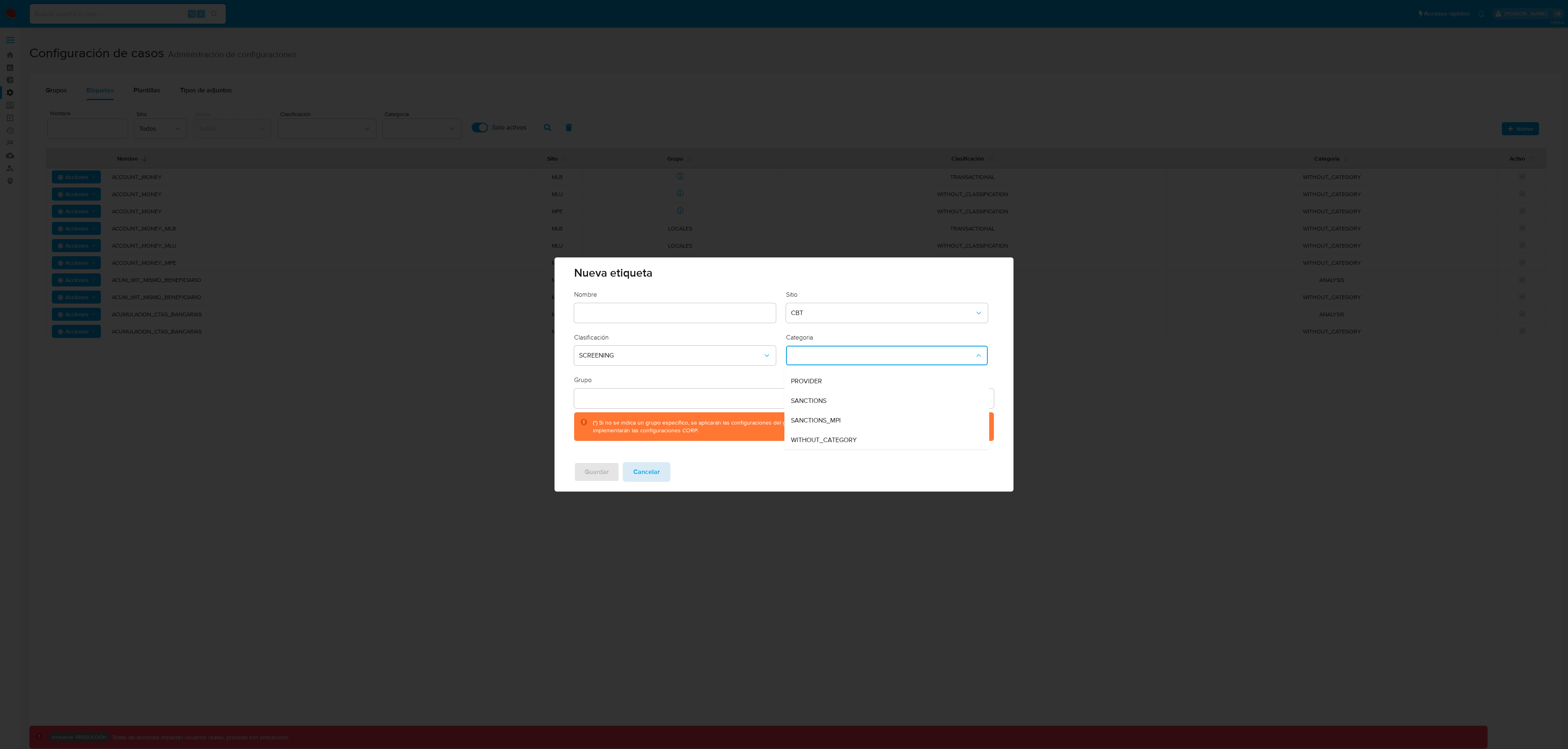
click at [662, 479] on button "Cancelar" at bounding box center [646, 472] width 47 height 19
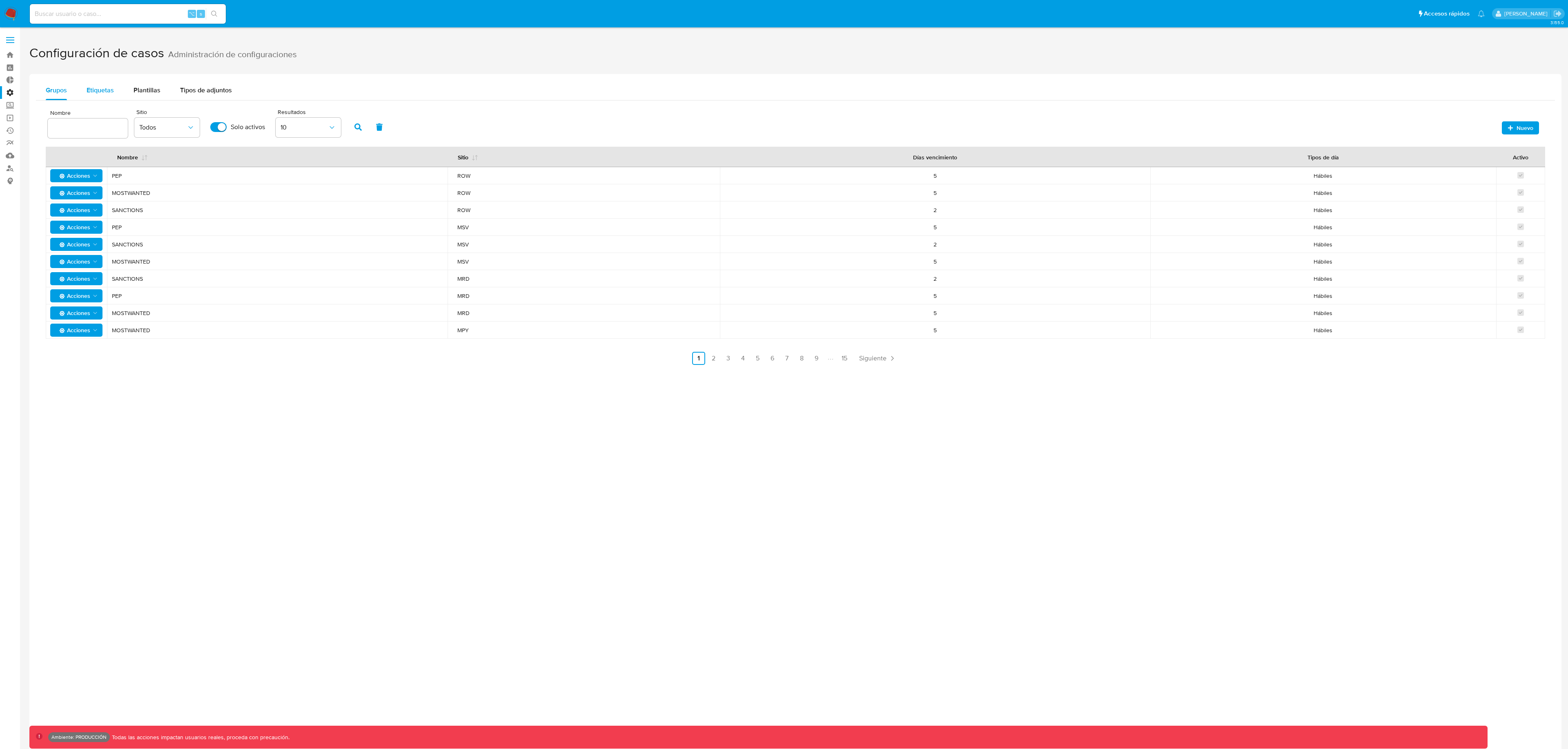
click at [102, 86] on span "Etiquetas" at bounding box center [100, 90] width 27 height 9
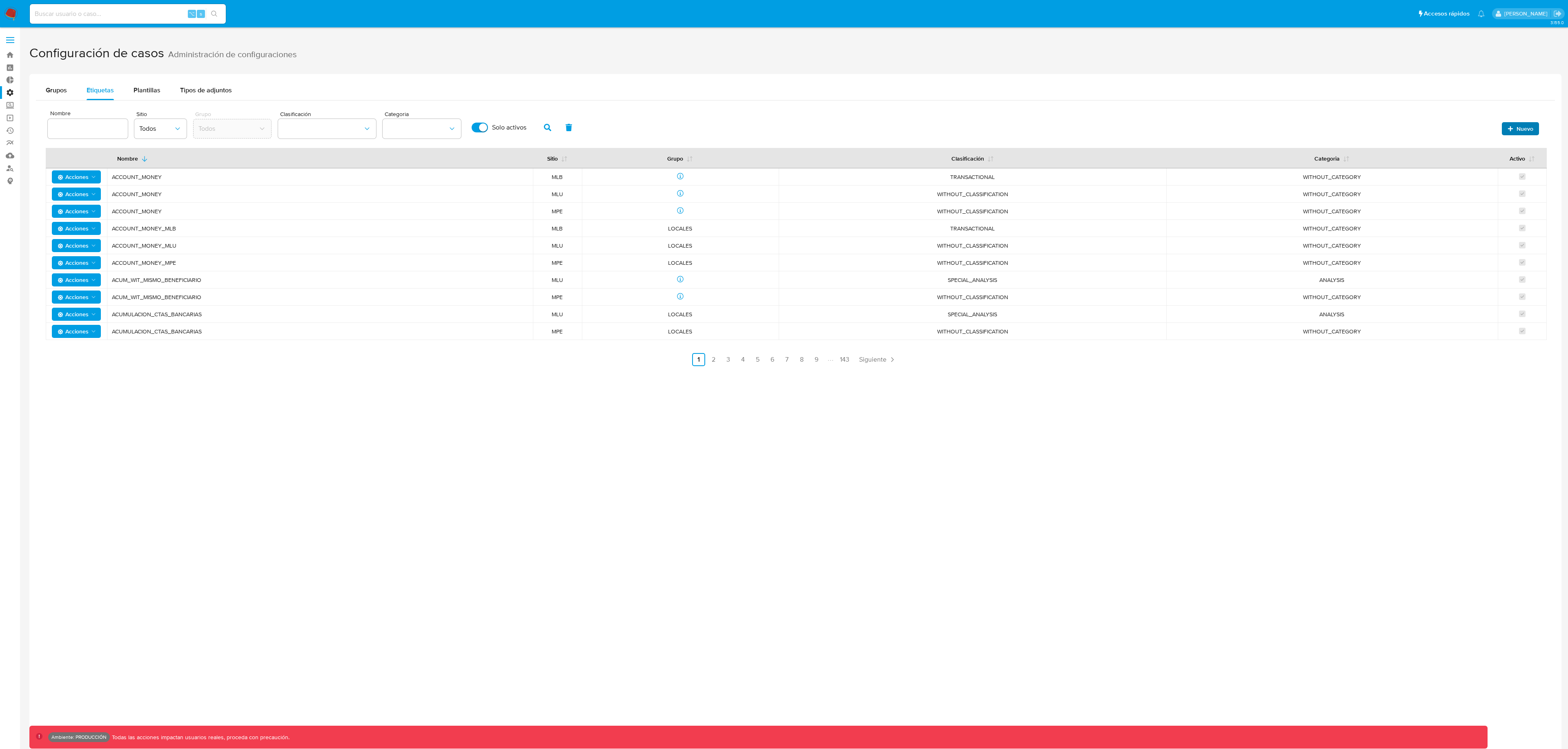
click at [1507, 132] on button "Nuevo" at bounding box center [1520, 128] width 37 height 13
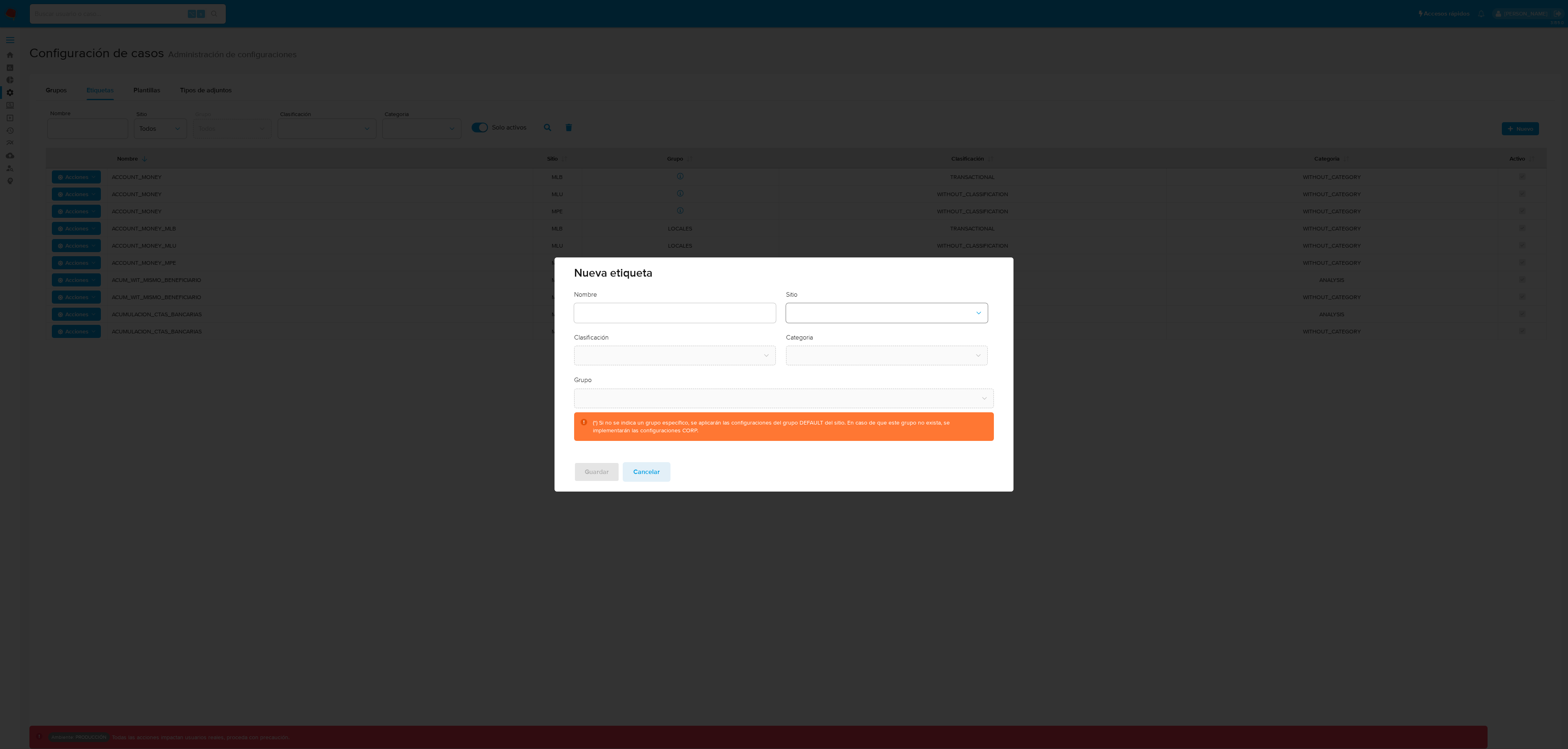
click at [854, 318] on button "site-dropdown" at bounding box center [886, 313] width 201 height 19
click at [810, 351] on div "CBT" at bounding box center [884, 354] width 187 height 19
click at [665, 354] on button "classification-dropdown" at bounding box center [674, 356] width 201 height 19
click at [660, 379] on div "SCREENING" at bounding box center [672, 378] width 187 height 19
click at [834, 364] on button "category-dropdown" at bounding box center [886, 356] width 201 height 19
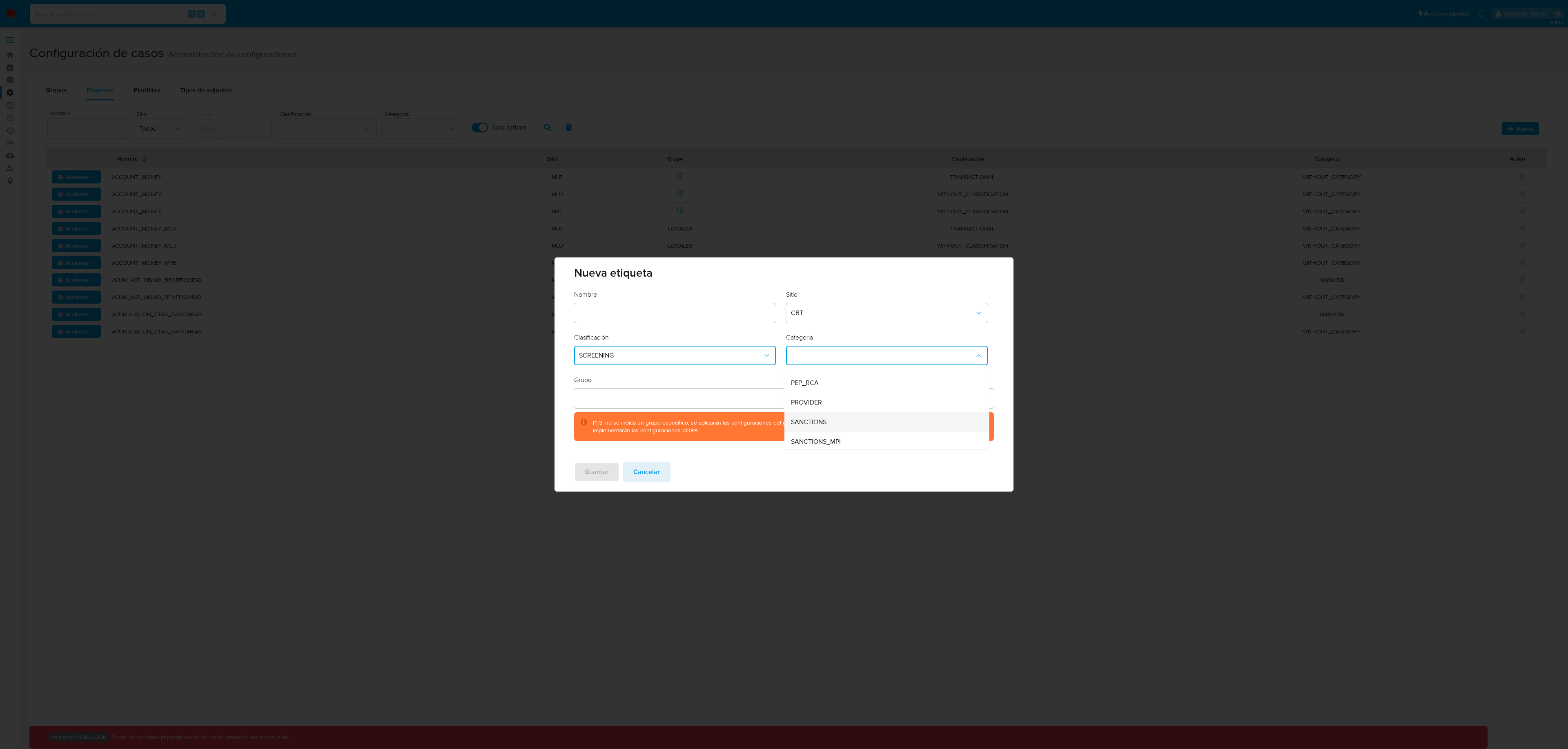
scroll to position [55, 0]
click at [653, 480] on span "Cancelar" at bounding box center [646, 472] width 27 height 18
